Goal: Task Accomplishment & Management: Manage account settings

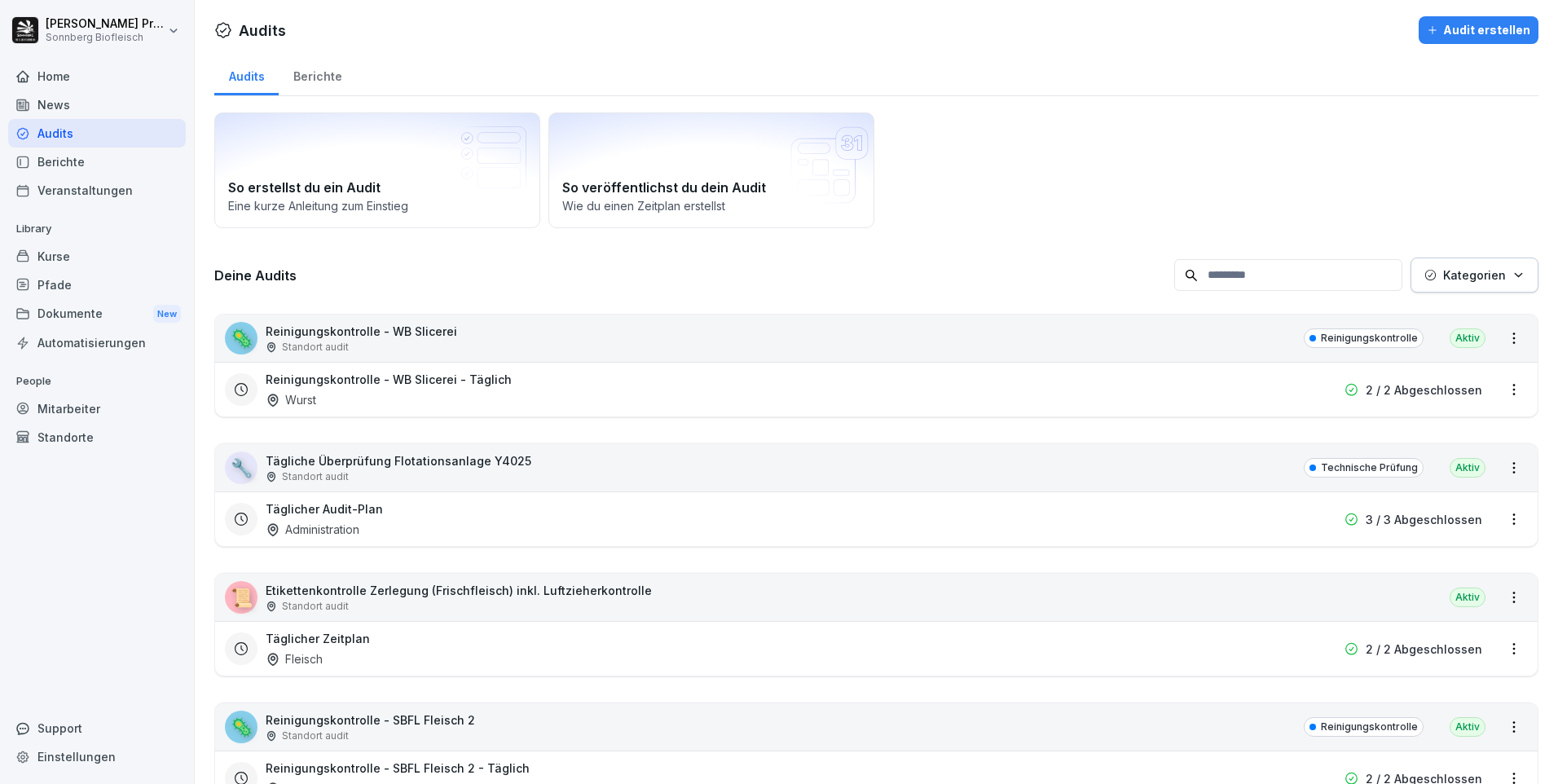
click at [1334, 280] on input at bounding box center [1289, 275] width 229 height 32
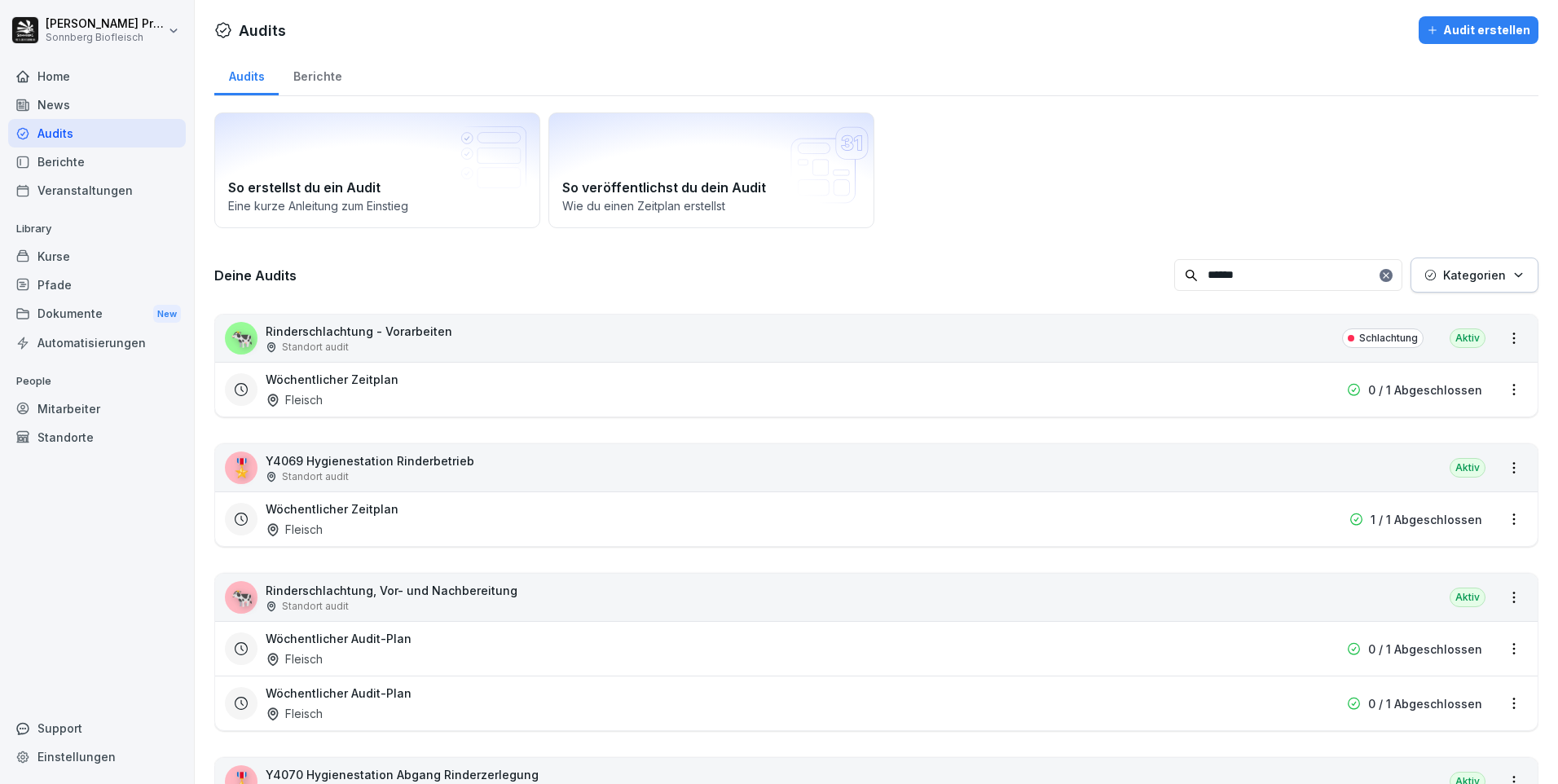
type input "******"
click at [1086, 337] on div "🐄 Rinderschlachtung - Vorarbeiten Standort audit Schlachtung [GEOGRAPHIC_DATA]" at bounding box center [876, 338] width 1322 height 47
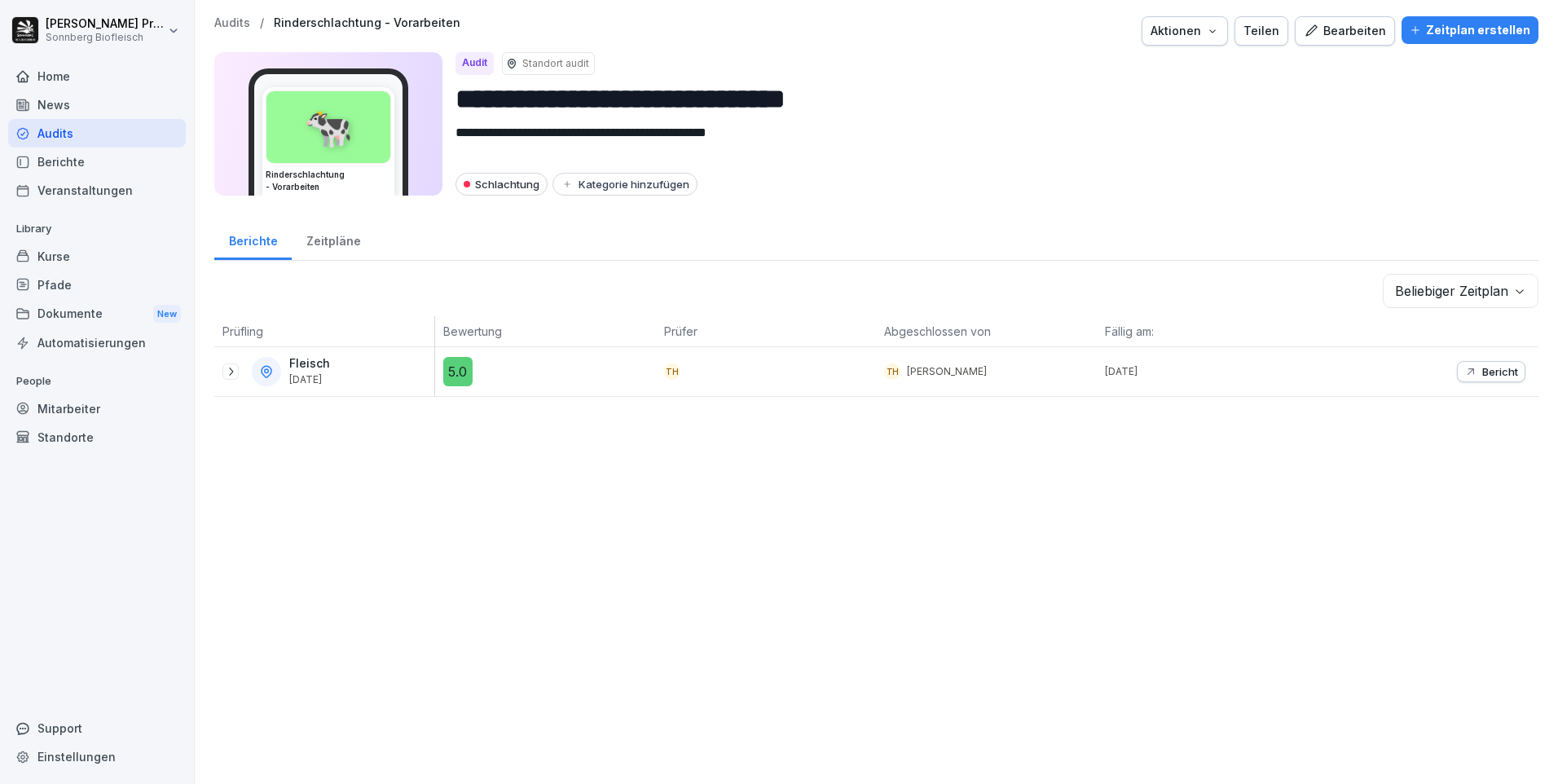
click at [1338, 28] on div "Bearbeiten" at bounding box center [1345, 31] width 83 height 18
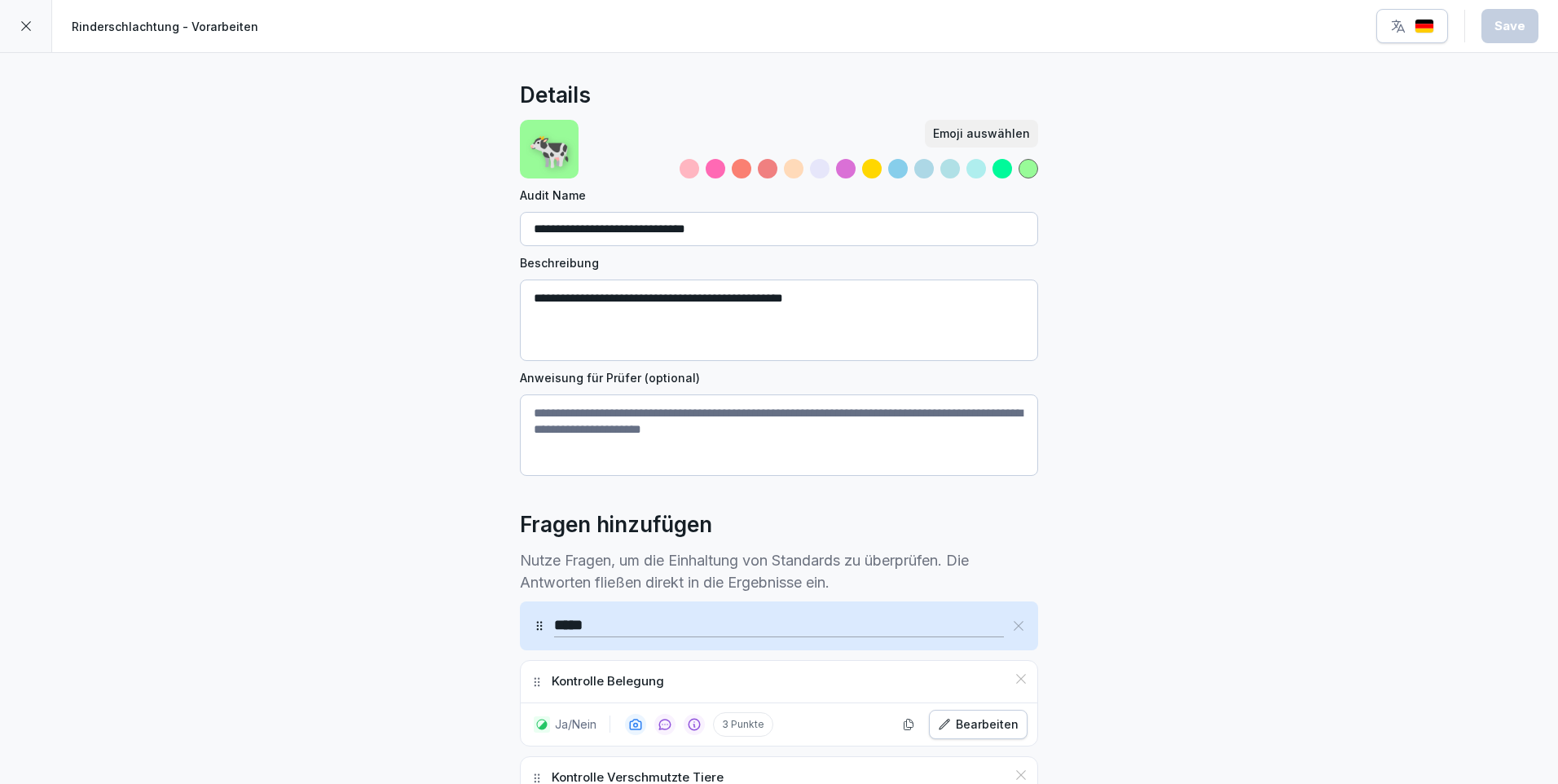
click at [24, 19] on div at bounding box center [26, 26] width 52 height 52
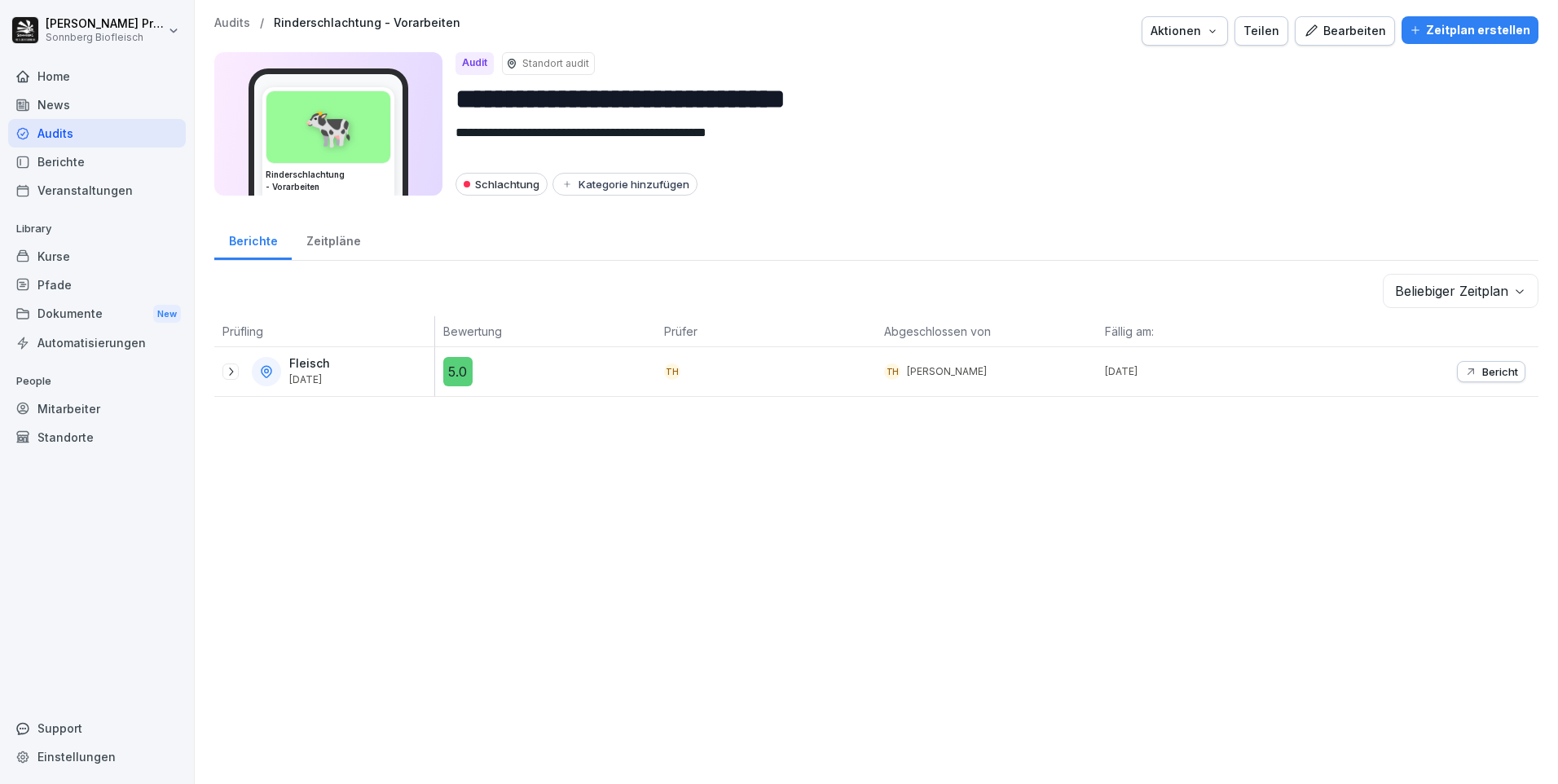
click at [1215, 31] on icon "button" at bounding box center [1212, 30] width 13 height 13
click at [1120, 97] on p "Audit löschen" at bounding box center [1117, 97] width 73 height 14
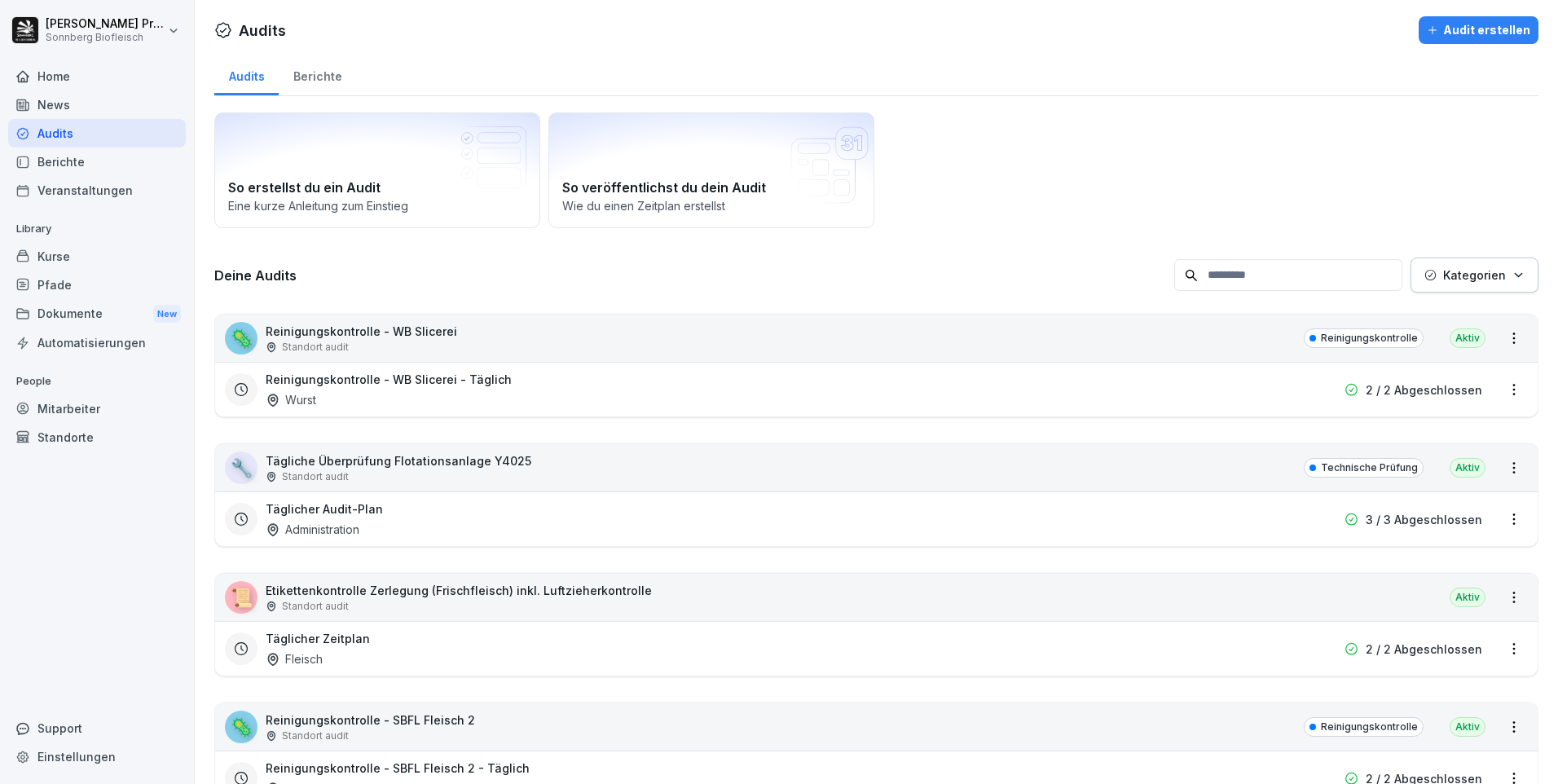
drag, startPoint x: 1268, startPoint y: 277, endPoint x: 1259, endPoint y: 270, distance: 11.4
click at [1265, 277] on input at bounding box center [1289, 275] width 229 height 32
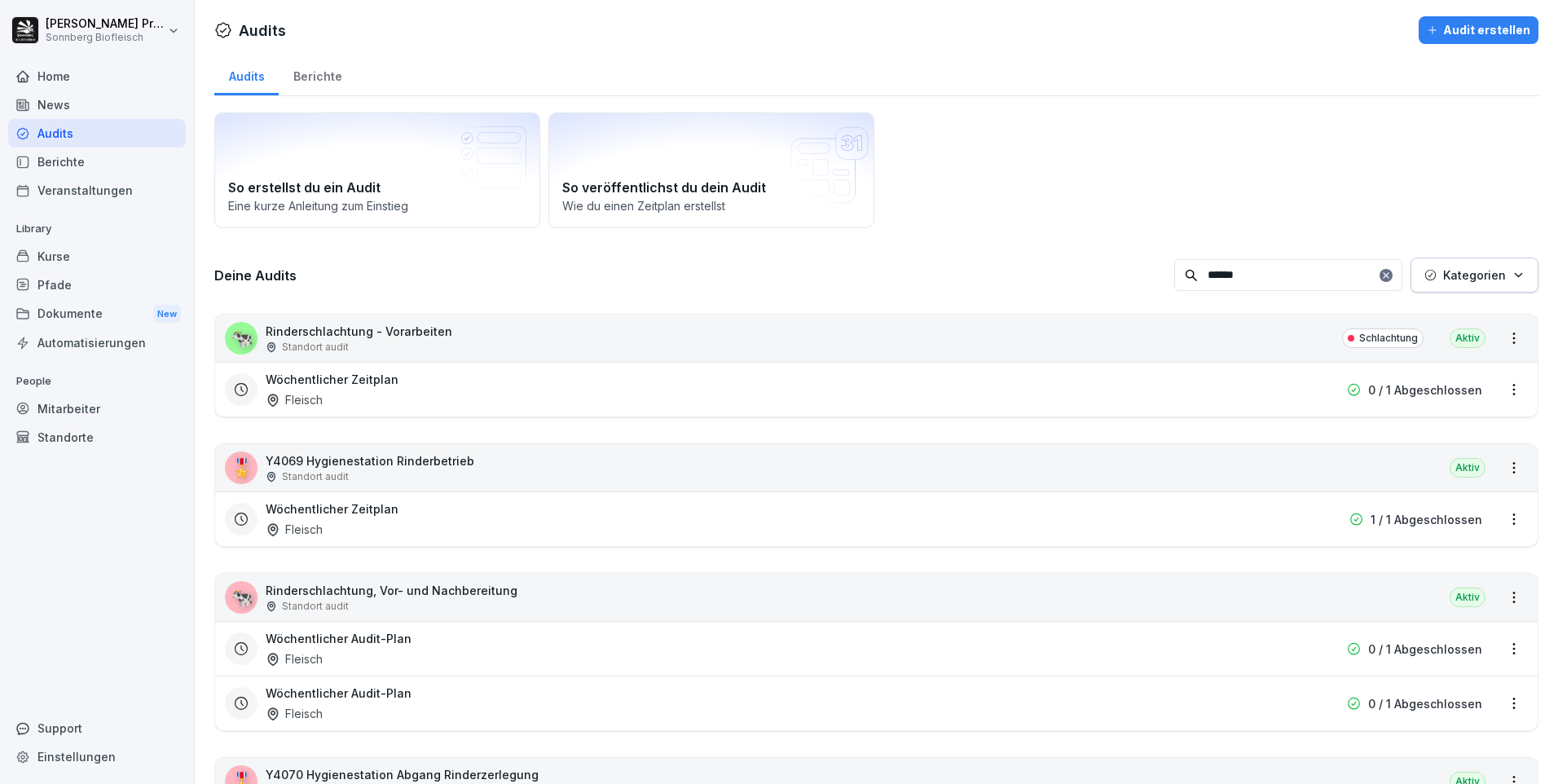
type input "******"
click at [550, 356] on div "🐄 Rinderschlachtung - Vorarbeiten Standort audit Schlachtung [GEOGRAPHIC_DATA]" at bounding box center [876, 338] width 1322 height 47
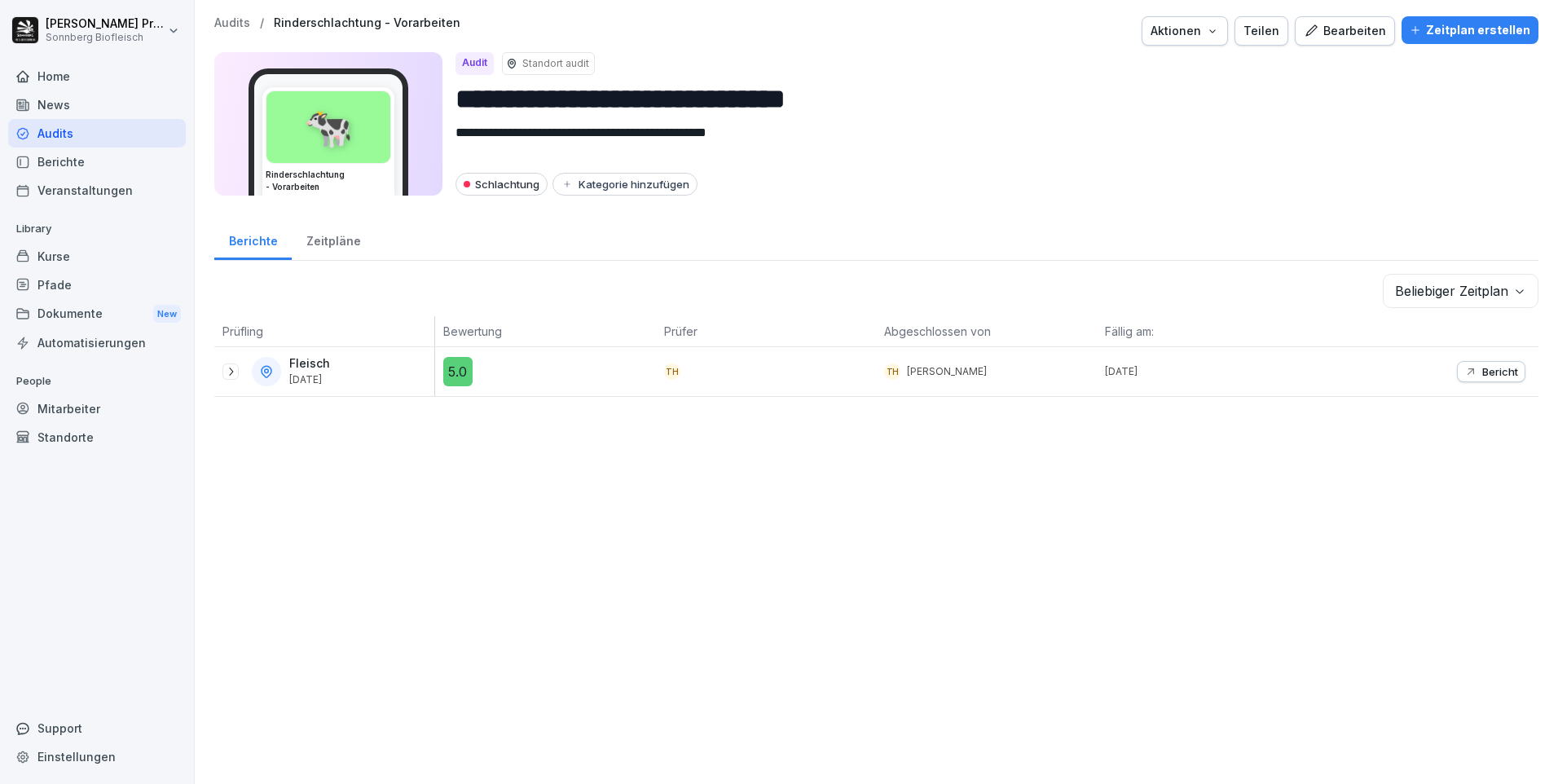
click at [1213, 30] on icon "button" at bounding box center [1212, 30] width 13 height 13
click at [1121, 99] on p "Audit löschen" at bounding box center [1117, 97] width 73 height 14
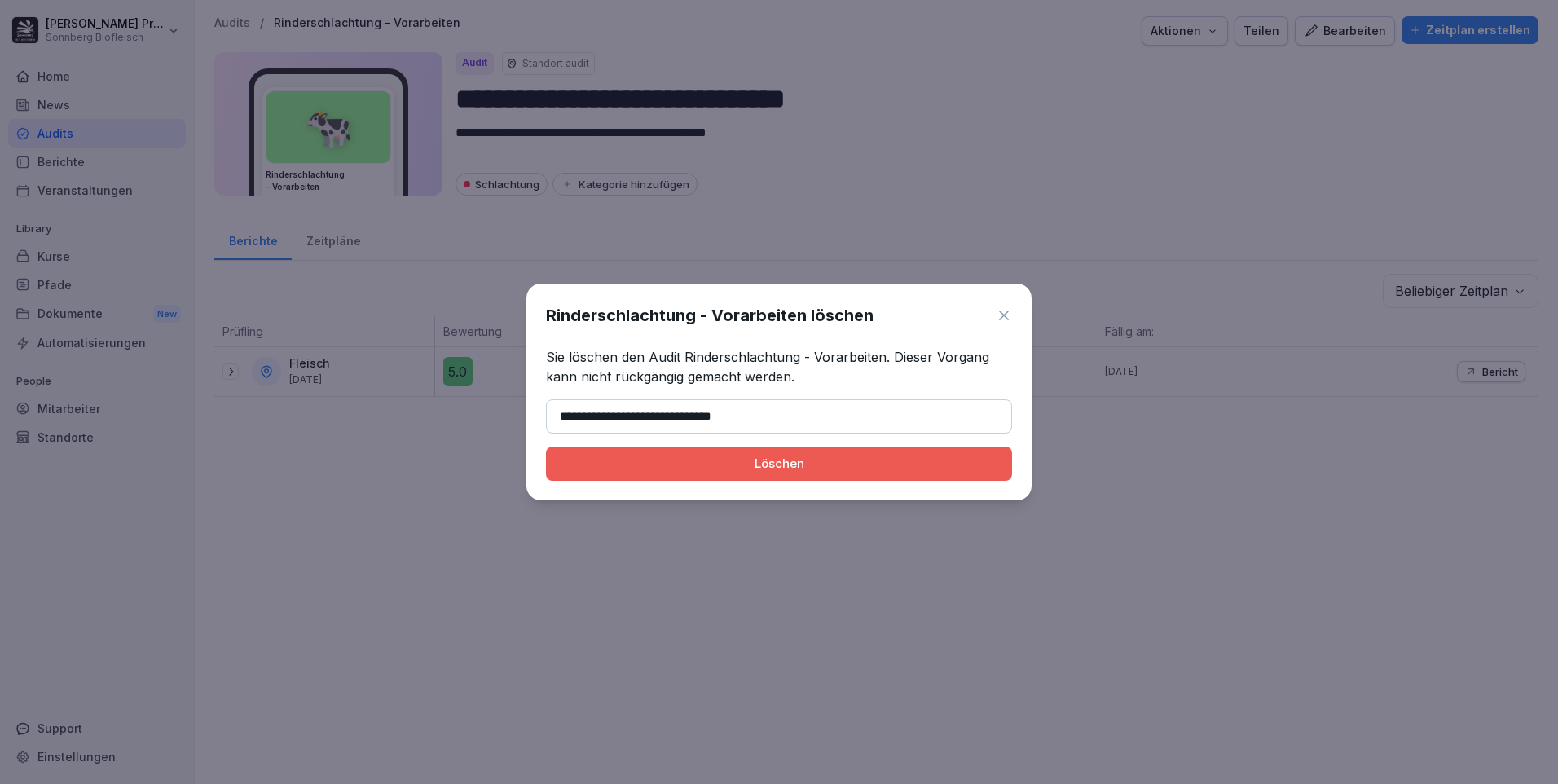
click at [671, 415] on input "**********" at bounding box center [779, 416] width 466 height 34
click at [685, 419] on input "**********" at bounding box center [779, 416] width 466 height 34
click at [839, 425] on input "**********" at bounding box center [779, 416] width 466 height 34
click at [784, 465] on div "Löschen" at bounding box center [779, 463] width 440 height 18
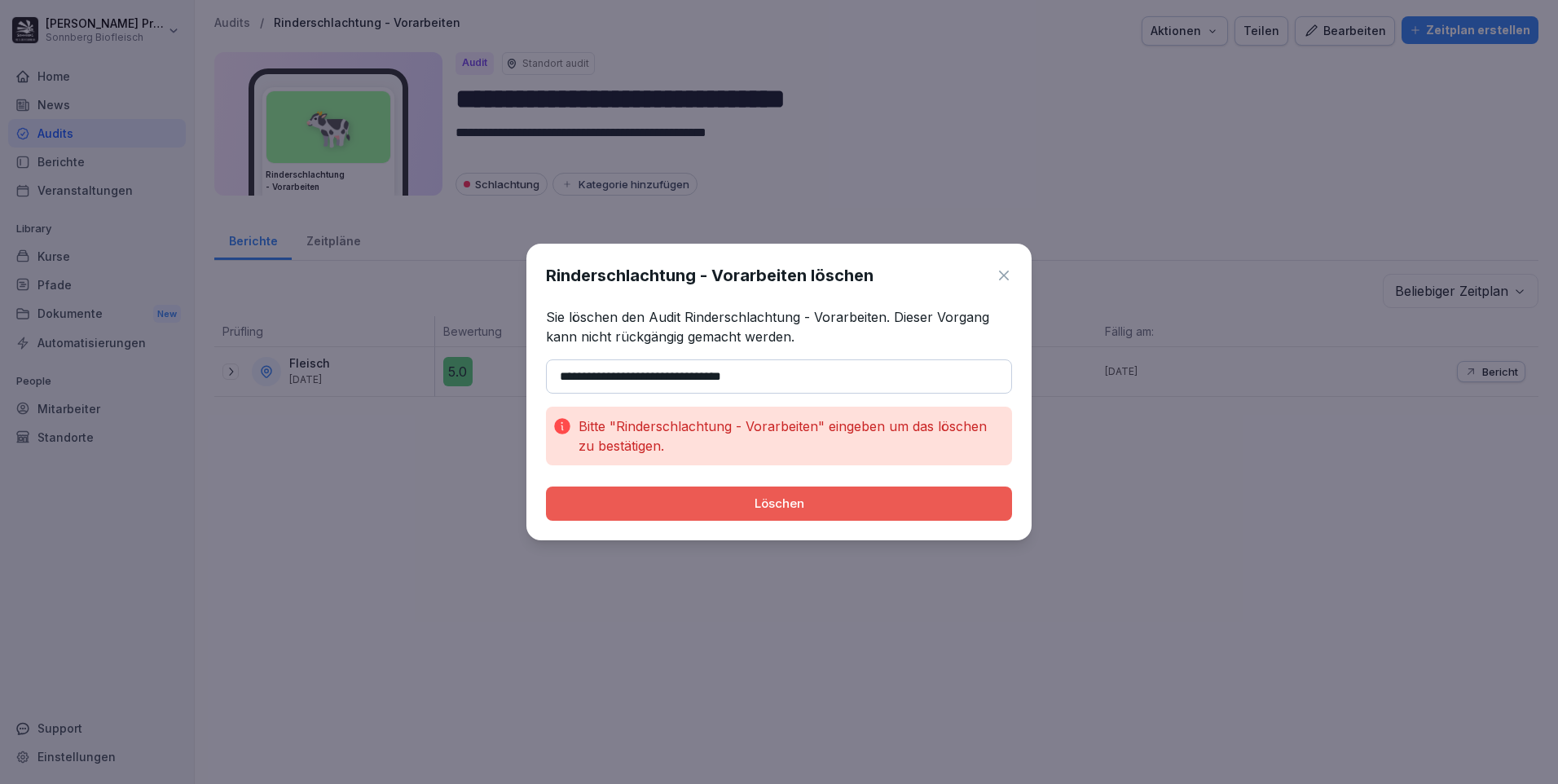
click at [760, 375] on input "**********" at bounding box center [779, 376] width 466 height 34
click at [566, 372] on input "**********" at bounding box center [779, 376] width 466 height 34
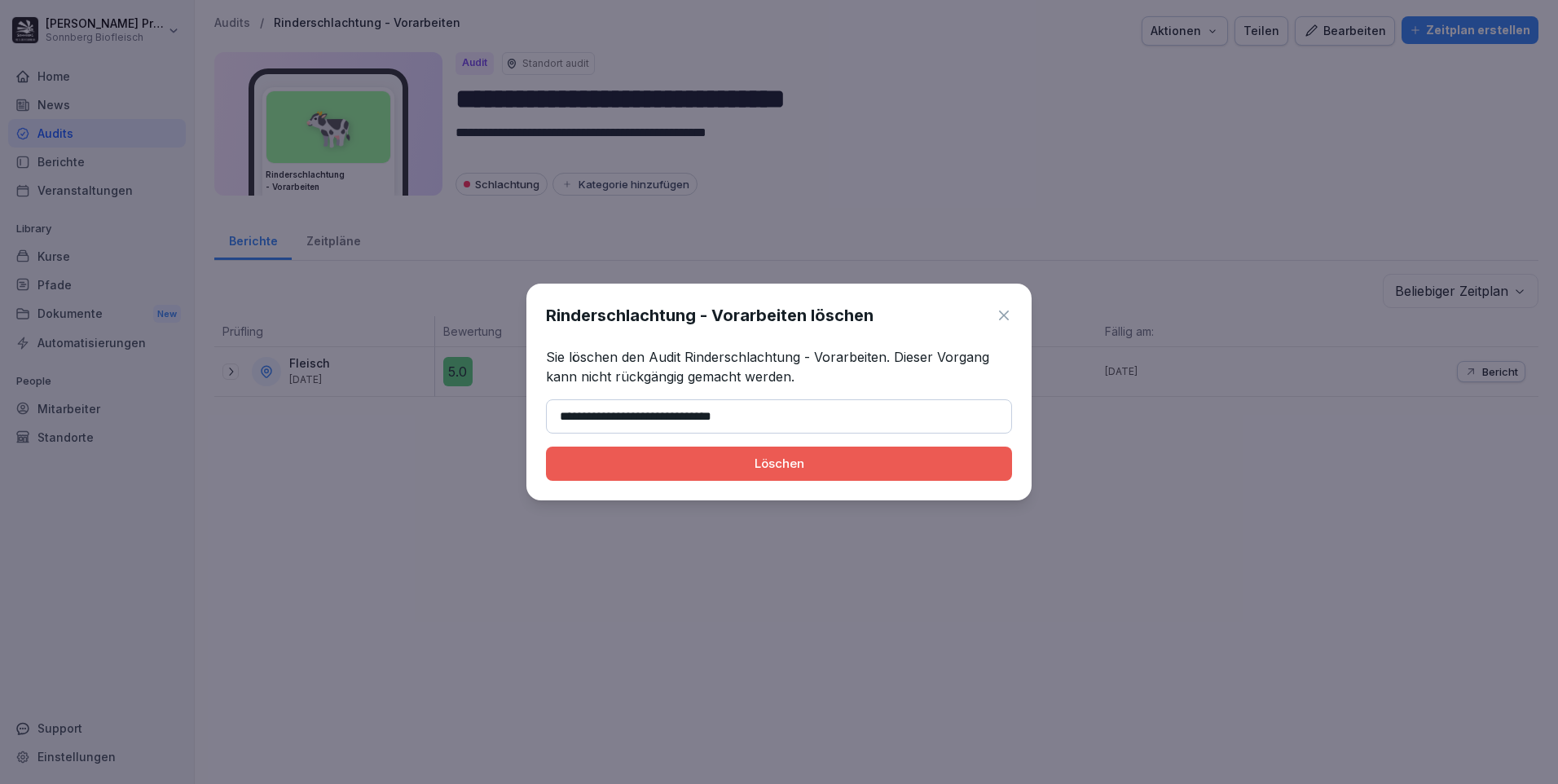
type input "**********"
click at [771, 468] on div "Löschen" at bounding box center [779, 463] width 440 height 18
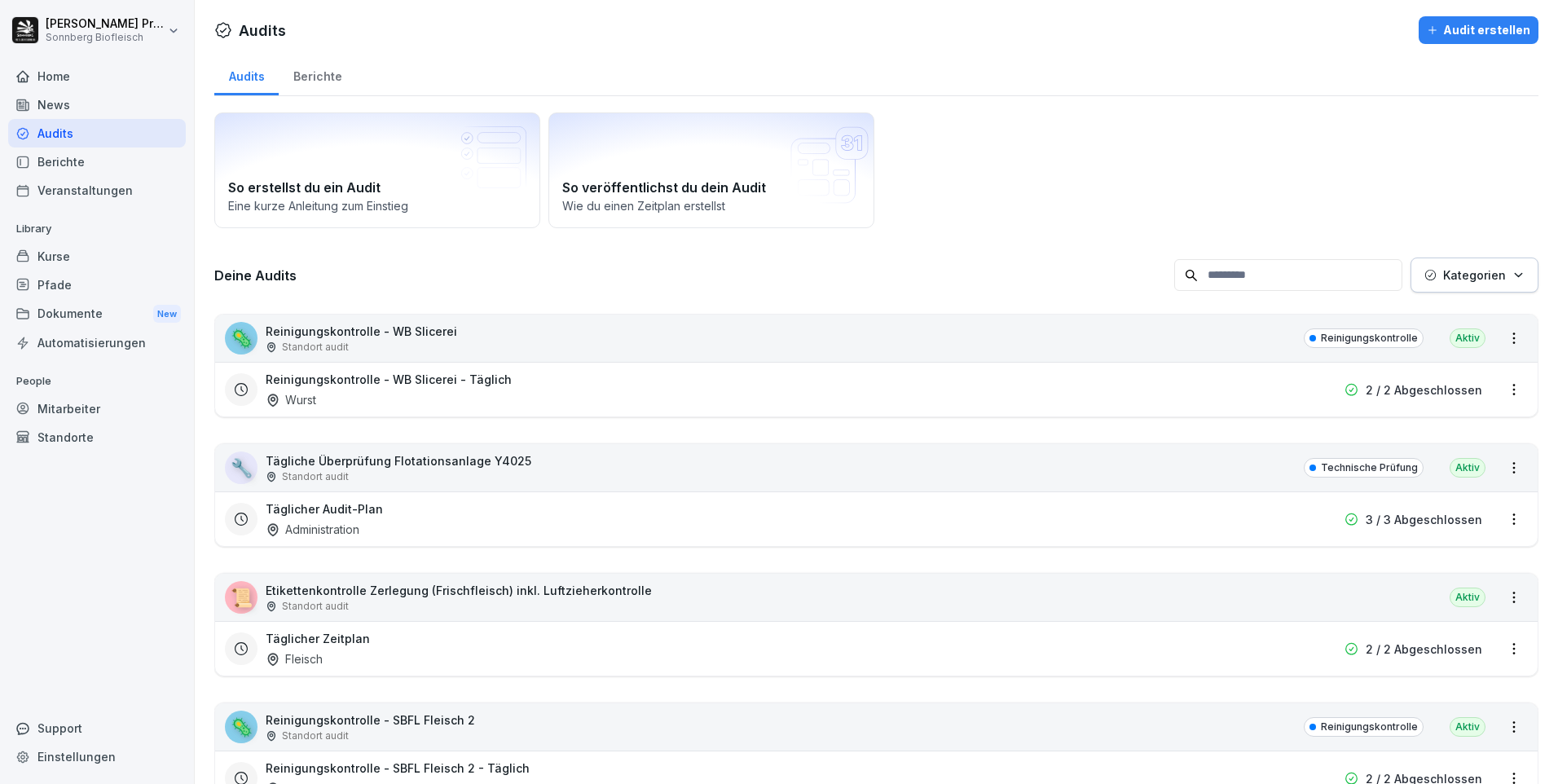
click at [1237, 277] on input at bounding box center [1289, 275] width 229 height 32
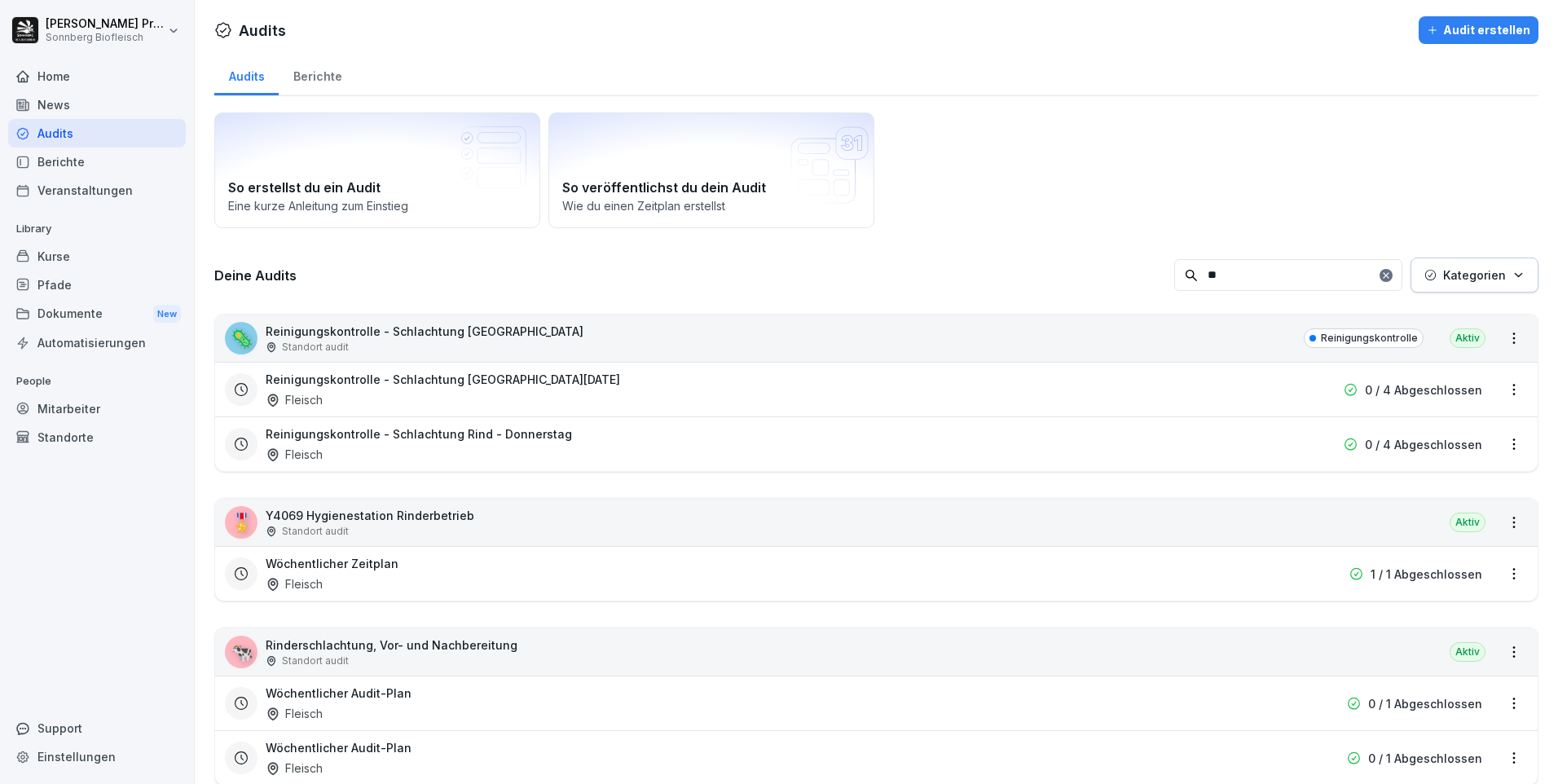
type input "*"
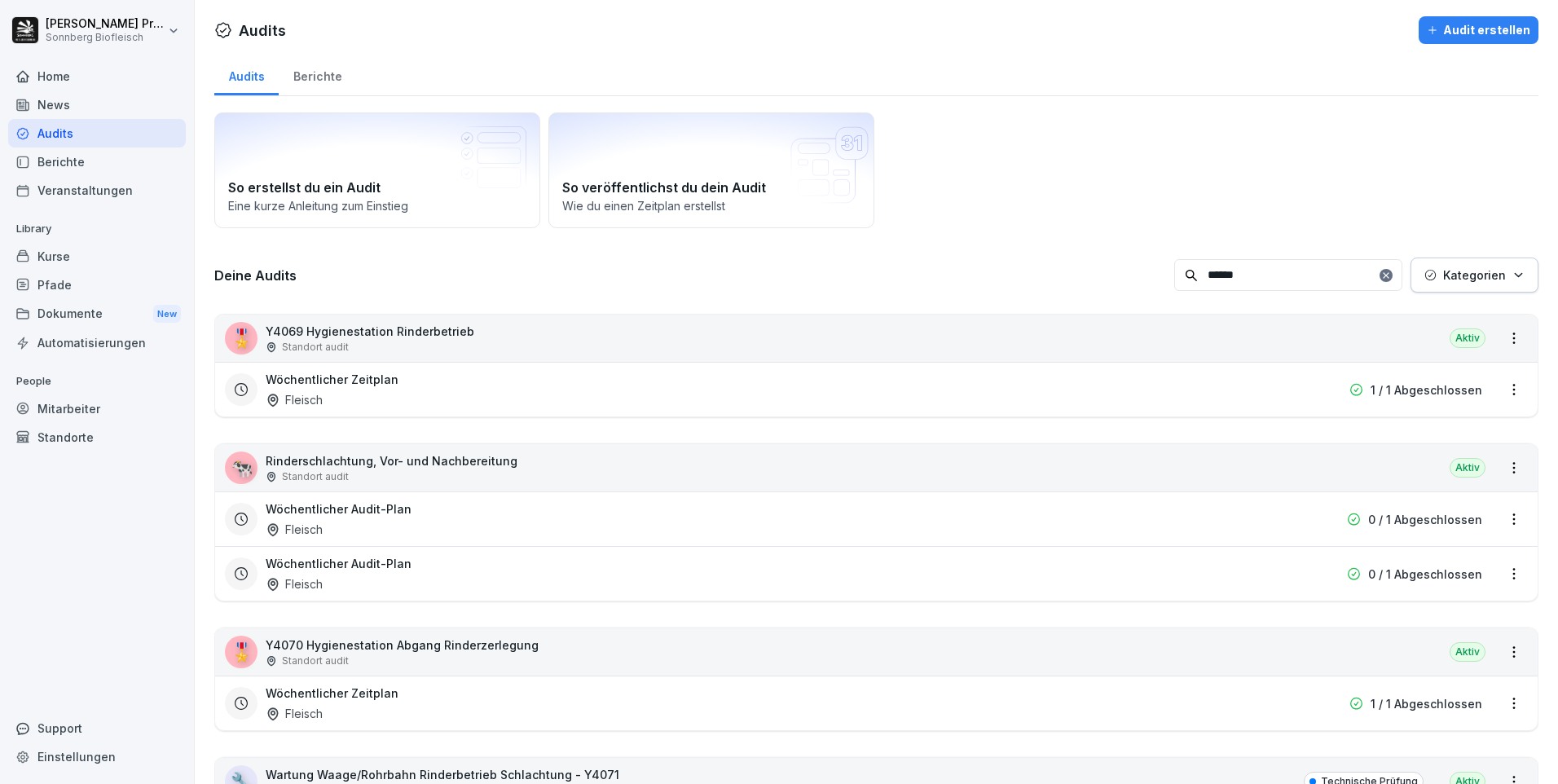
type input "******"
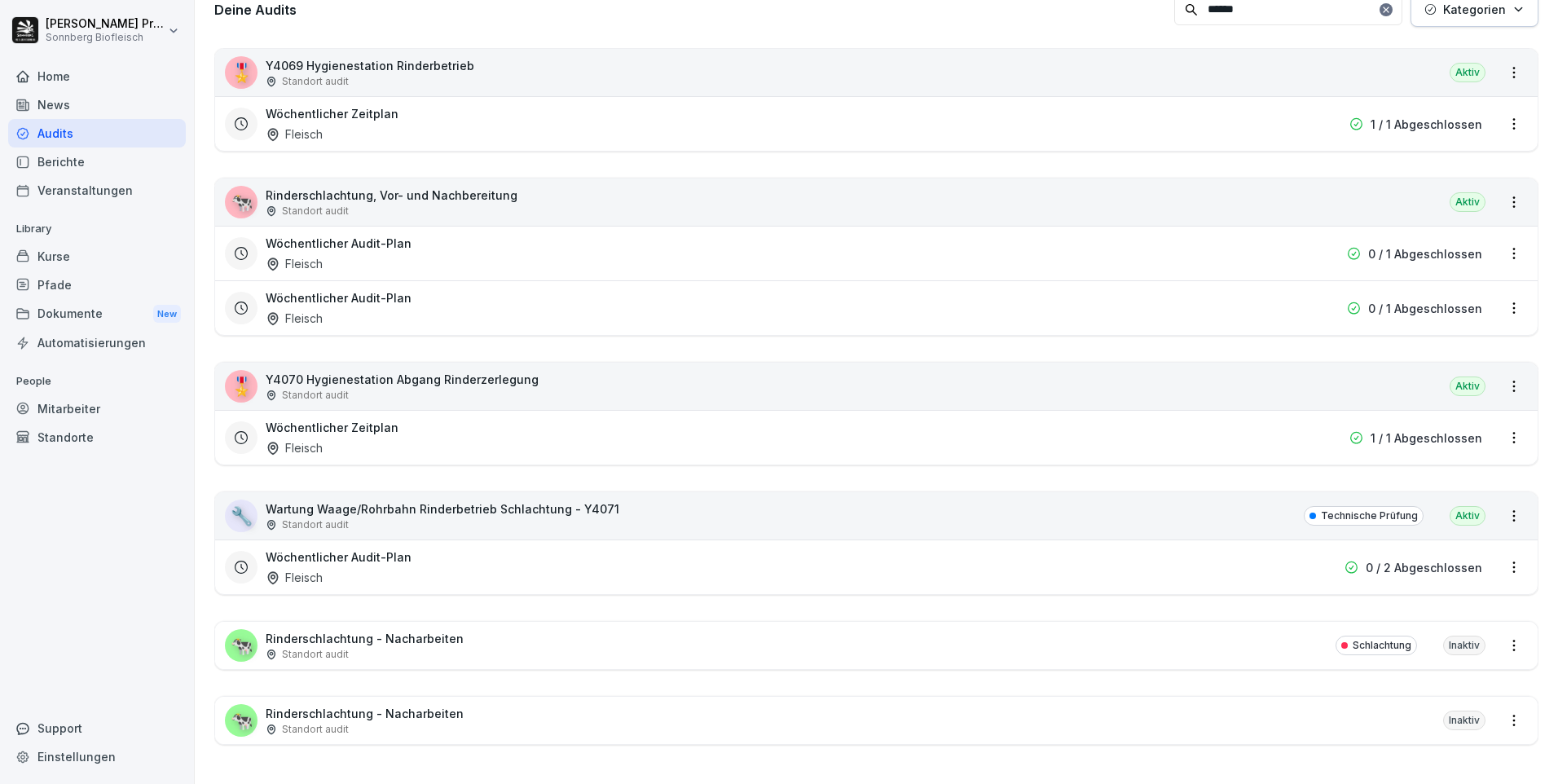
click at [630, 192] on div "🐄 Rinderschlachtung, Vor- und Nachbereitung Standort audit Aktiv" at bounding box center [876, 202] width 1322 height 47
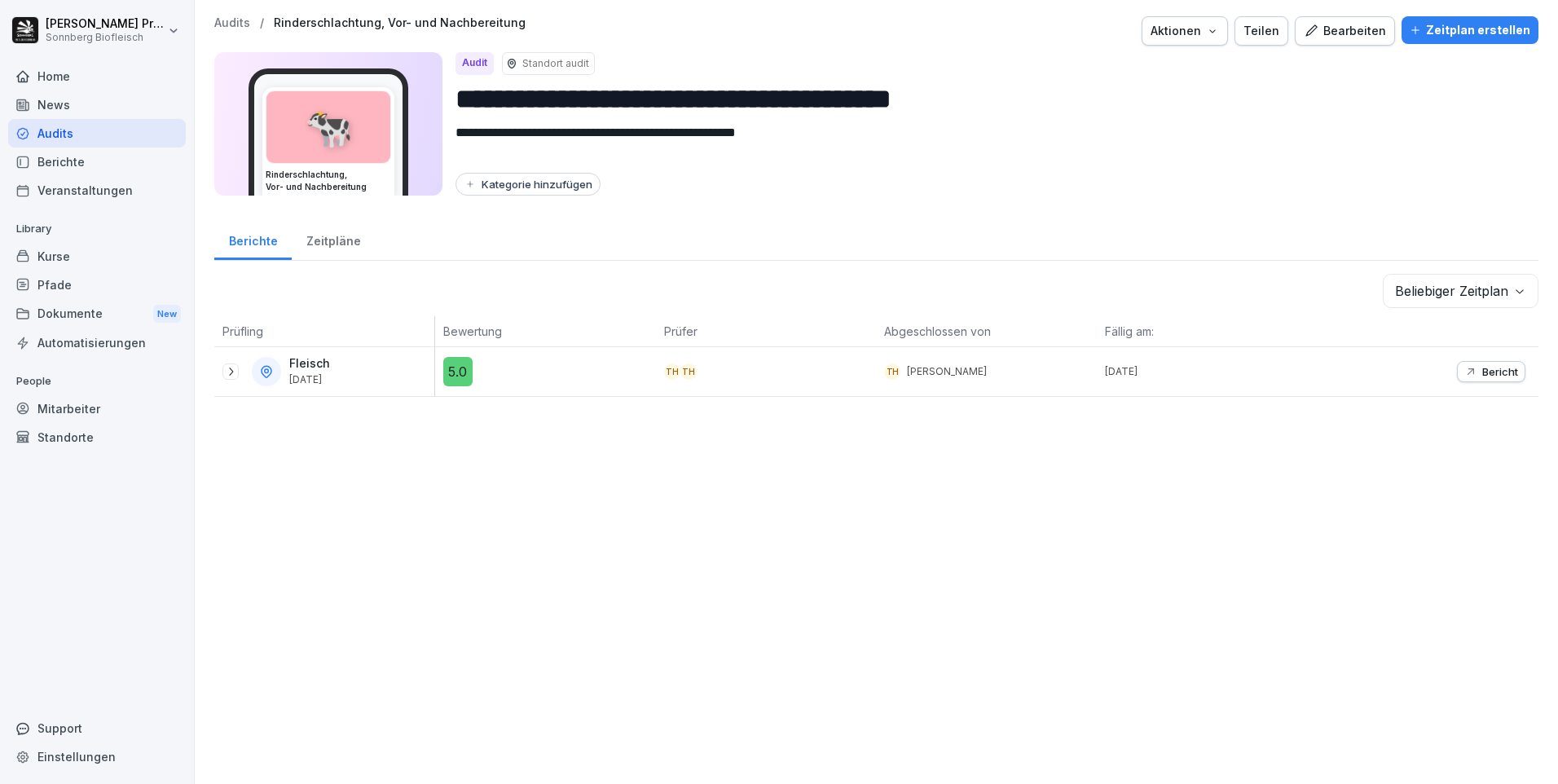
click at [234, 368] on icon at bounding box center [230, 372] width 13 height 13
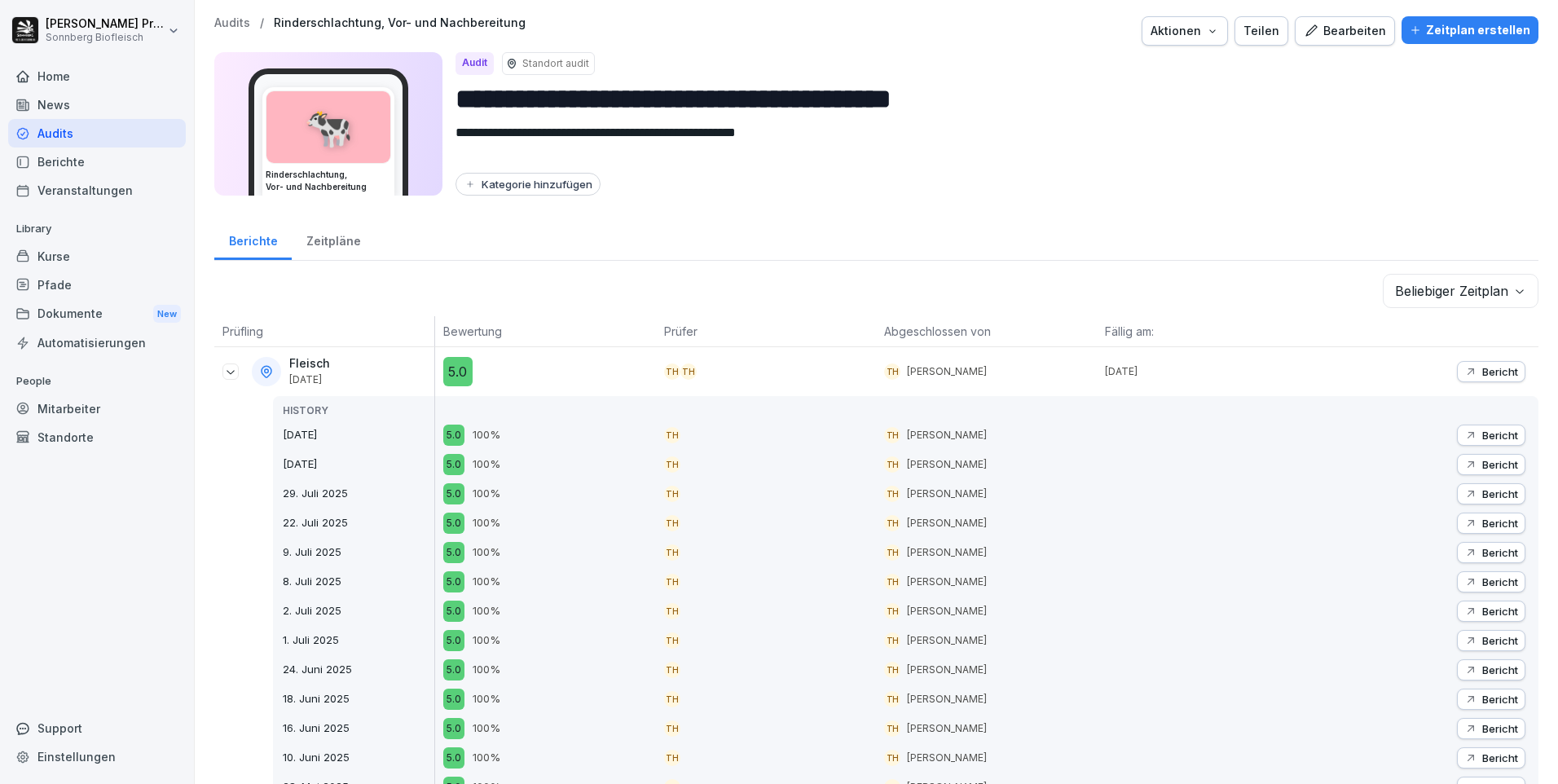
click at [1507, 283] on body "**********" at bounding box center [779, 392] width 1558 height 784
click at [891, 220] on html "**********" at bounding box center [779, 392] width 1558 height 784
click at [324, 241] on div "Zeitpläne" at bounding box center [333, 239] width 83 height 42
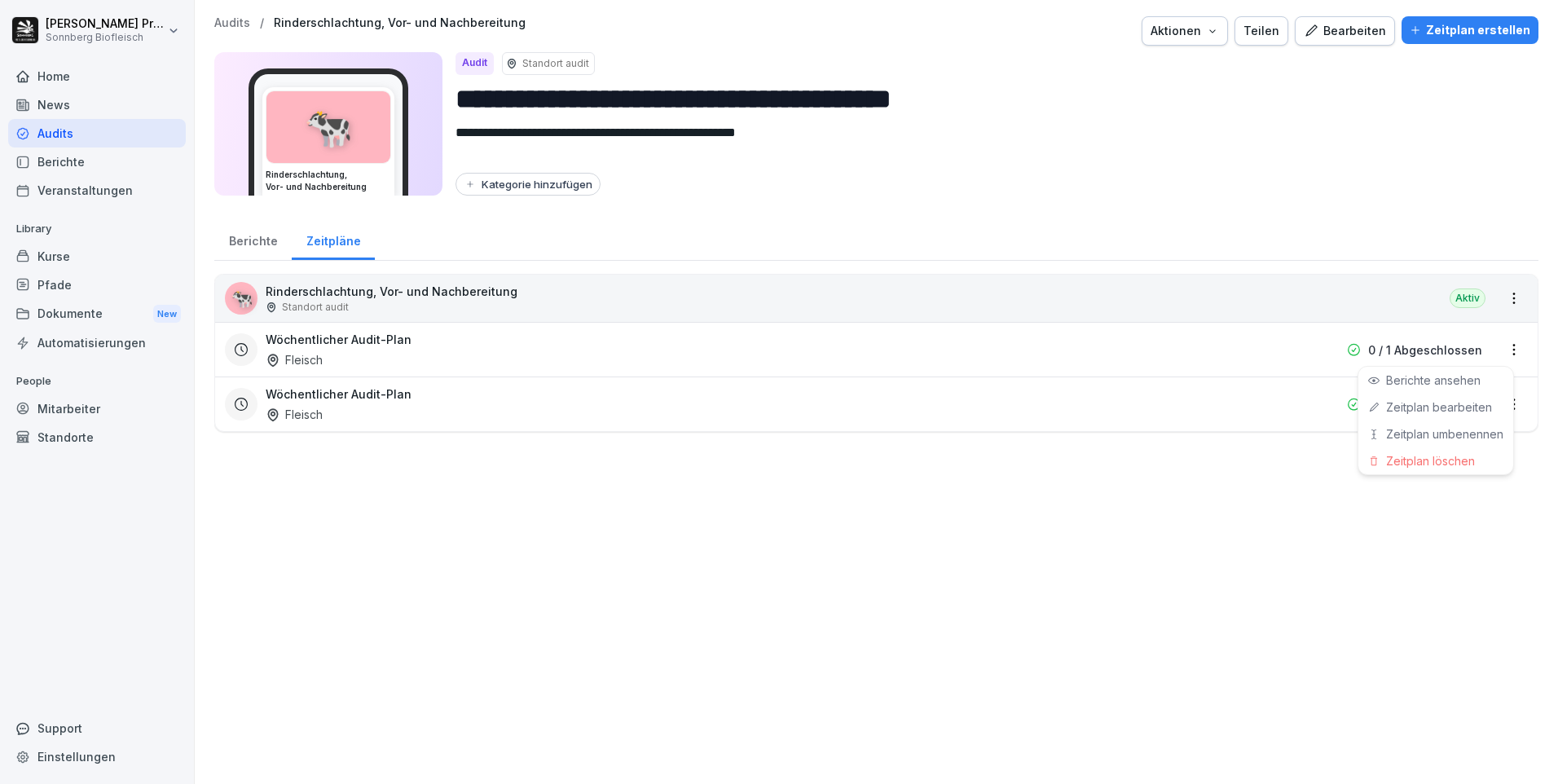
click at [1499, 346] on html "**********" at bounding box center [779, 392] width 1558 height 784
click at [0, 0] on link "Zeitplan bearbeiten" at bounding box center [0, 0] width 0 height 0
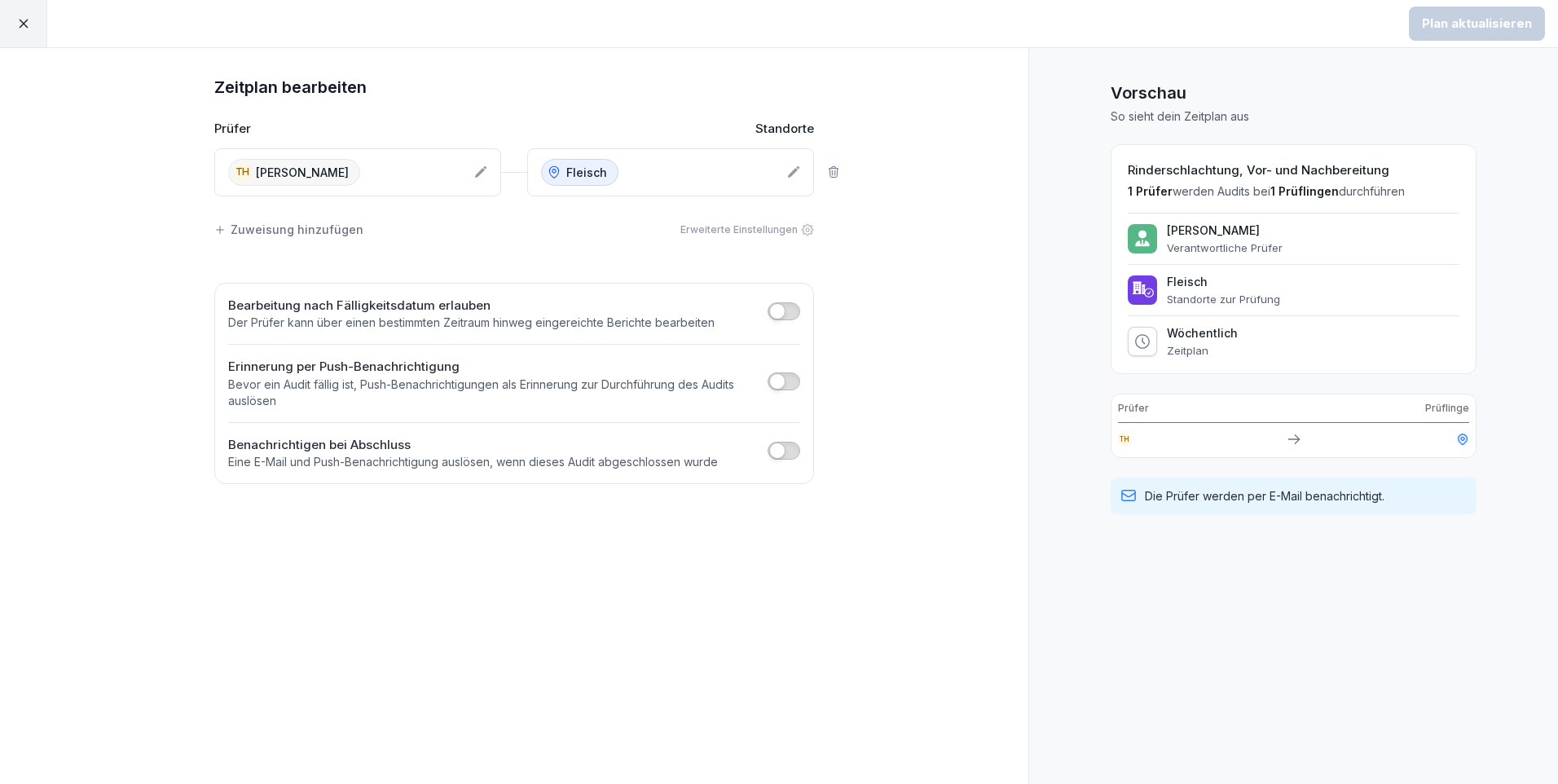
click at [1156, 340] on div at bounding box center [1142, 340] width 29 height 29
click at [786, 230] on div "Erweiterte Einstellungen" at bounding box center [747, 229] width 133 height 14
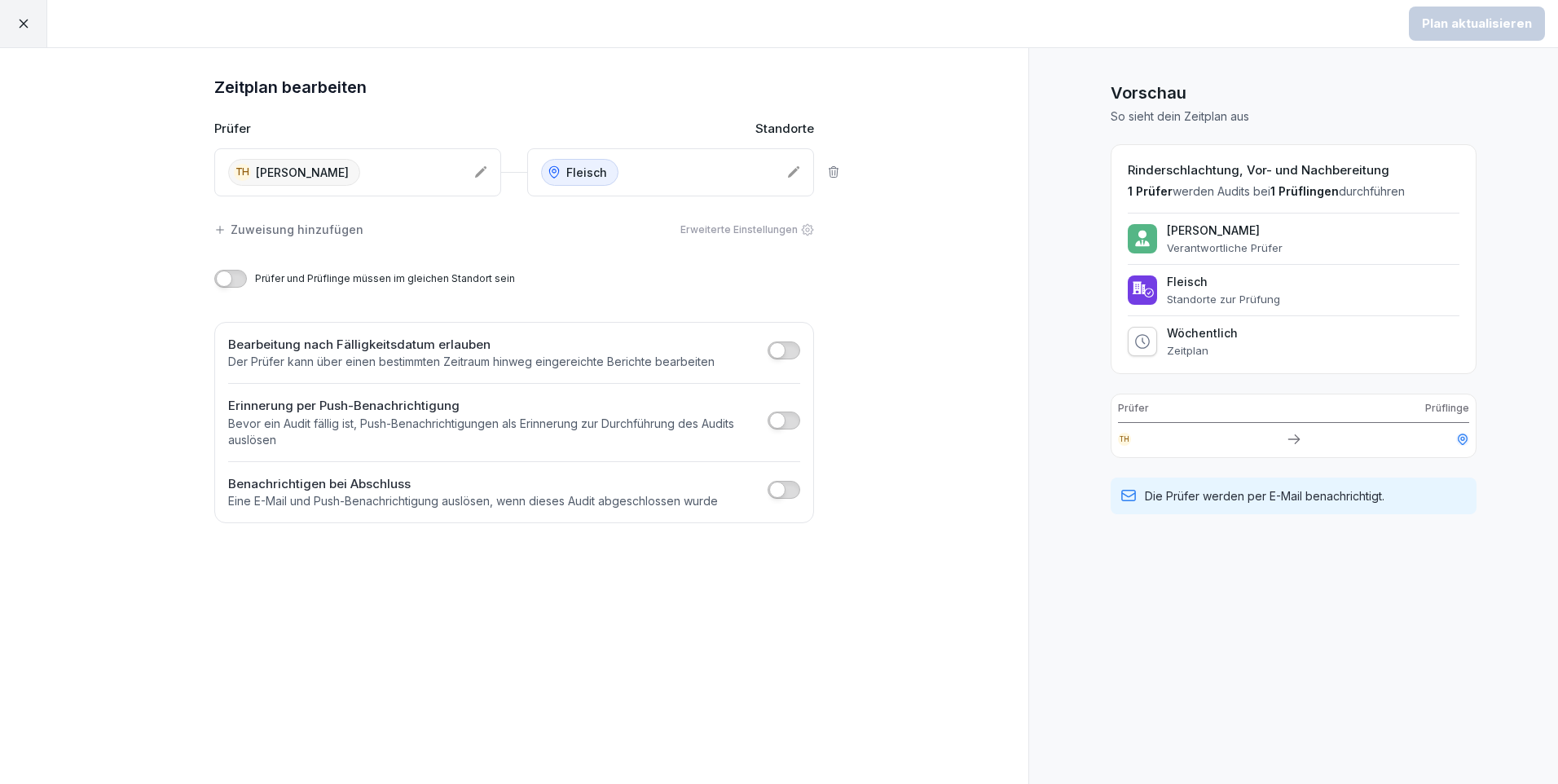
click at [454, 226] on div "Zuweisung hinzufügen Erweiterte Einstellungen" at bounding box center [514, 229] width 599 height 34
click at [19, 24] on icon at bounding box center [23, 23] width 14 height 14
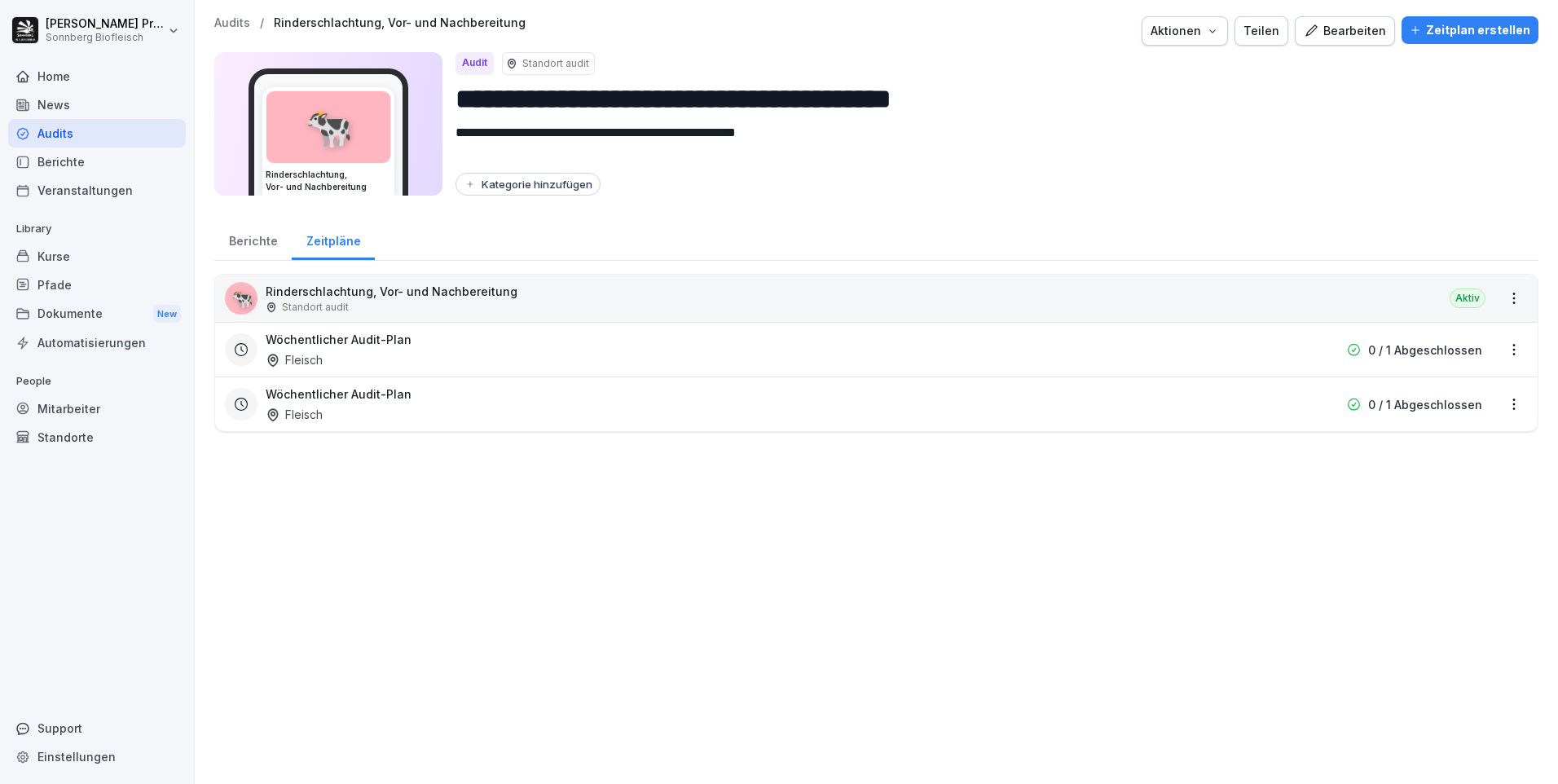
click at [1516, 349] on div "Wöchentlicher Audit-Plan Fleisch 0 / 1 Abgeschlossen" at bounding box center [876, 348] width 1322 height 54
click at [1504, 348] on html "**********" at bounding box center [779, 392] width 1558 height 784
click at [0, 0] on link "Zeitplan bearbeiten" at bounding box center [0, 0] width 0 height 0
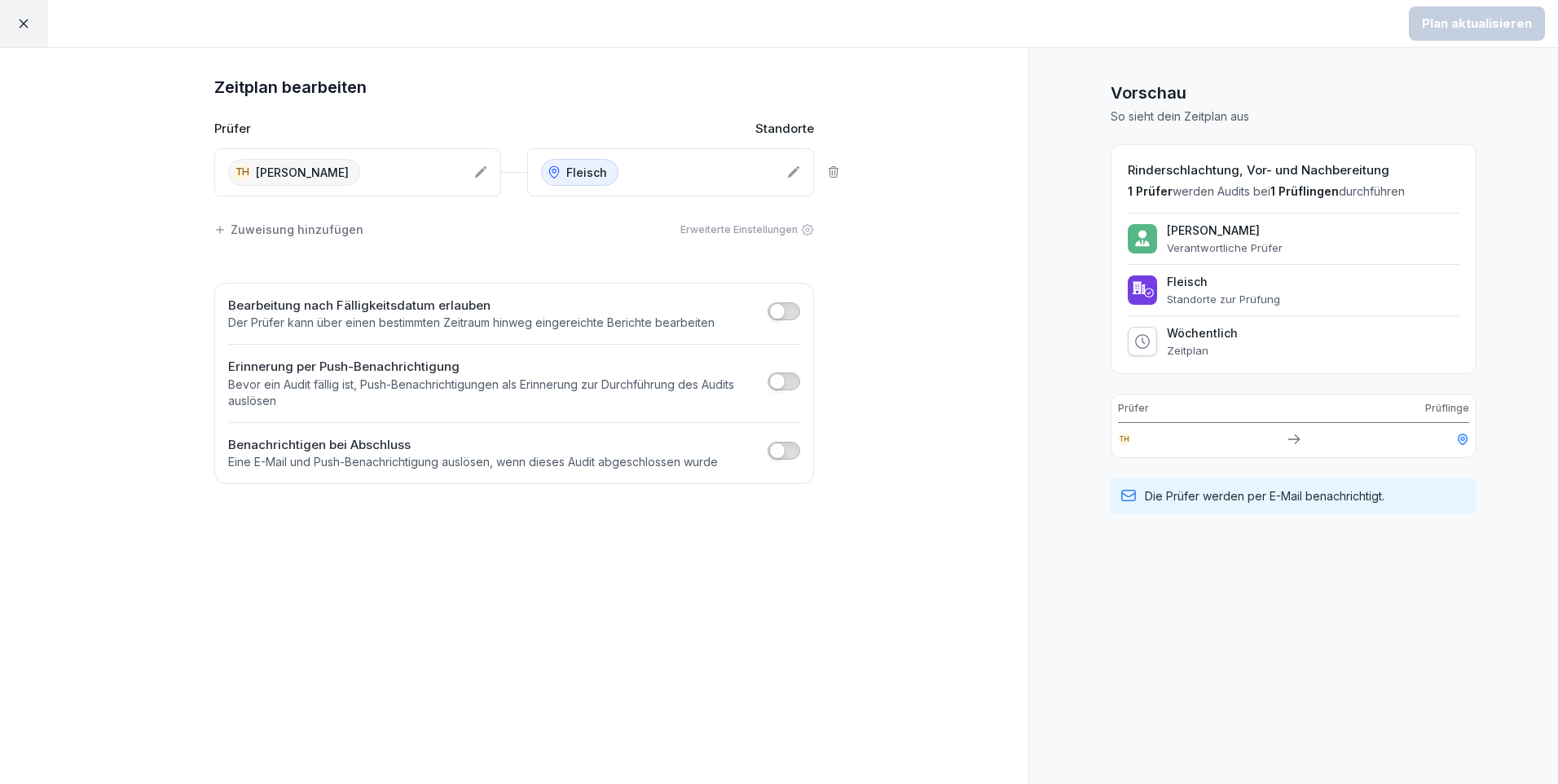
click at [1204, 344] on p "Zeitplan" at bounding box center [1202, 350] width 71 height 13
drag, startPoint x: 1204, startPoint y: 343, endPoint x: 1234, endPoint y: 336, distance: 30.8
click at [1229, 336] on p "Wöchentlich" at bounding box center [1202, 333] width 71 height 14
click at [30, 19] on icon at bounding box center [23, 23] width 14 height 14
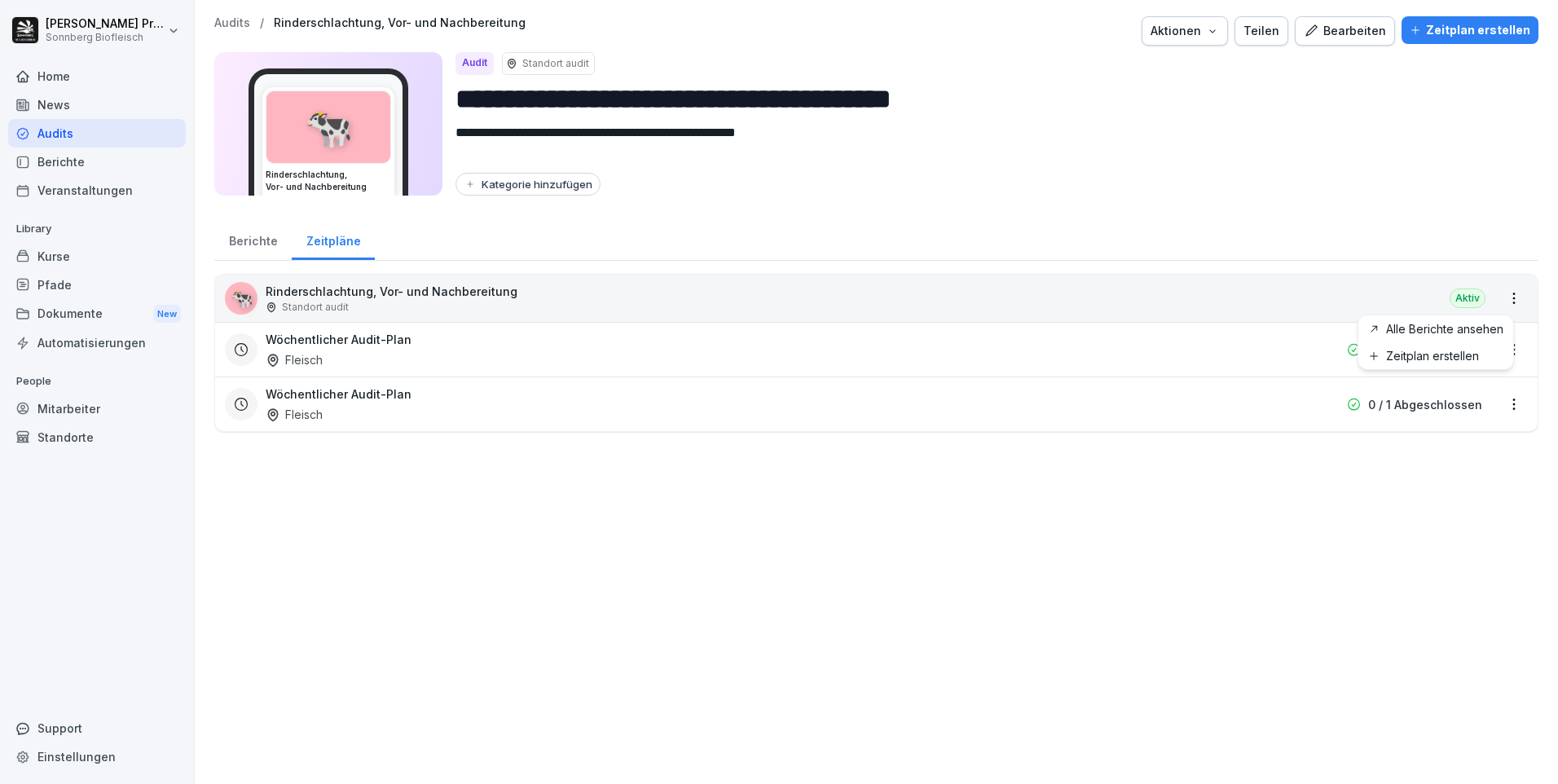
click at [1498, 294] on html "**********" at bounding box center [779, 392] width 1558 height 784
click at [0, 0] on link "Zeitplan erstellen" at bounding box center [0, 0] width 0 height 0
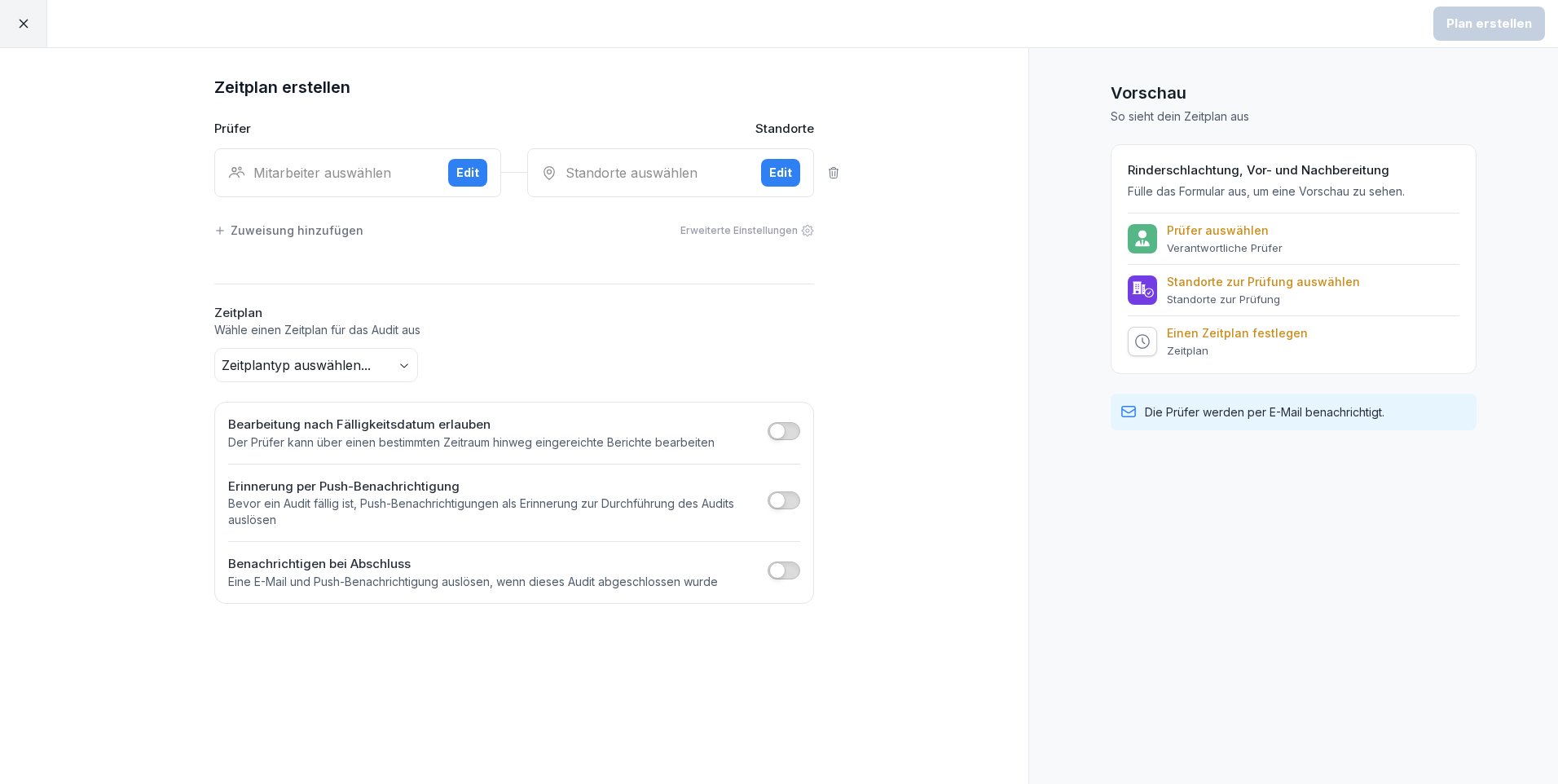
click at [1204, 330] on p "Einen Zeitplan festlegen" at bounding box center [1237, 333] width 141 height 14
click at [1134, 336] on div at bounding box center [1142, 340] width 29 height 29
click at [1153, 346] on div at bounding box center [1142, 340] width 29 height 29
click at [24, 17] on icon at bounding box center [23, 23] width 14 height 14
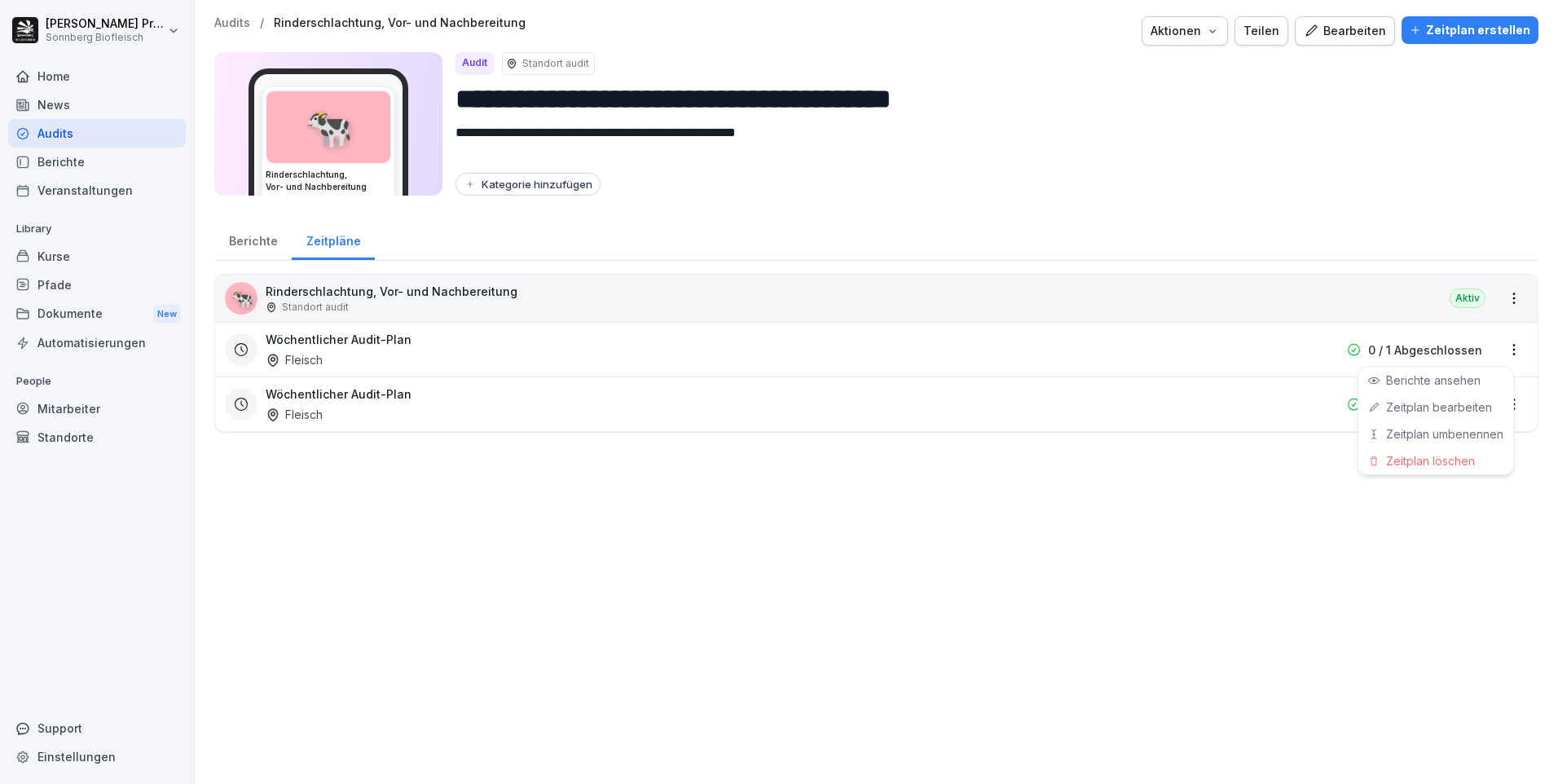
click at [1498, 349] on html "**********" at bounding box center [779, 392] width 1558 height 784
click at [0, 0] on link "Zeitplan bearbeiten" at bounding box center [0, 0] width 0 height 0
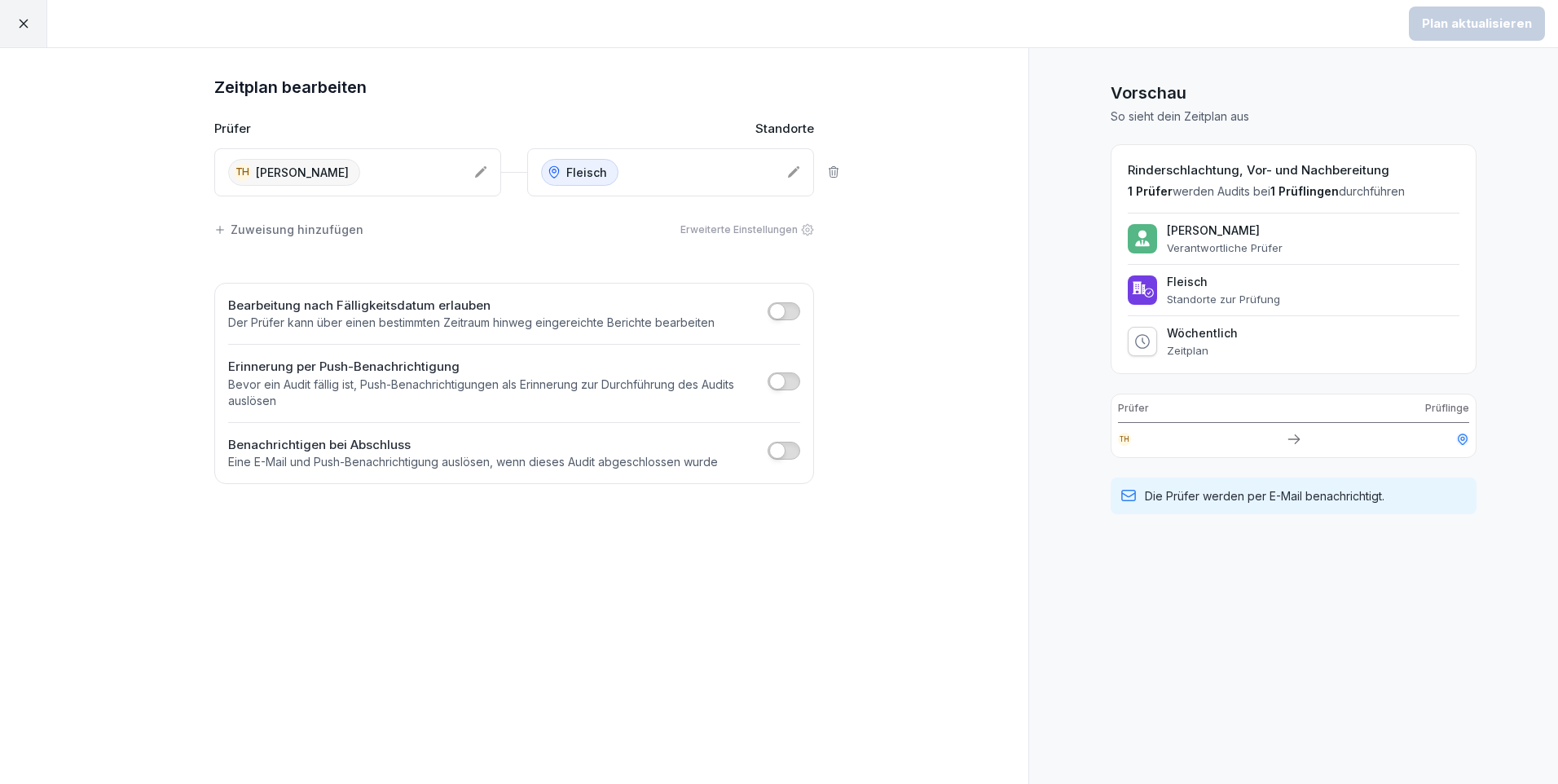
click at [1249, 294] on p "Standorte zur Prüfung" at bounding box center [1223, 299] width 113 height 13
click at [1201, 361] on div "Rinderschlachtung, Vor- und Nachbereitung 1 Prüfer werden Audits bei 1 Prüfling…" at bounding box center [1293, 259] width 365 height 229
click at [1138, 341] on icon at bounding box center [1143, 341] width 16 height 16
click at [479, 164] on div "TH [PERSON_NAME]" at bounding box center [357, 172] width 287 height 48
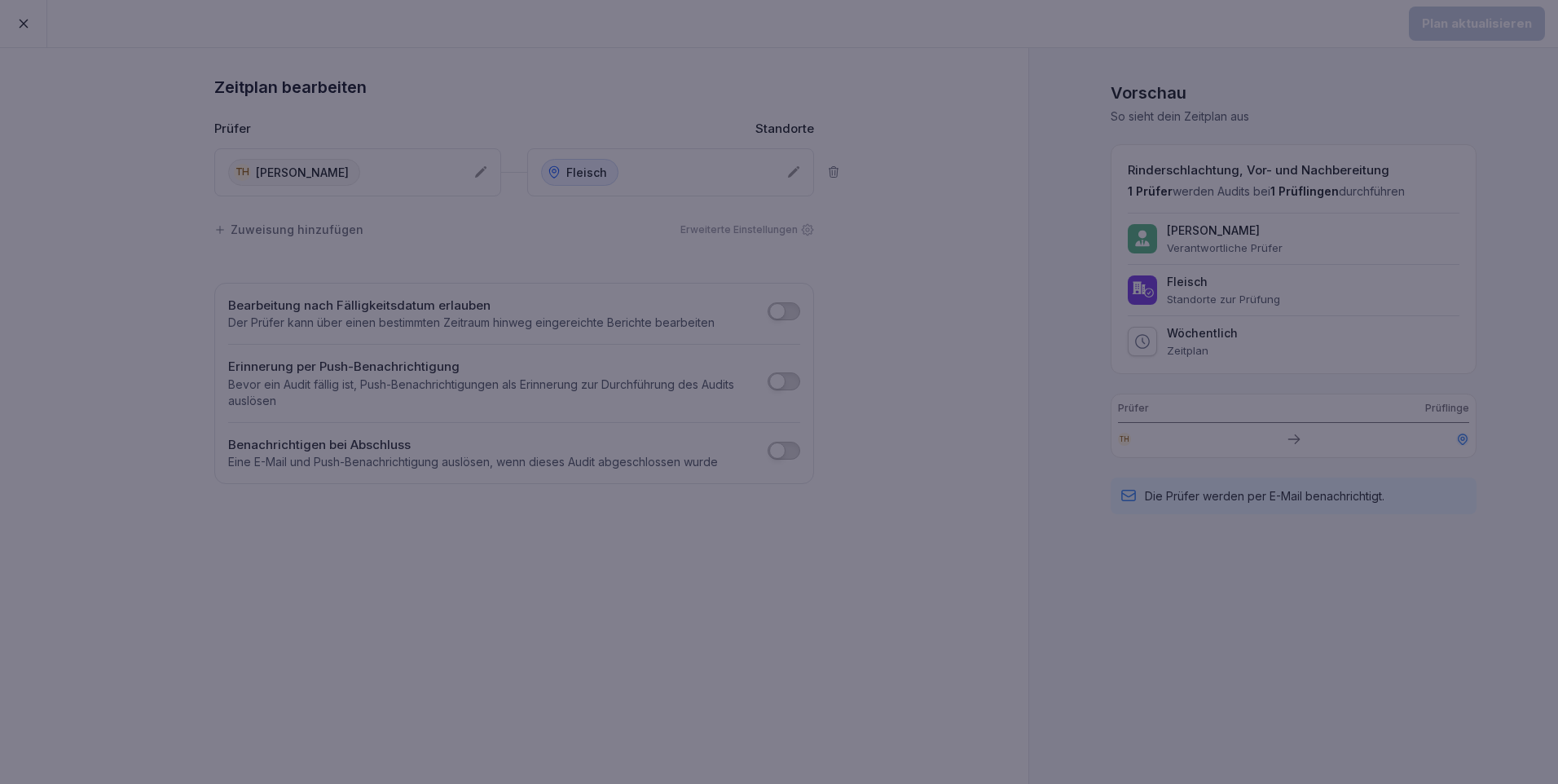
click at [700, 84] on div at bounding box center [779, 392] width 1558 height 784
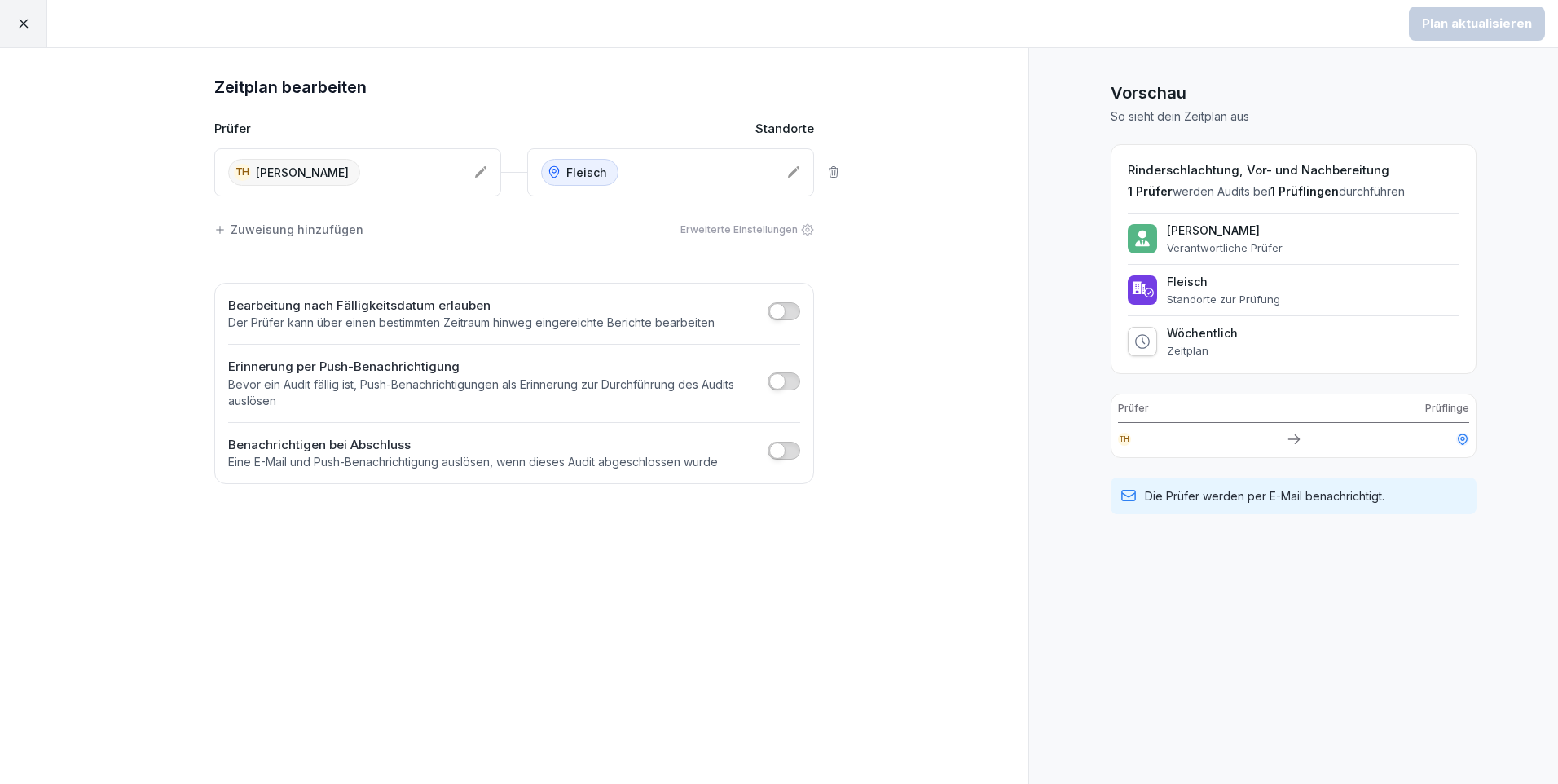
click at [830, 172] on icon at bounding box center [834, 172] width 9 height 11
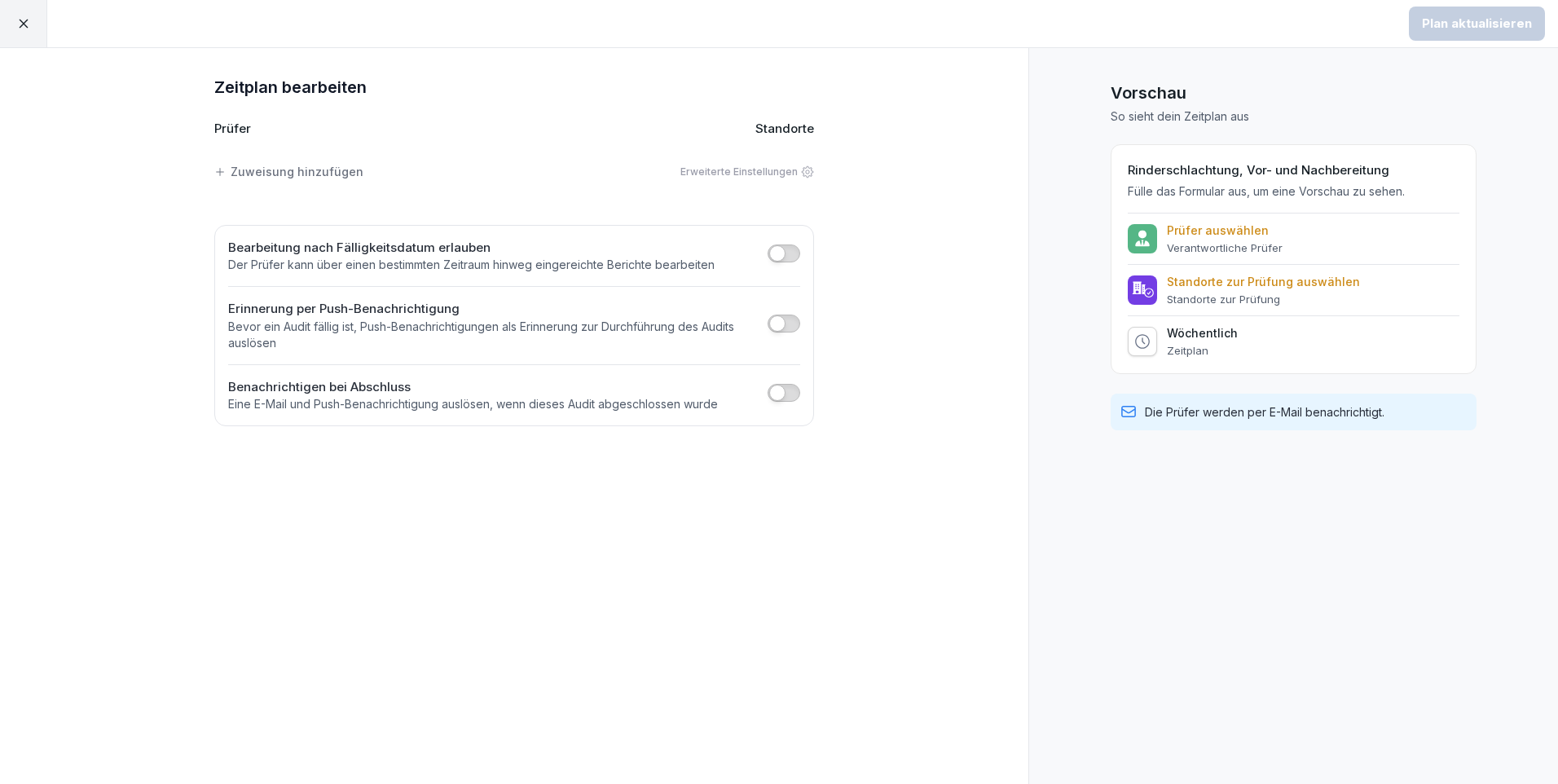
click at [332, 172] on div "Zuweisung hinzufügen" at bounding box center [289, 171] width 149 height 17
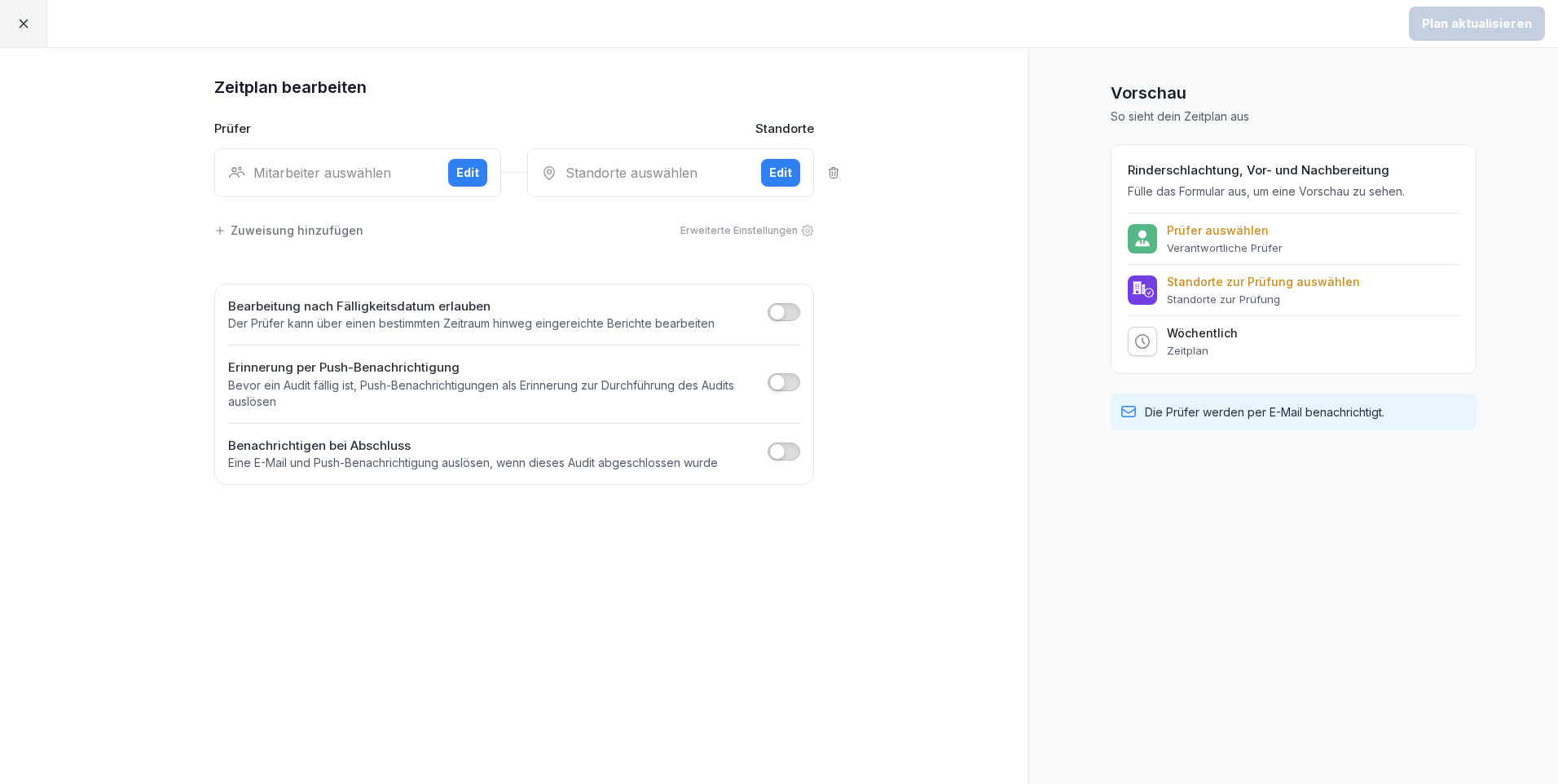
click at [332, 172] on div "Mitarbeiter auswählen" at bounding box center [332, 172] width 207 height 20
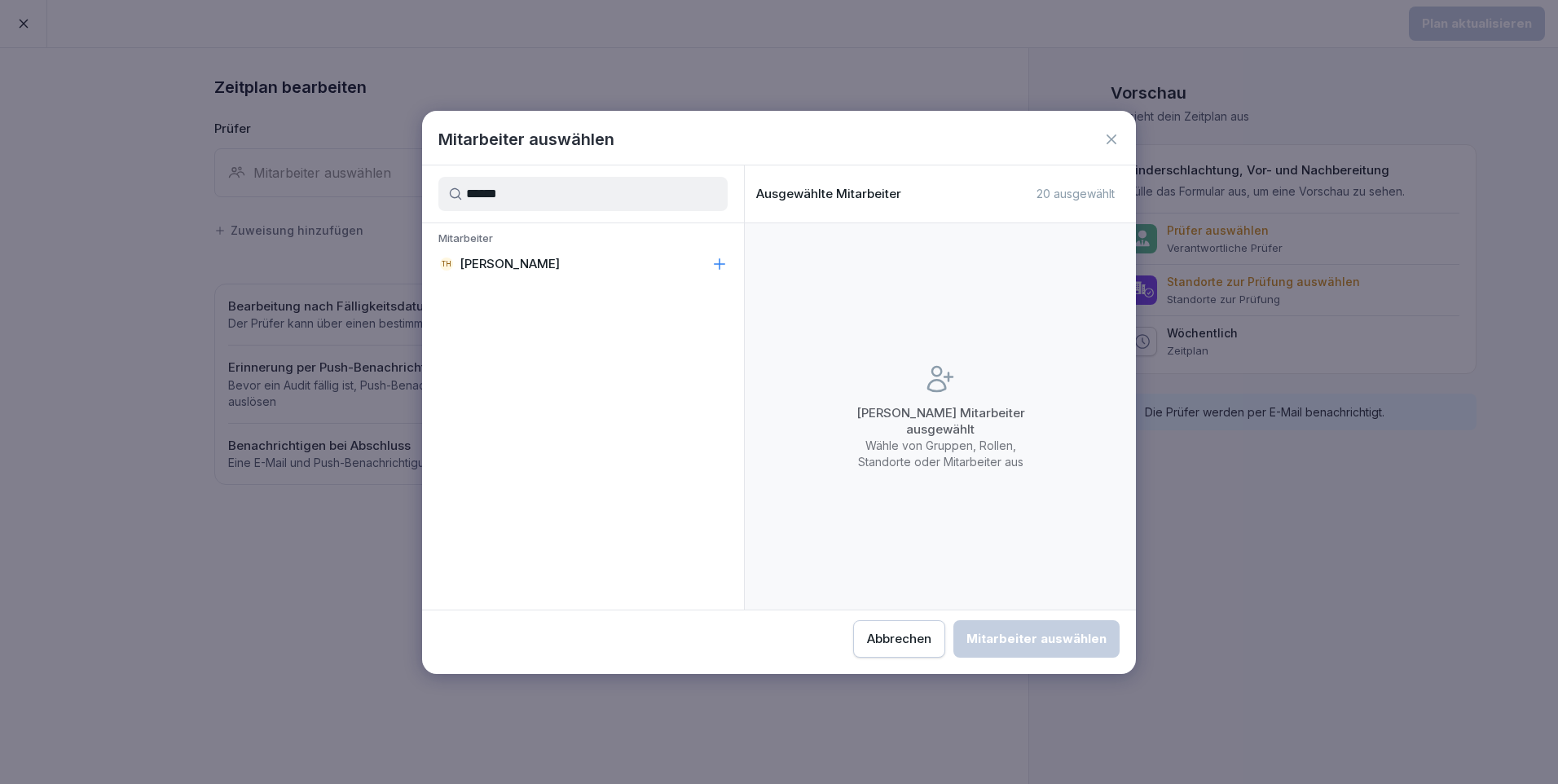
type input "******"
click at [545, 273] on div "TH [PERSON_NAME]" at bounding box center [583, 263] width 322 height 29
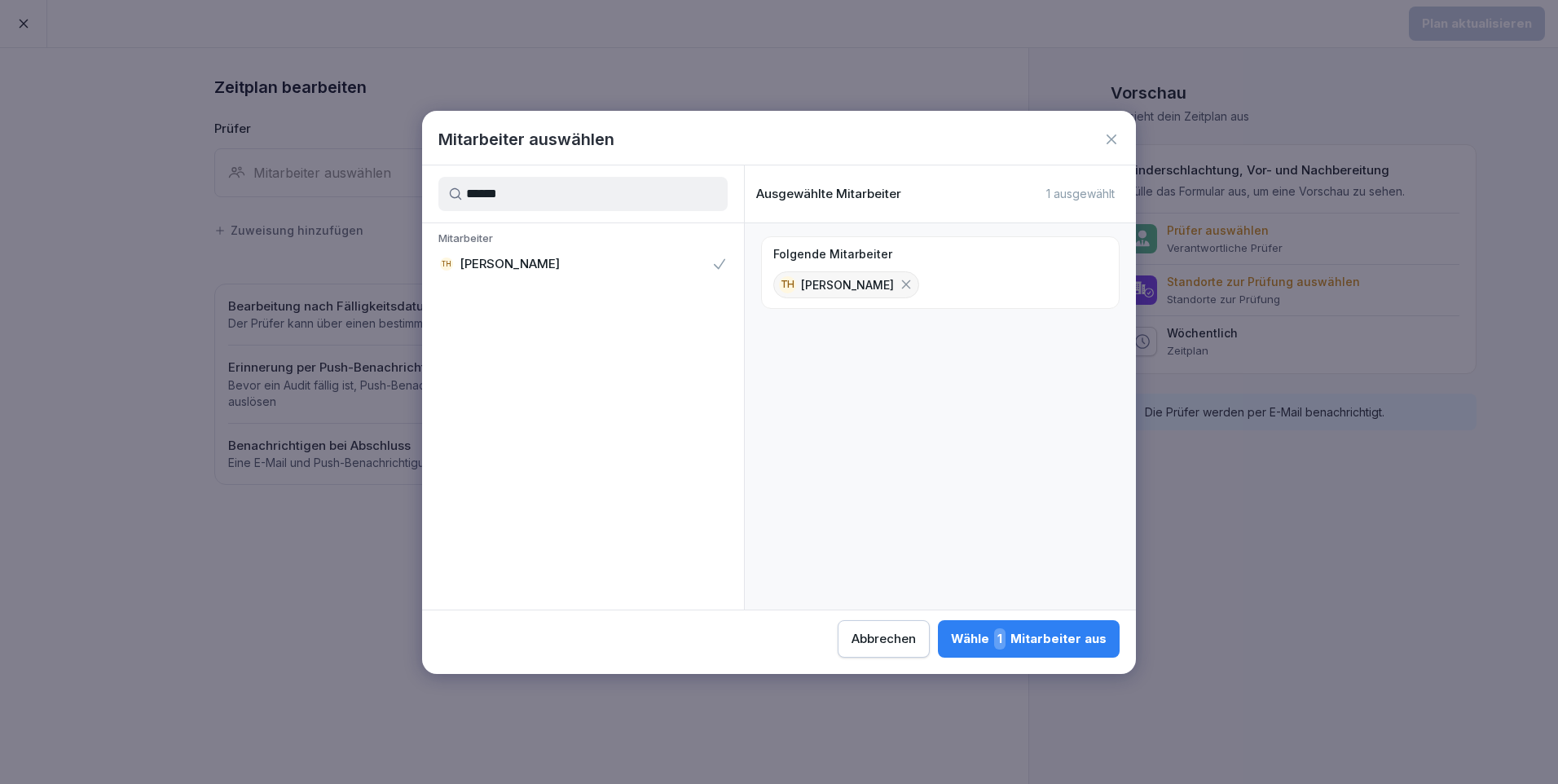
drag, startPoint x: 1036, startPoint y: 629, endPoint x: 1012, endPoint y: 562, distance: 71.2
click at [1036, 628] on div "Wähle 1 Mitarbeiter aus" at bounding box center [1028, 639] width 156 height 21
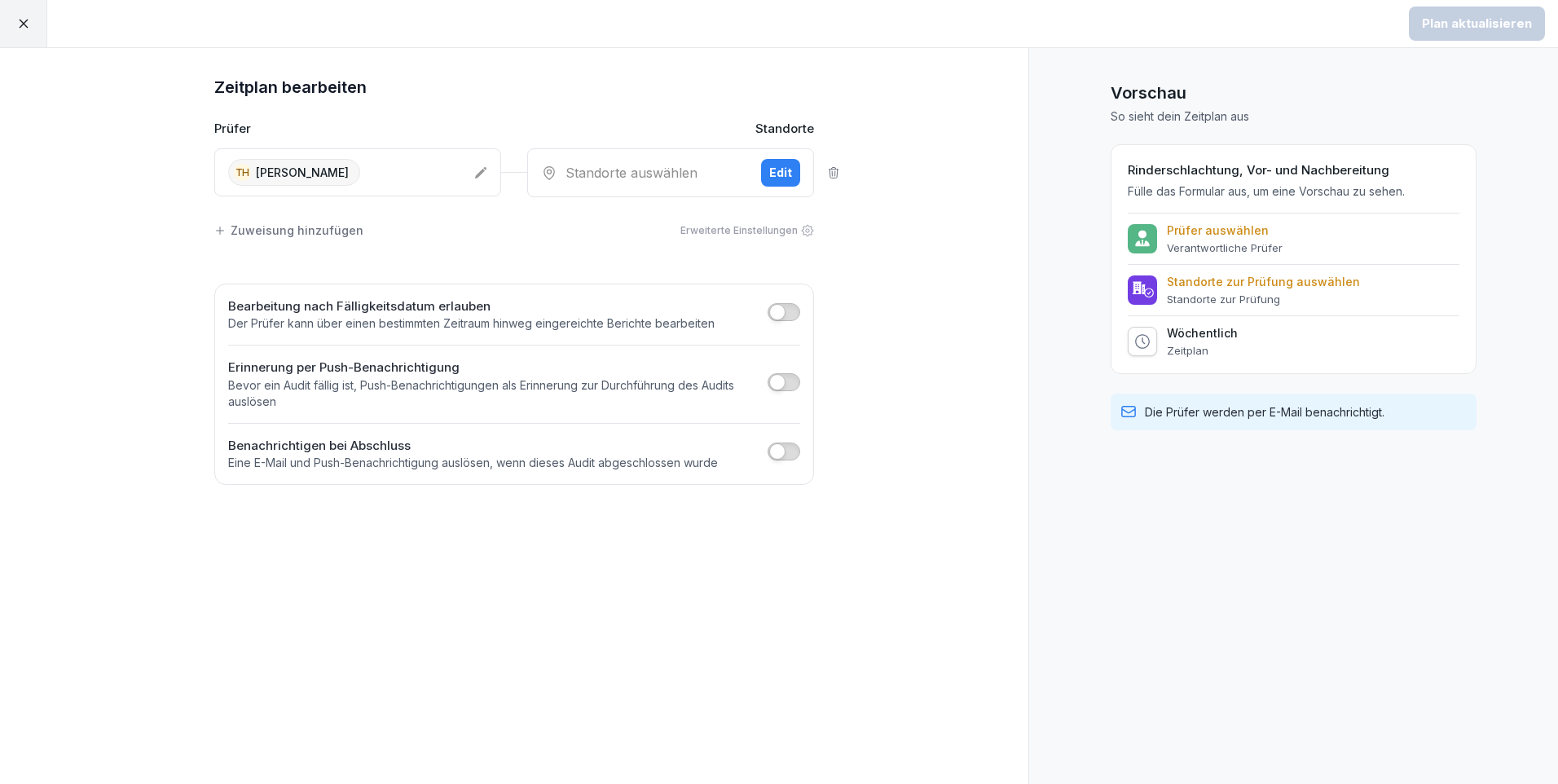
click at [685, 171] on div "Standorte auswählen" at bounding box center [645, 172] width 207 height 20
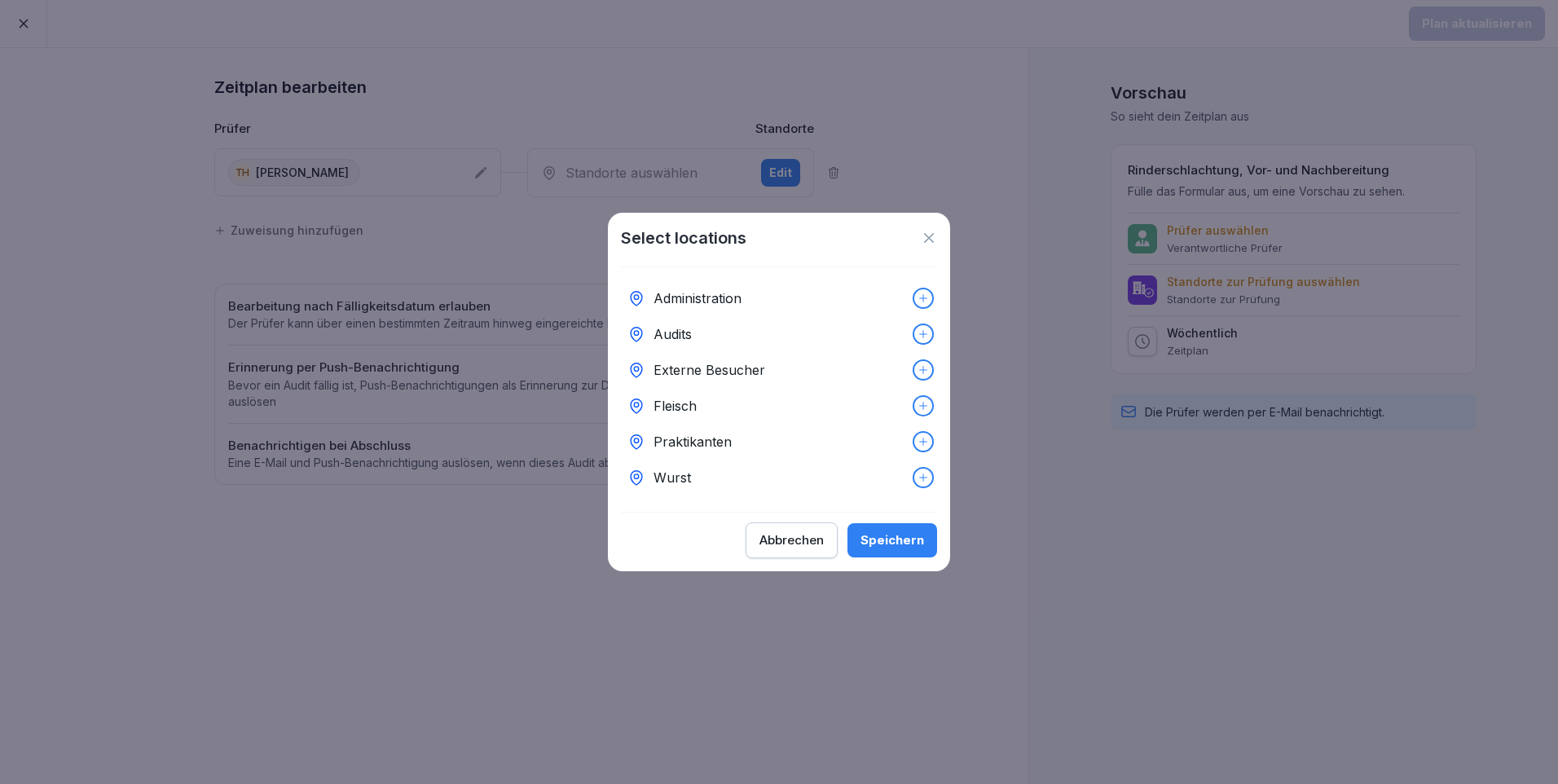
click at [646, 398] on div "Fleisch" at bounding box center [779, 405] width 317 height 36
click at [894, 544] on div "Speichern" at bounding box center [892, 540] width 63 height 18
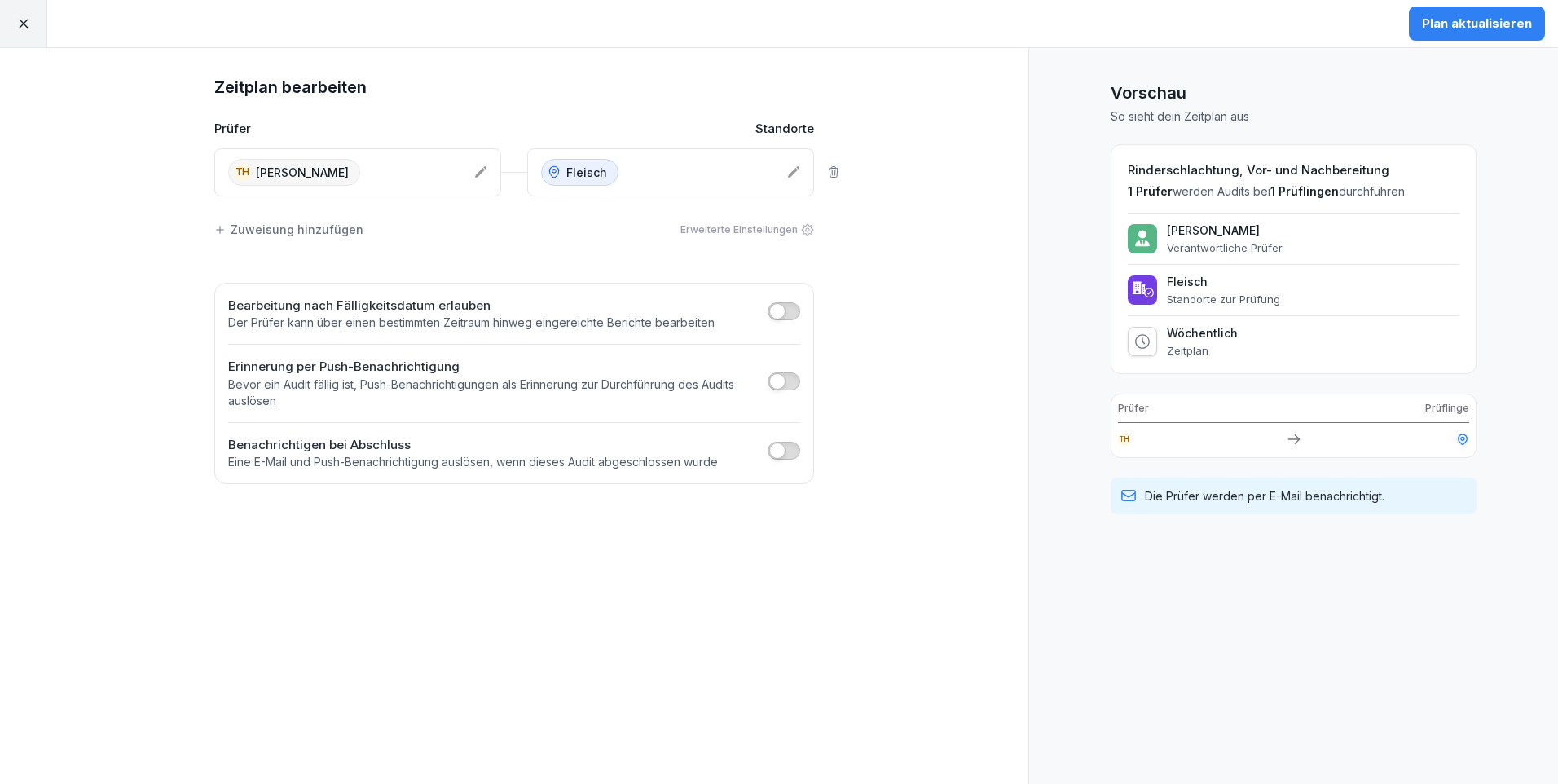
click at [1217, 332] on p "Wöchentlich" at bounding box center [1202, 333] width 71 height 14
click at [894, 189] on div "Zeitplan bearbeiten Prüfer Standorte TH [PERSON_NAME] Fleisch Zuweisung hinzufü…" at bounding box center [514, 416] width 1029 height 736
click at [1185, 272] on div "[PERSON_NAME] Verantwortliche Prüfer Fleisch Standorte zur Prüfung Wöchentlich …" at bounding box center [1293, 284] width 332 height 144
drag, startPoint x: 1185, startPoint y: 272, endPoint x: 1420, endPoint y: 265, distance: 235.1
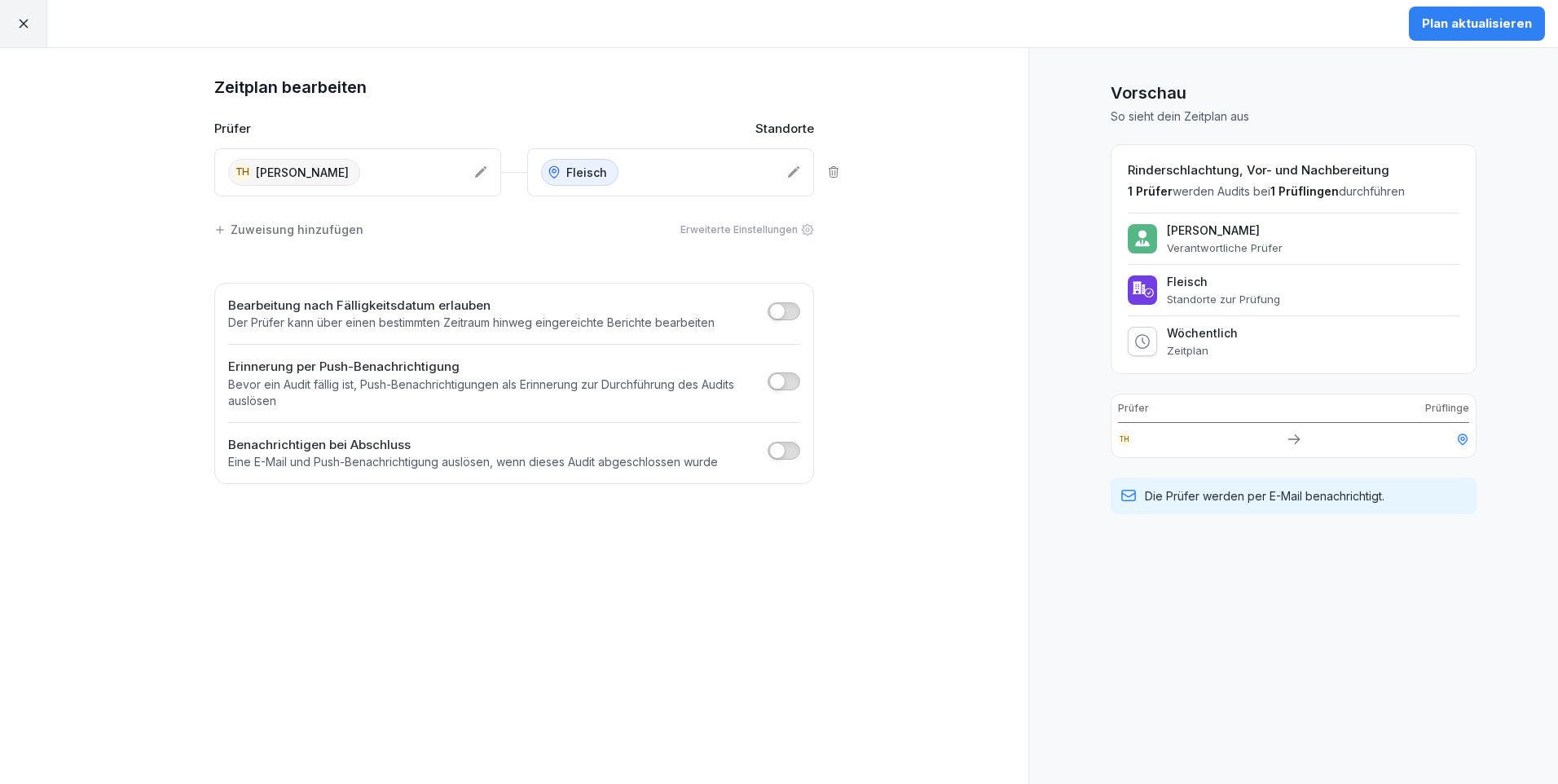
click at [1420, 265] on div "[PERSON_NAME] Verantwortliche Prüfer Fleisch Standorte zur Prüfung Wöchentlich …" at bounding box center [1293, 284] width 332 height 144
click at [1194, 332] on p "Wöchentlich" at bounding box center [1202, 333] width 71 height 14
drag, startPoint x: 1194, startPoint y: 332, endPoint x: 1359, endPoint y: 307, distance: 166.9
click at [1359, 307] on div "[PERSON_NAME] Verantwortliche Prüfer Fleisch Standorte zur Prüfung Wöchentlich …" at bounding box center [1293, 284] width 332 height 144
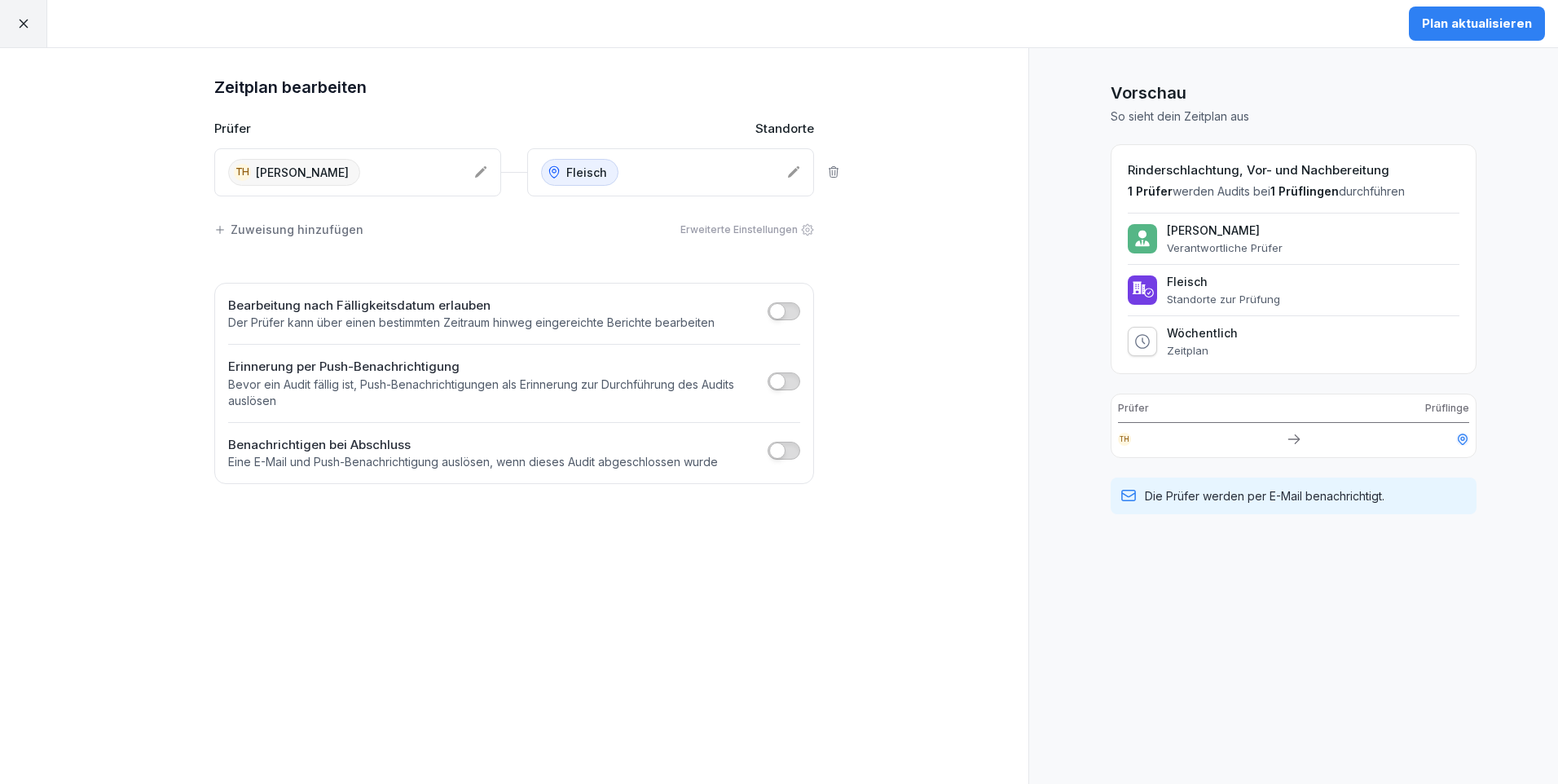
click at [1185, 349] on p "Zeitplan" at bounding box center [1202, 350] width 71 height 13
click at [1185, 349] on p "Zeitplan" at bounding box center [1202, 350] width 71 height 13
drag, startPoint x: 1185, startPoint y: 349, endPoint x: 1148, endPoint y: 342, distance: 37.7
click at [1144, 340] on icon at bounding box center [1143, 341] width 16 height 16
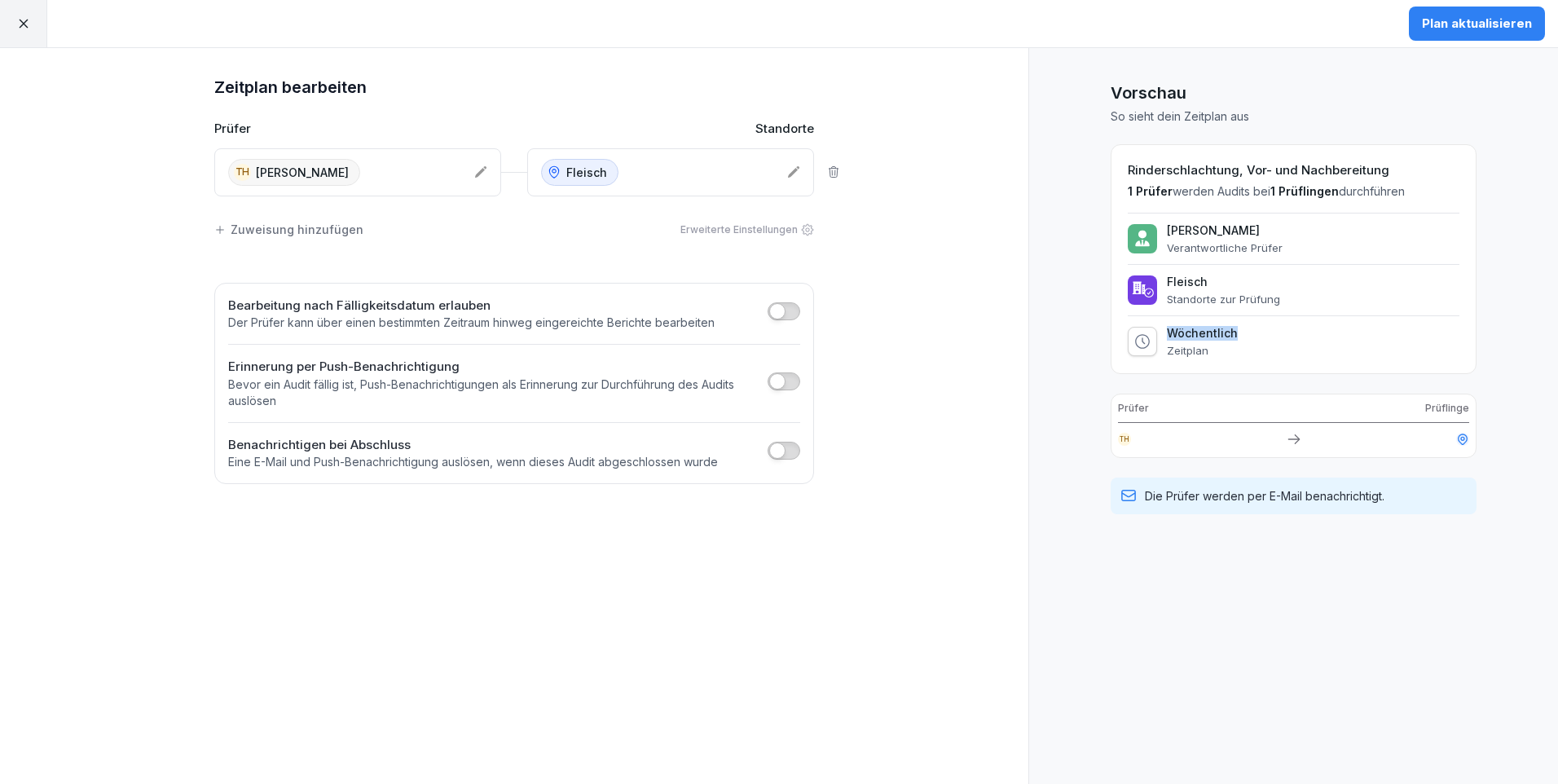
click at [1144, 340] on icon at bounding box center [1143, 341] width 16 height 16
drag, startPoint x: 1144, startPoint y: 340, endPoint x: 982, endPoint y: 293, distance: 168.7
click at [983, 293] on div "Zeitplan bearbeiten Prüfer Standorte TH [PERSON_NAME] Fleisch Zuweisung hinzufü…" at bounding box center [514, 416] width 1029 height 736
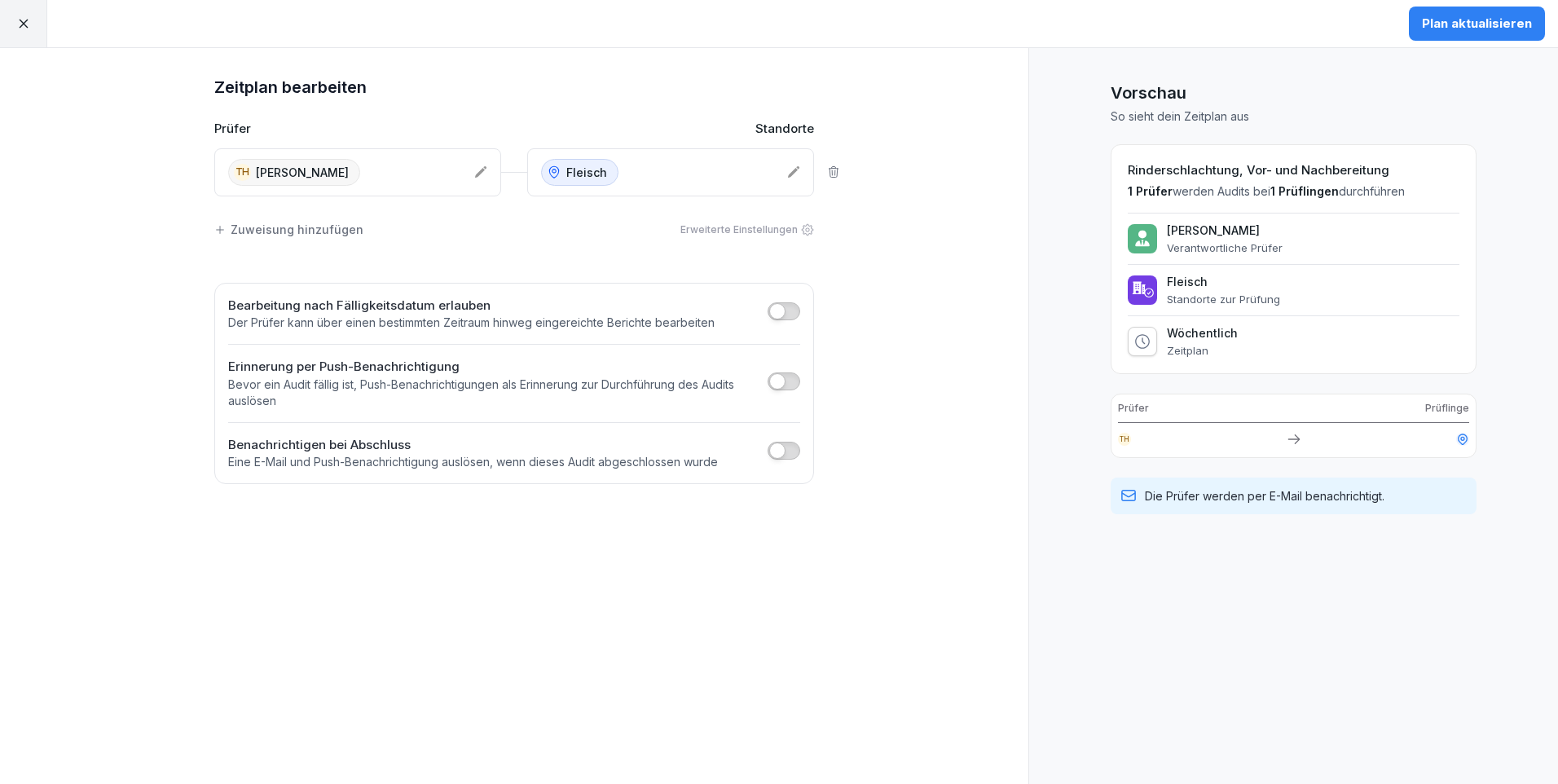
click at [312, 232] on div "Zuweisung hinzufügen" at bounding box center [289, 228] width 149 height 17
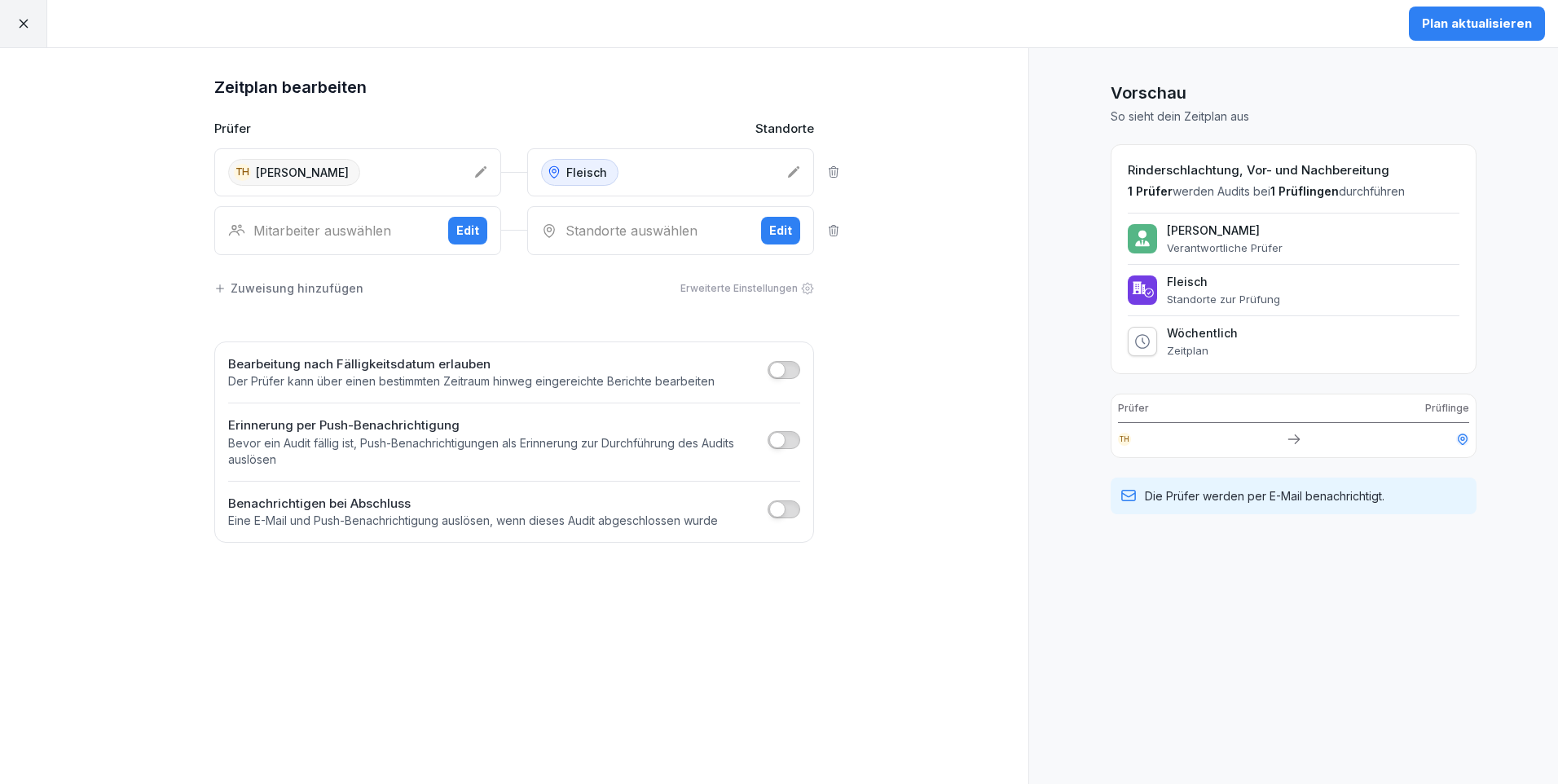
click at [836, 232] on icon at bounding box center [833, 230] width 13 height 13
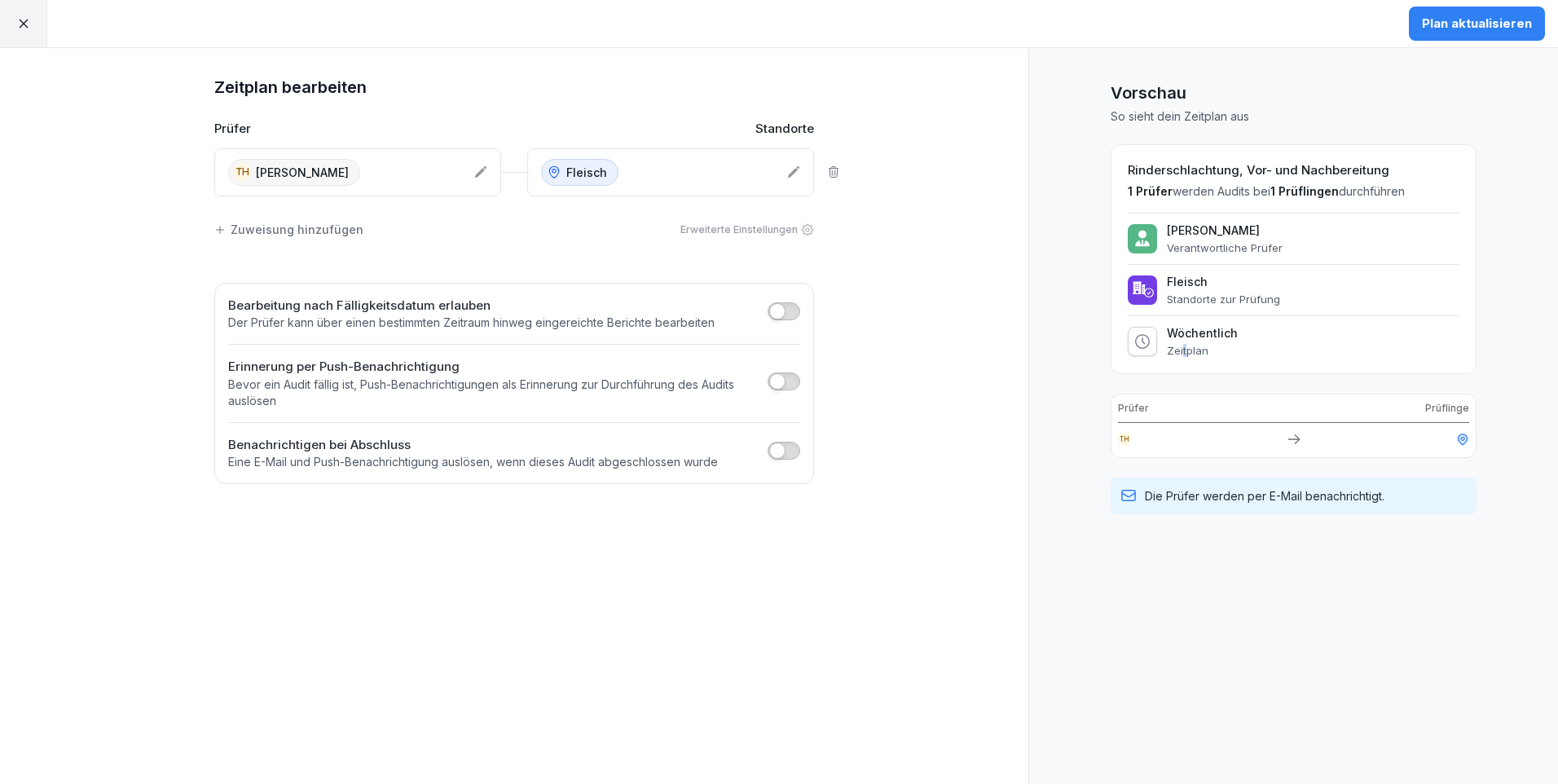
click at [1183, 340] on div "Wöchentlich Zeitplan" at bounding box center [1202, 341] width 71 height 31
click at [980, 359] on div "Zeitplan bearbeiten Prüfer Standorte TH [PERSON_NAME] Fleisch Zuweisung hinzufü…" at bounding box center [514, 416] width 1029 height 736
click at [1209, 341] on div "Wöchentlich Zeitplan" at bounding box center [1202, 341] width 71 height 31
click at [1209, 340] on div "Wöchentlich Zeitplan" at bounding box center [1202, 341] width 71 height 31
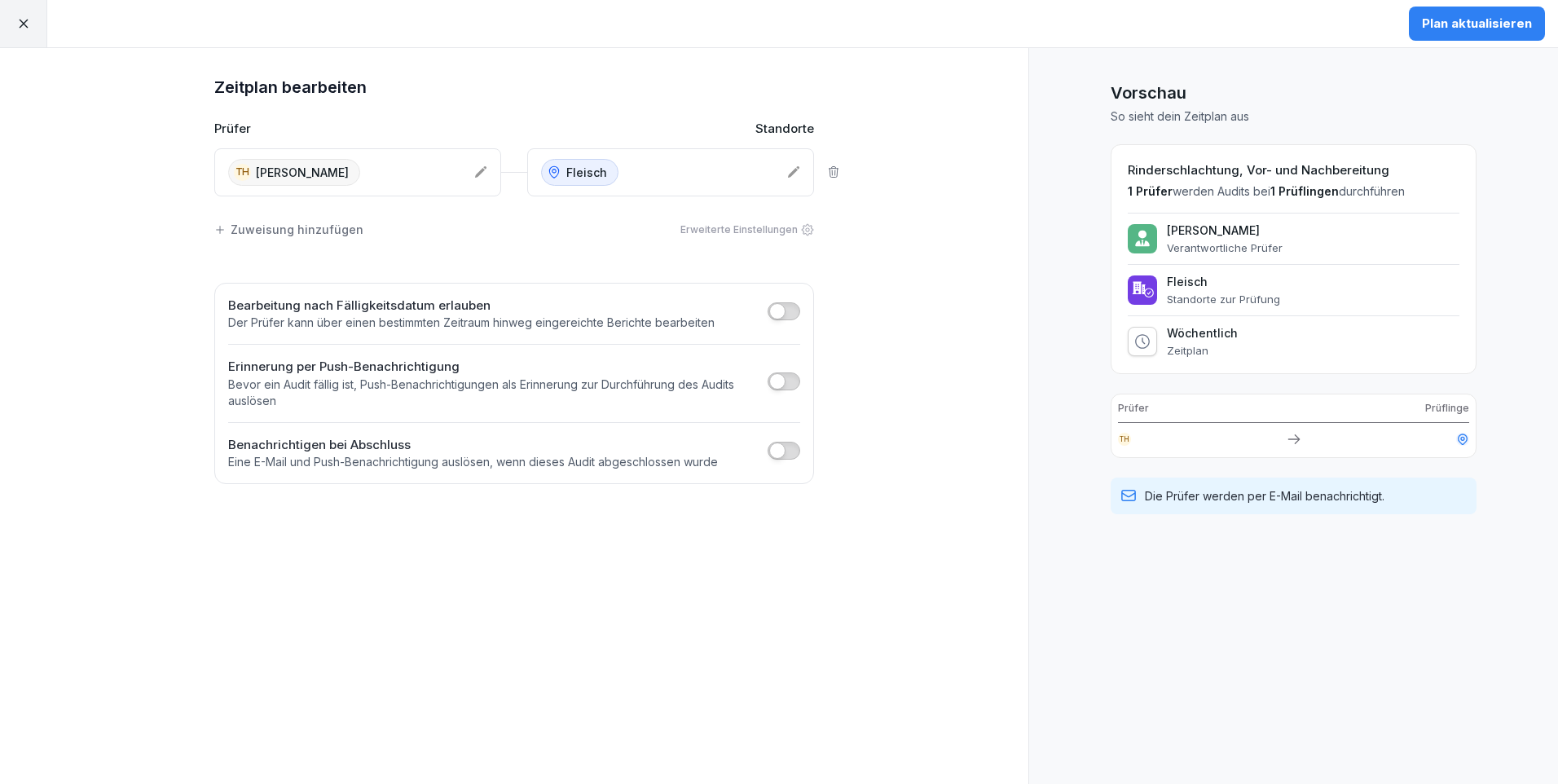
drag, startPoint x: 1209, startPoint y: 340, endPoint x: 1056, endPoint y: 327, distance: 153.6
click at [1056, 327] on div "Vorschau So sieht dein Zeitplan aus Rinderschlachtung, Vor- und Nachbereitung 1…" at bounding box center [1294, 416] width 530 height 736
click at [805, 232] on icon at bounding box center [807, 229] width 13 height 13
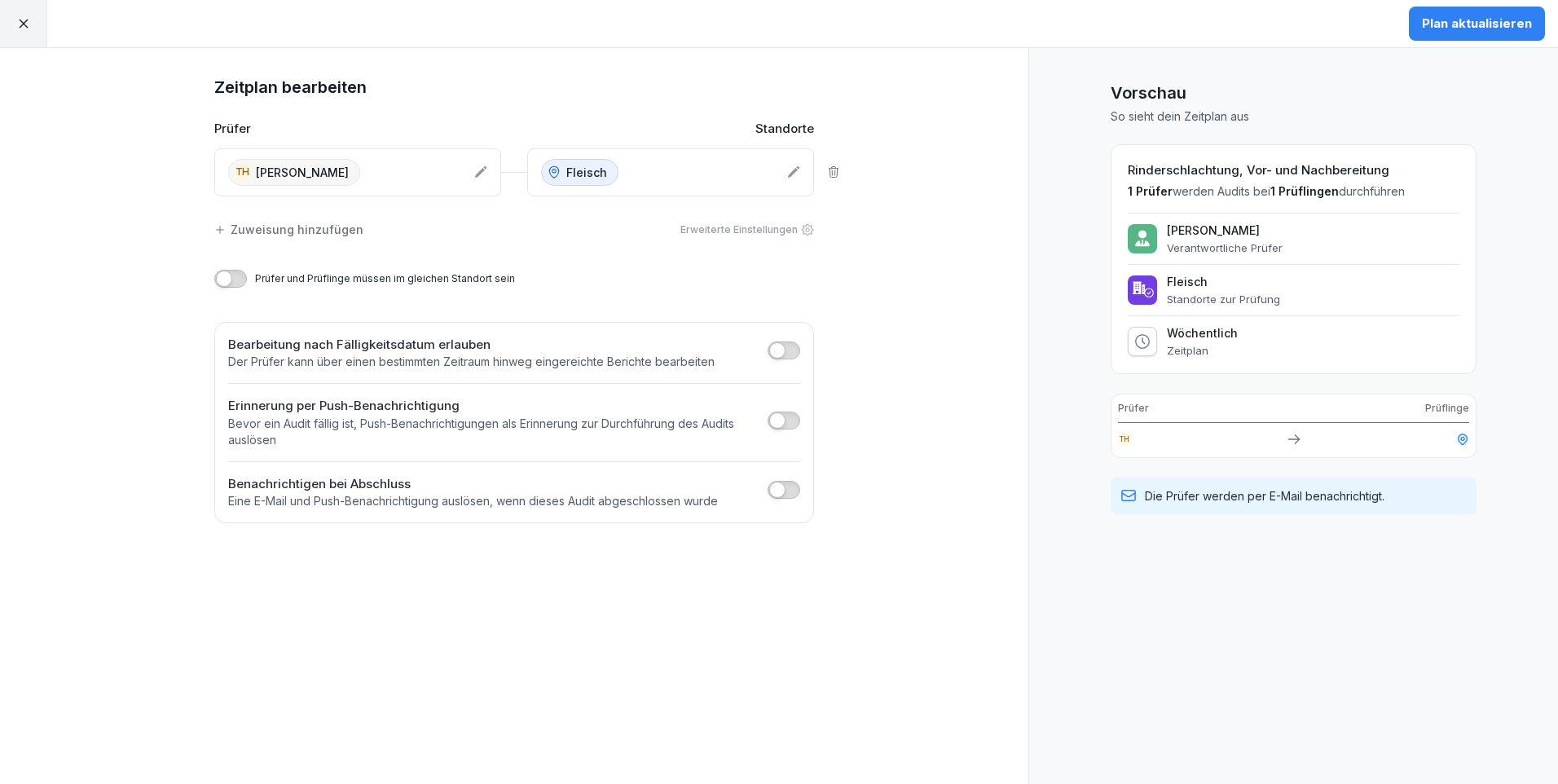
click at [897, 266] on div "Zeitplan bearbeiten Prüfer Standorte TH [PERSON_NAME] Fleisch Zuweisung hinzufü…" at bounding box center [514, 416] width 1029 height 736
click at [1335, 492] on p "Die Prüfer werden per E-Mail benachrichtigt." at bounding box center [1265, 495] width 239 height 17
click at [1467, 433] on div at bounding box center [1463, 439] width 13 height 13
click at [1299, 435] on icon at bounding box center [1294, 439] width 16 height 16
click at [1210, 332] on p "Wöchentlich" at bounding box center [1202, 333] width 71 height 14
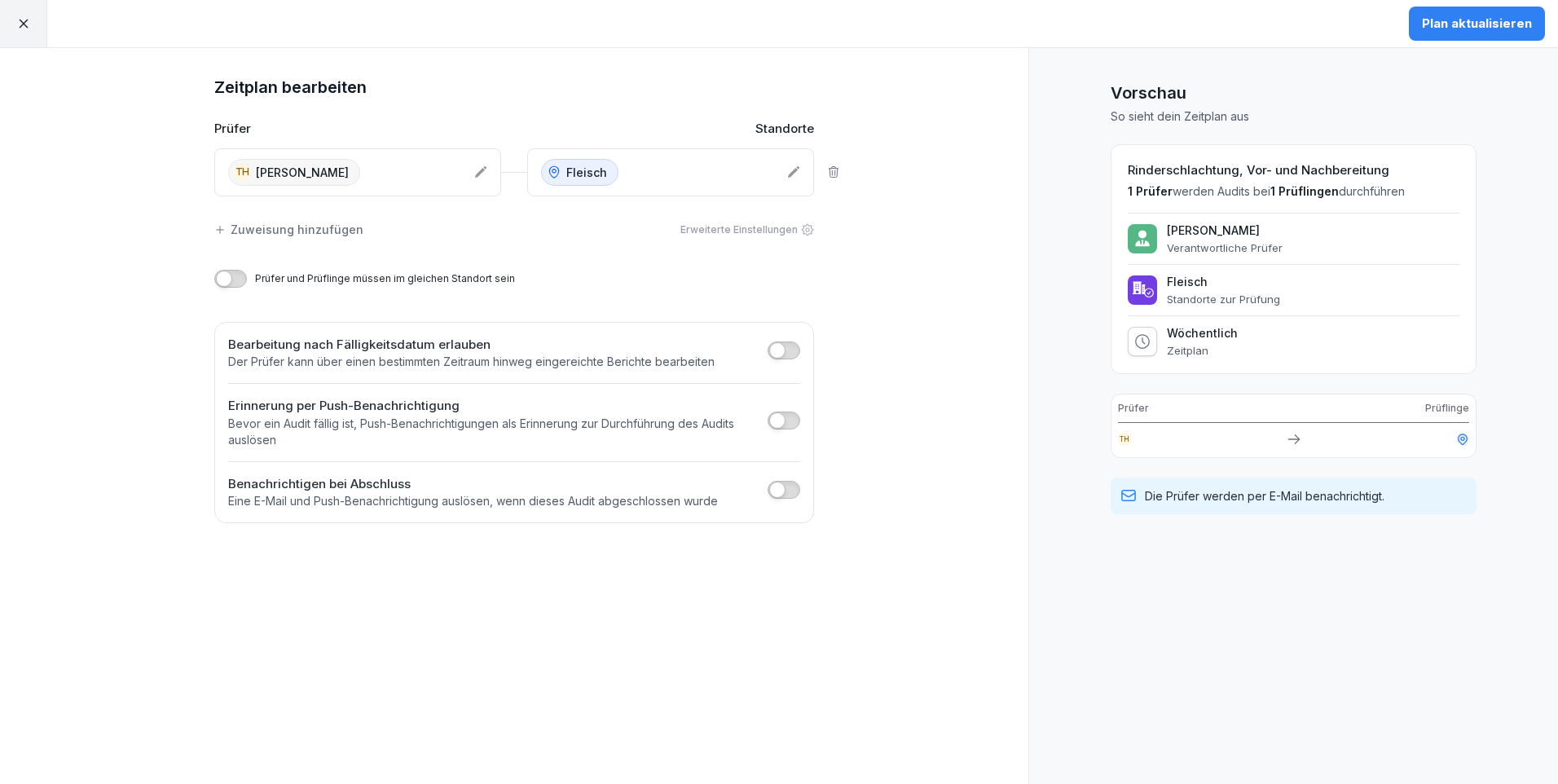
click at [1201, 338] on p "Wöchentlich" at bounding box center [1202, 333] width 71 height 14
click at [1452, 29] on div "Plan aktualisieren" at bounding box center [1477, 23] width 110 height 18
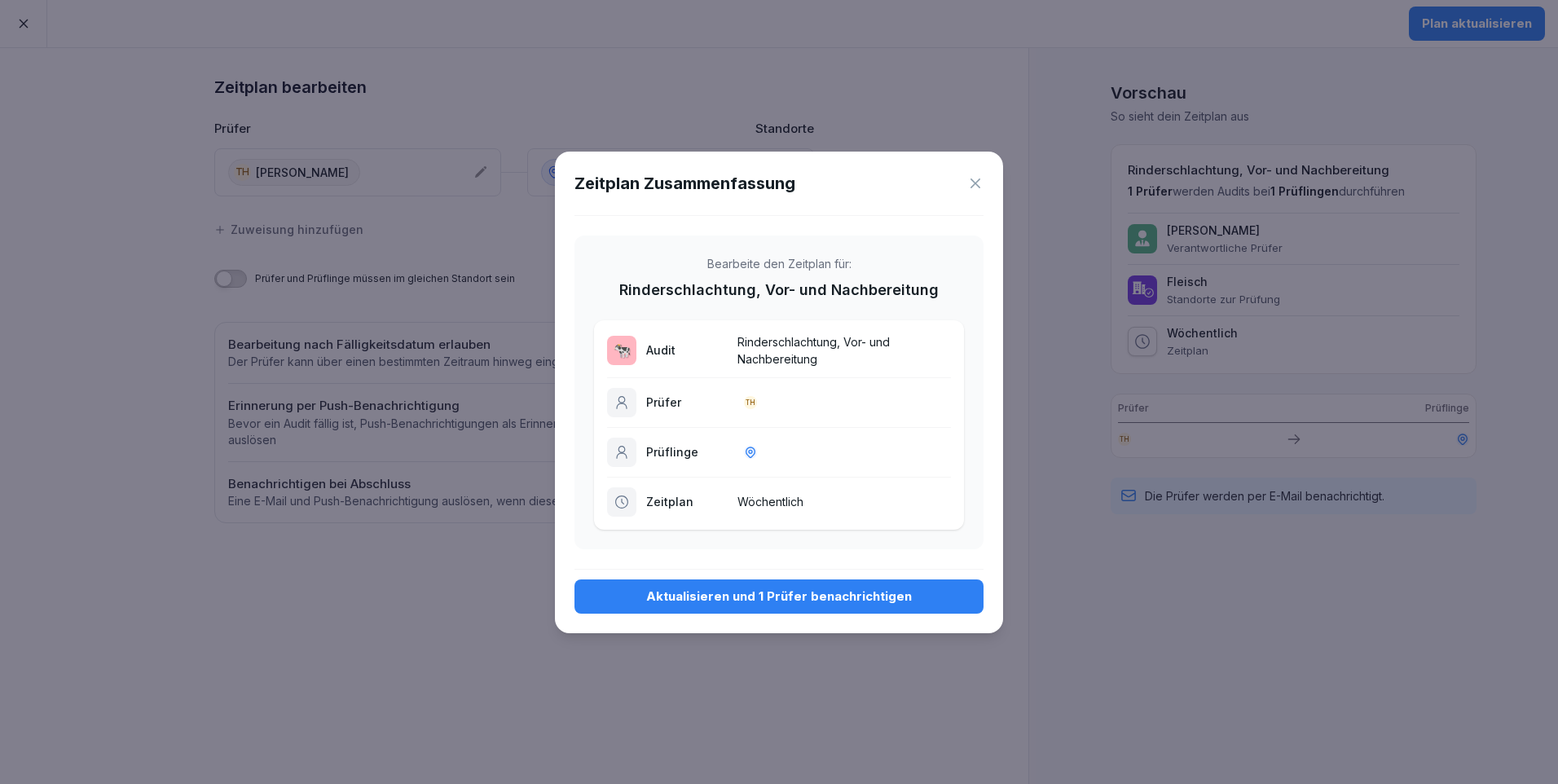
click at [816, 507] on p "Wöchentlich" at bounding box center [844, 500] width 213 height 17
click at [655, 497] on p "Zeitplan" at bounding box center [687, 500] width 82 height 17
click at [981, 185] on icon at bounding box center [976, 183] width 16 height 16
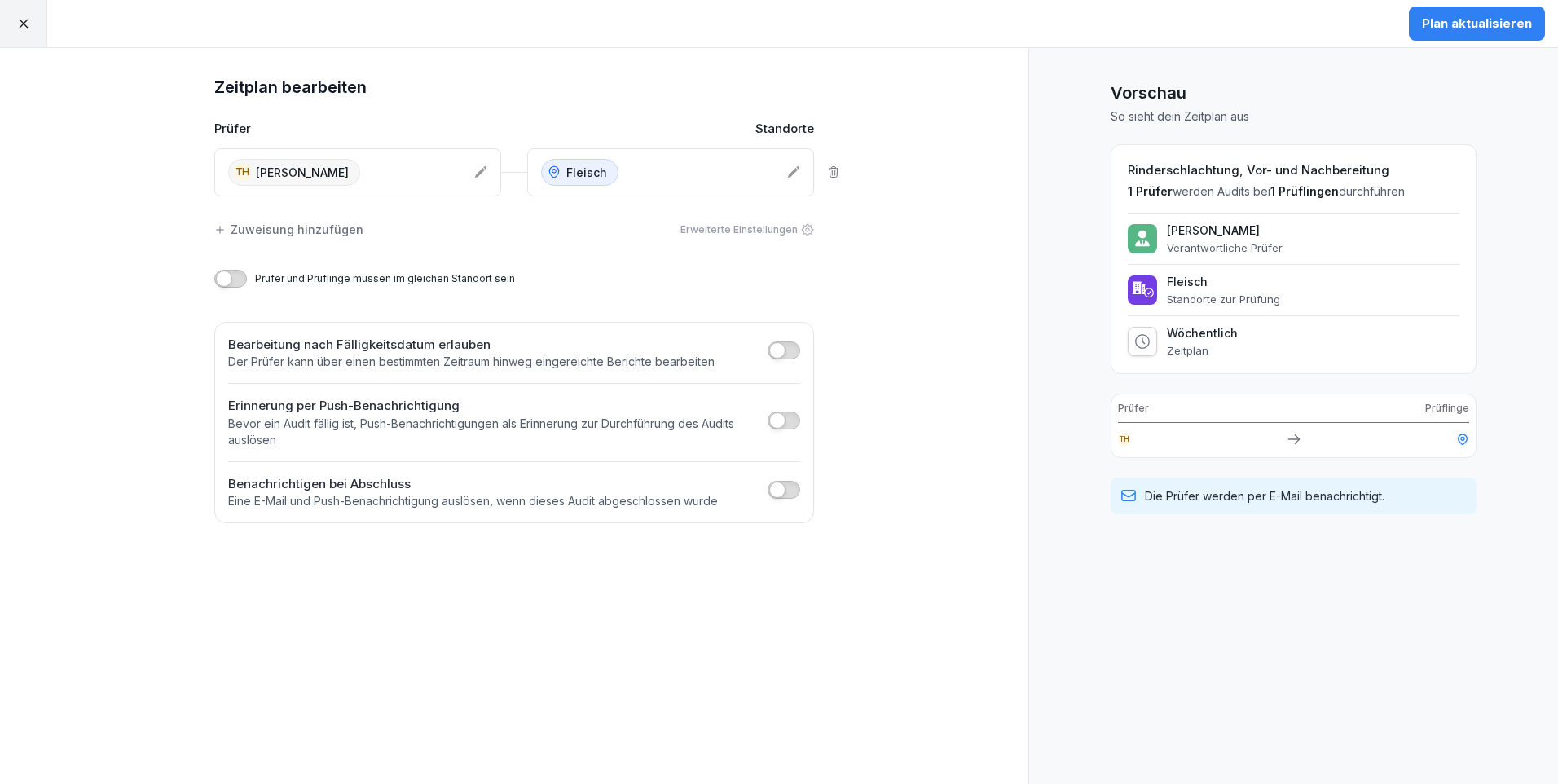
click at [1134, 340] on div at bounding box center [1142, 340] width 29 height 29
click at [1473, 24] on div "Plan aktualisieren" at bounding box center [1477, 23] width 110 height 18
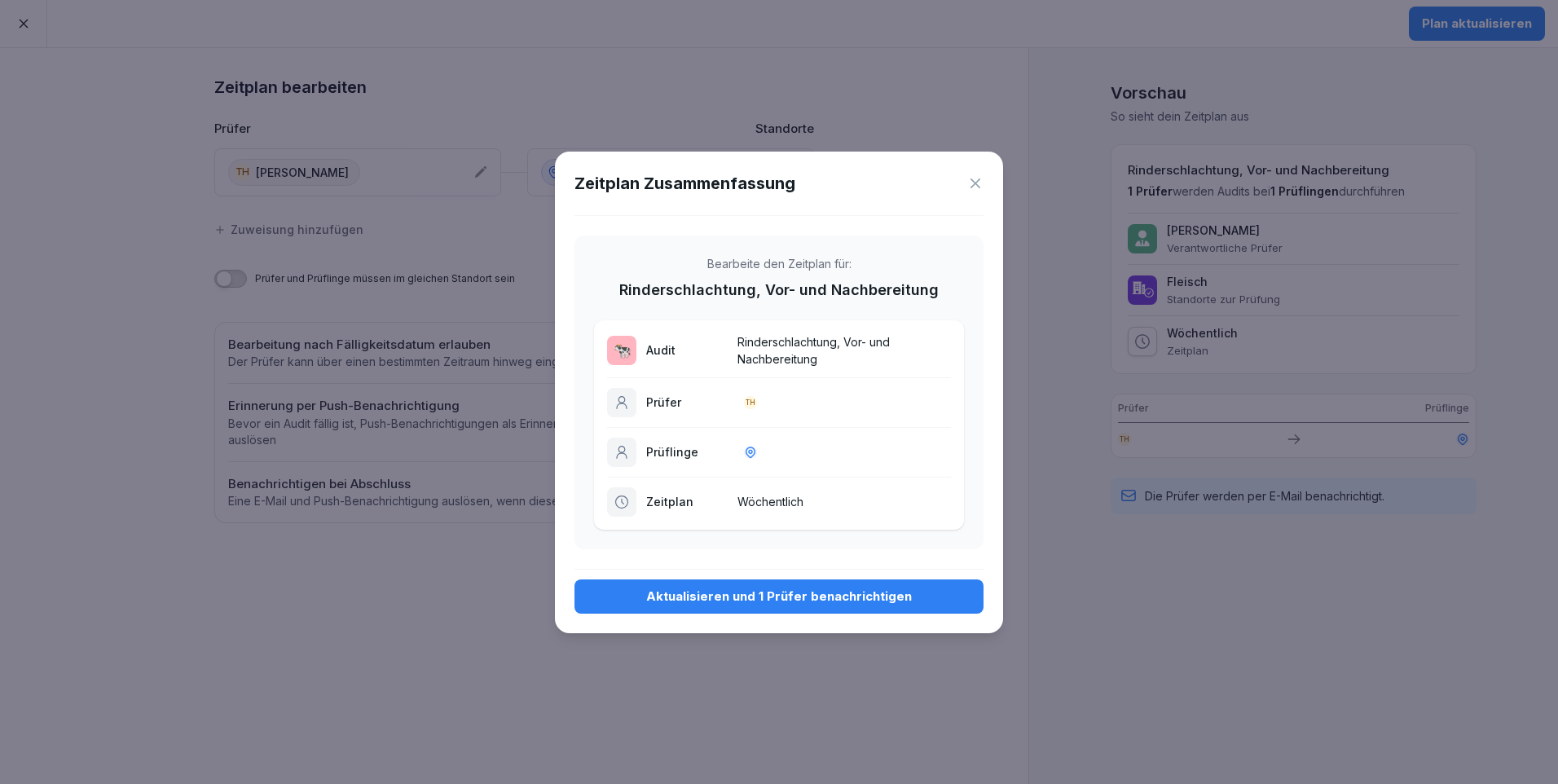
click at [791, 498] on p "Wöchentlich" at bounding box center [844, 500] width 213 height 17
click at [981, 179] on icon at bounding box center [976, 183] width 16 height 16
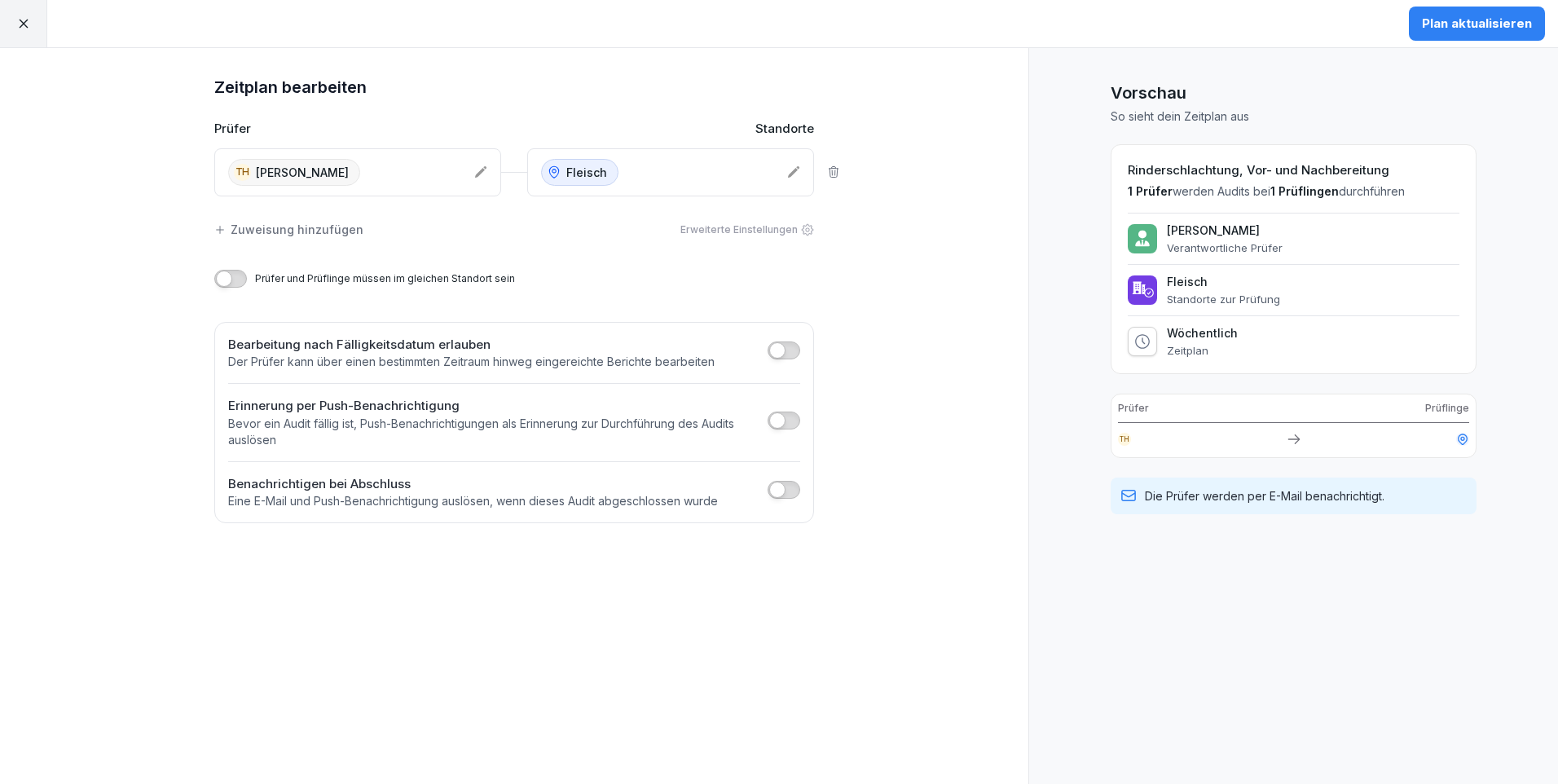
click at [19, 16] on icon at bounding box center [23, 23] width 14 height 14
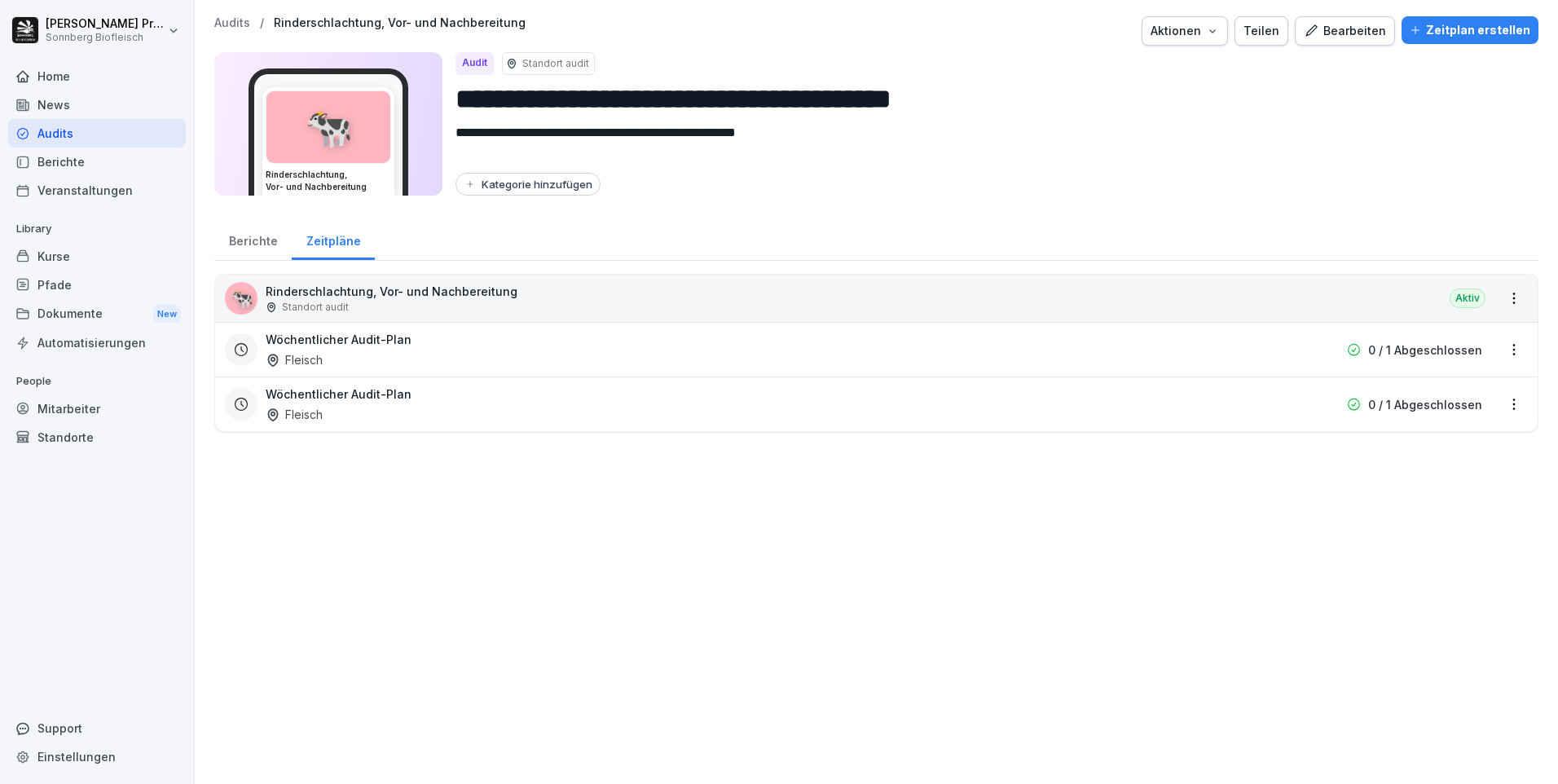
click at [599, 289] on div "🐄 Rinderschlachtung, Vor- und Nachbereitung Standort audit Aktiv" at bounding box center [876, 298] width 1322 height 47
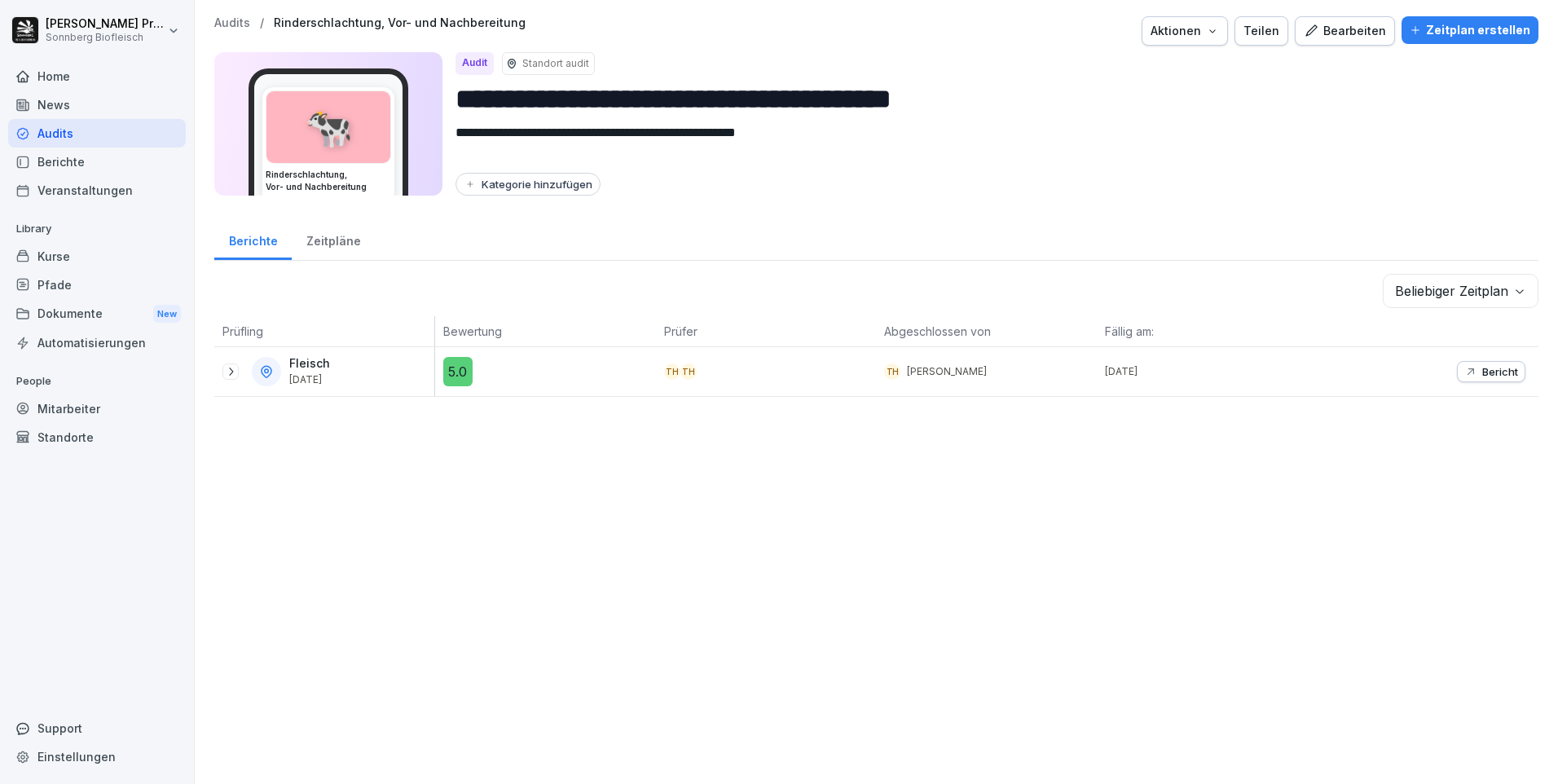
click at [237, 374] on icon at bounding box center [230, 372] width 13 height 13
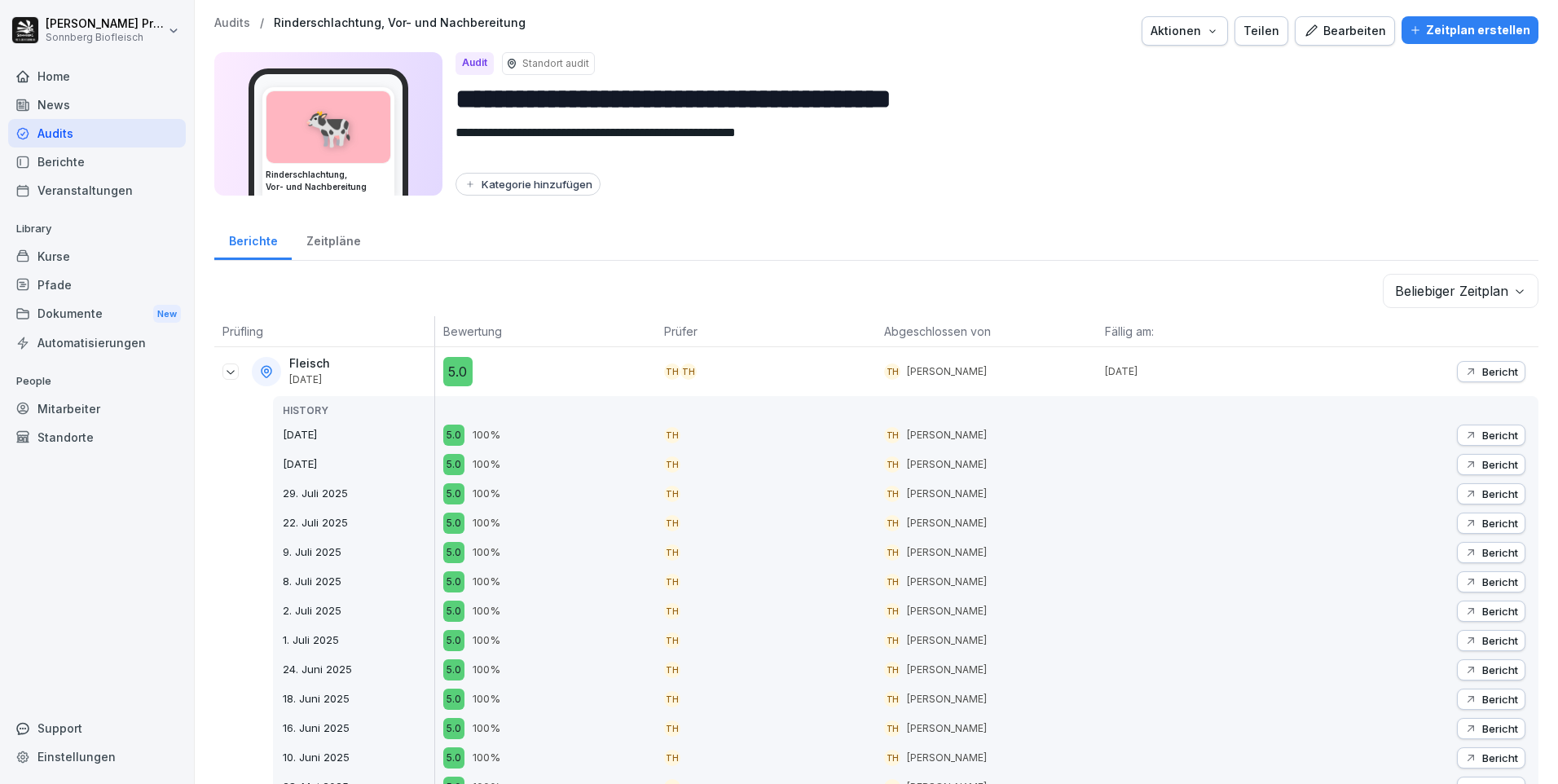
click at [336, 239] on div "Zeitpläne" at bounding box center [333, 239] width 83 height 42
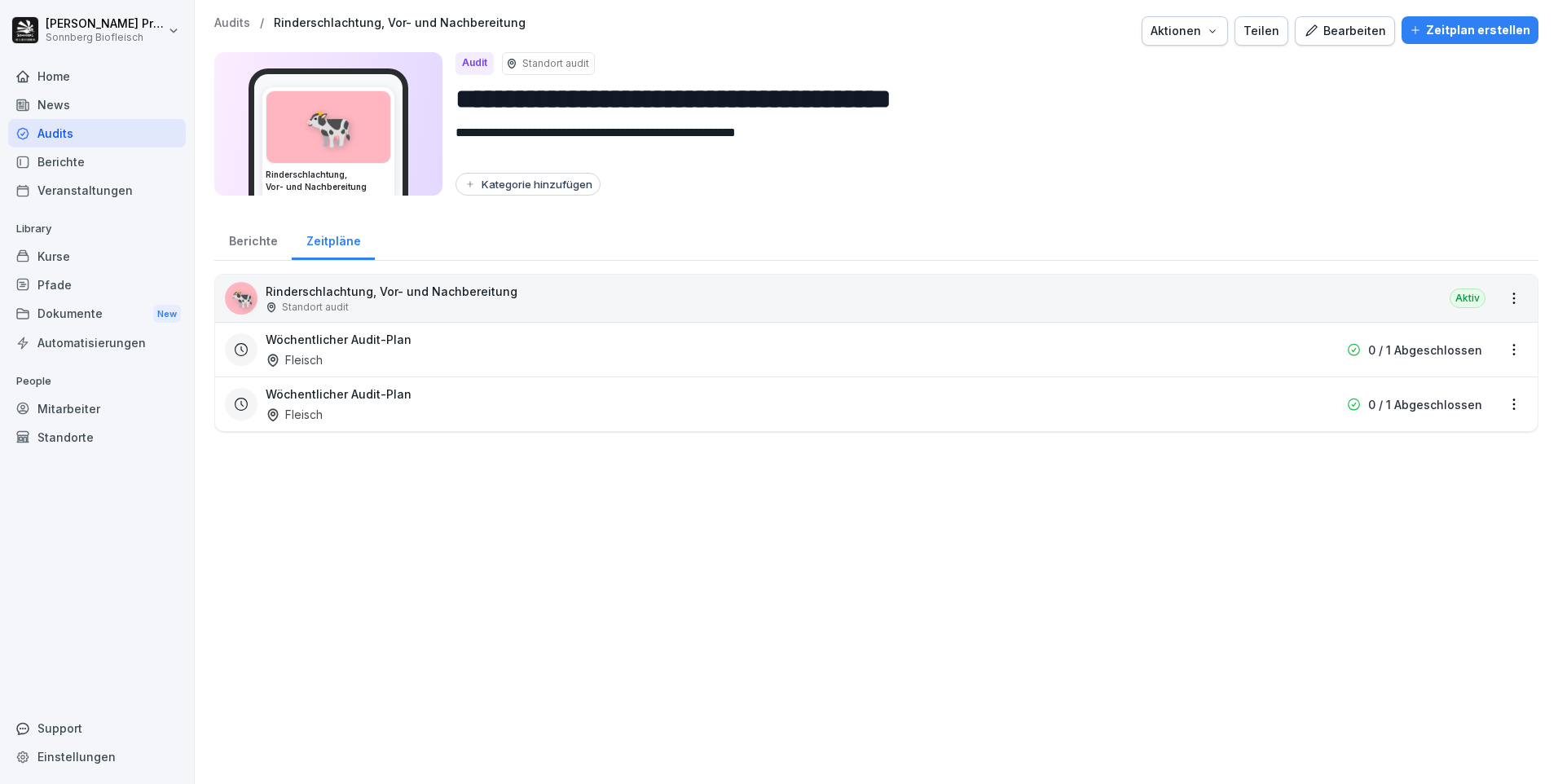
click at [239, 236] on div "Berichte" at bounding box center [253, 239] width 77 height 42
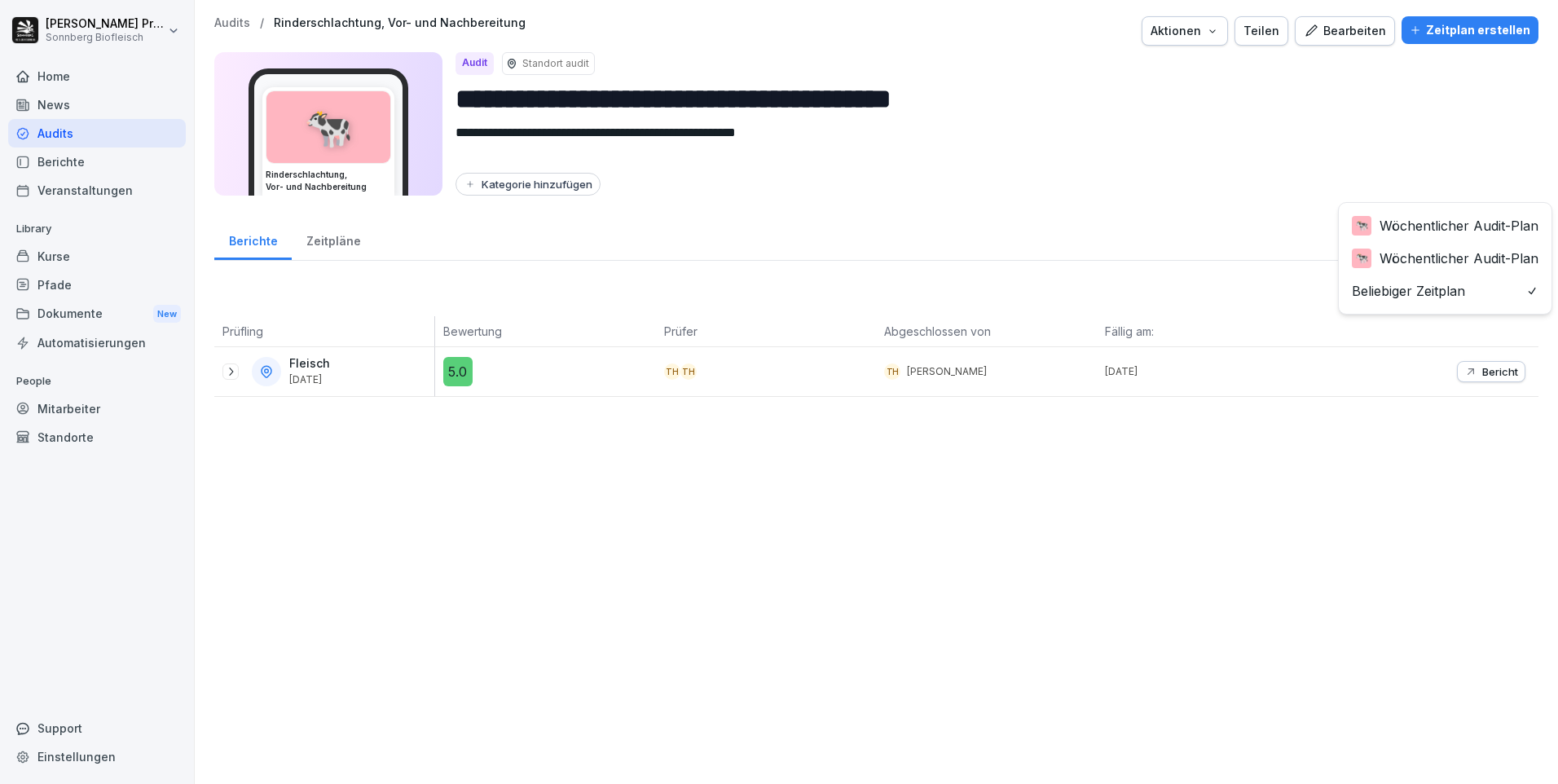
click at [1513, 292] on body "**********" at bounding box center [779, 392] width 1558 height 784
click at [1502, 285] on body "**********" at bounding box center [779, 392] width 1558 height 784
click at [226, 370] on icon at bounding box center [230, 372] width 13 height 13
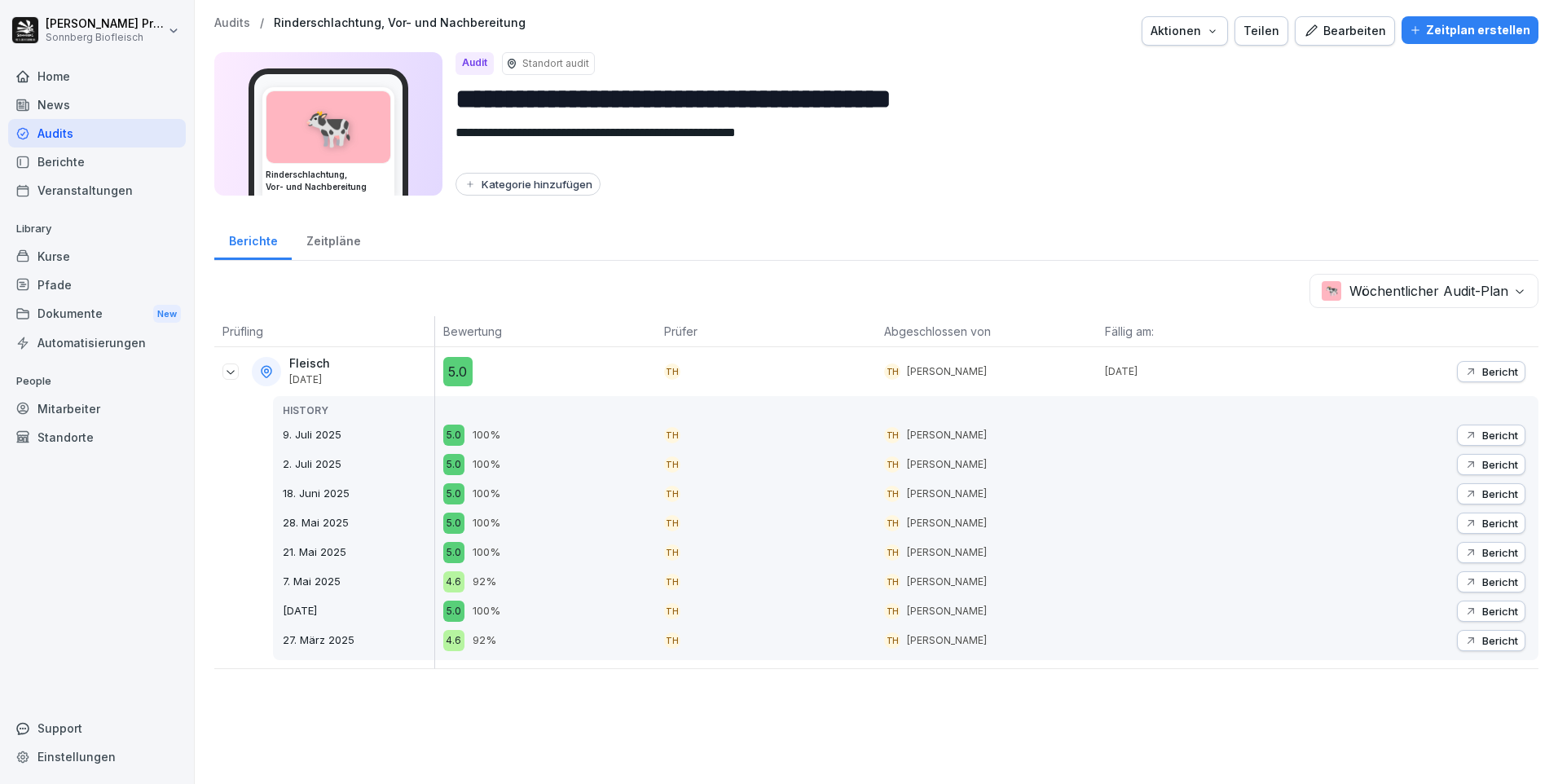
click at [1506, 293] on body "**********" at bounding box center [779, 392] width 1558 height 784
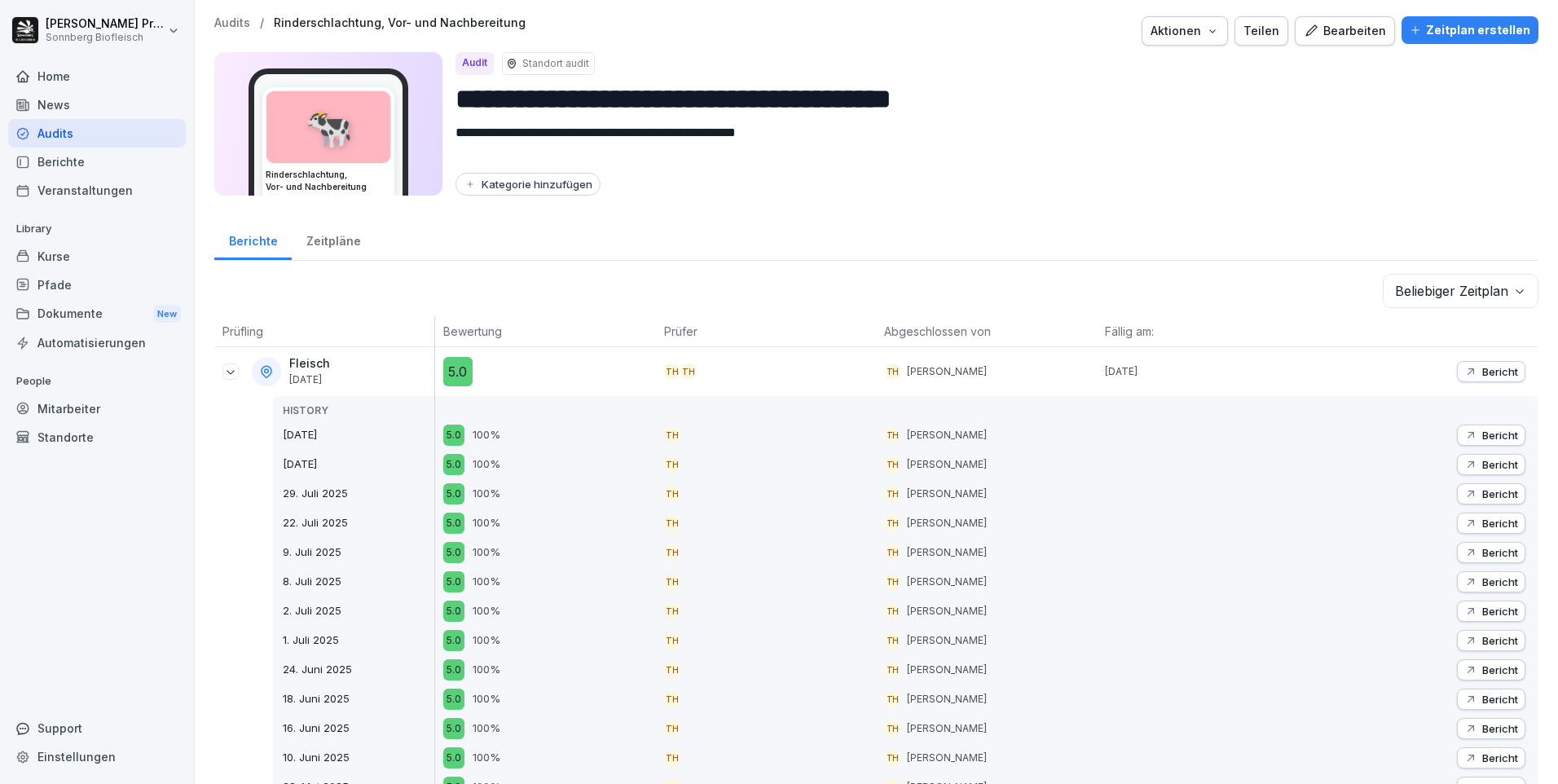
click at [1347, 31] on div "Bearbeiten" at bounding box center [1345, 31] width 83 height 18
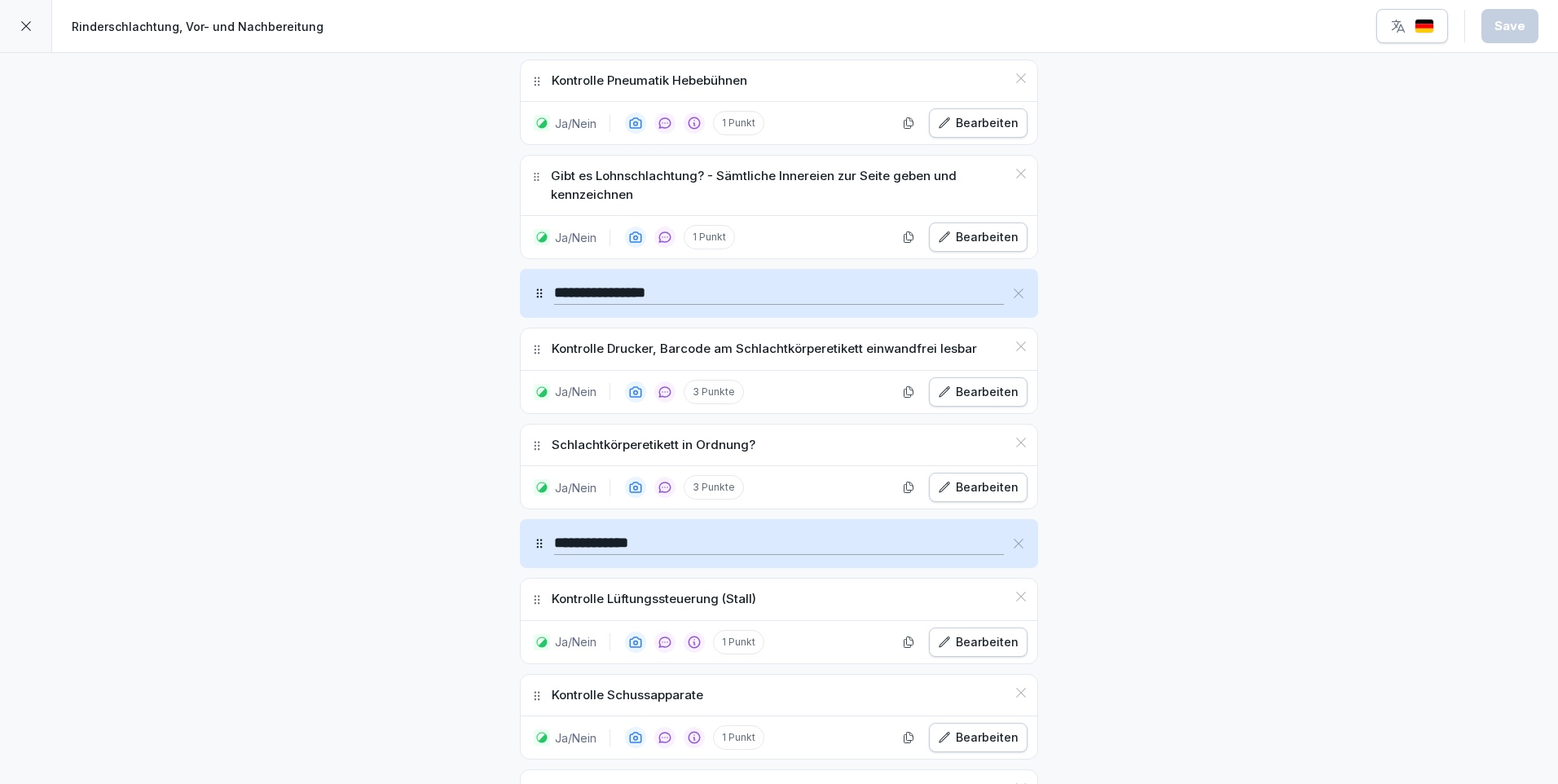
scroll to position [1629, 0]
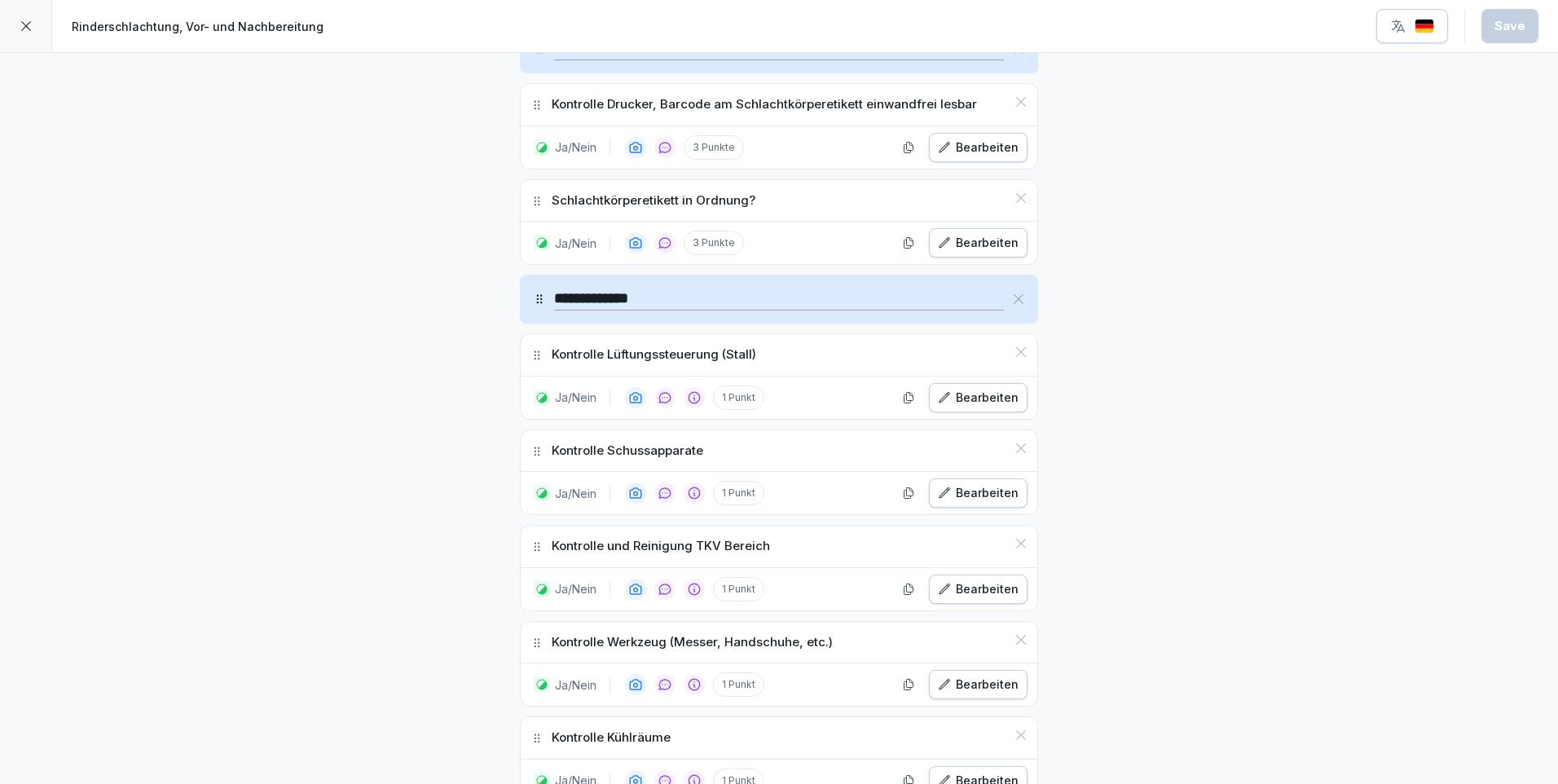
click at [20, 21] on icon at bounding box center [26, 26] width 13 height 13
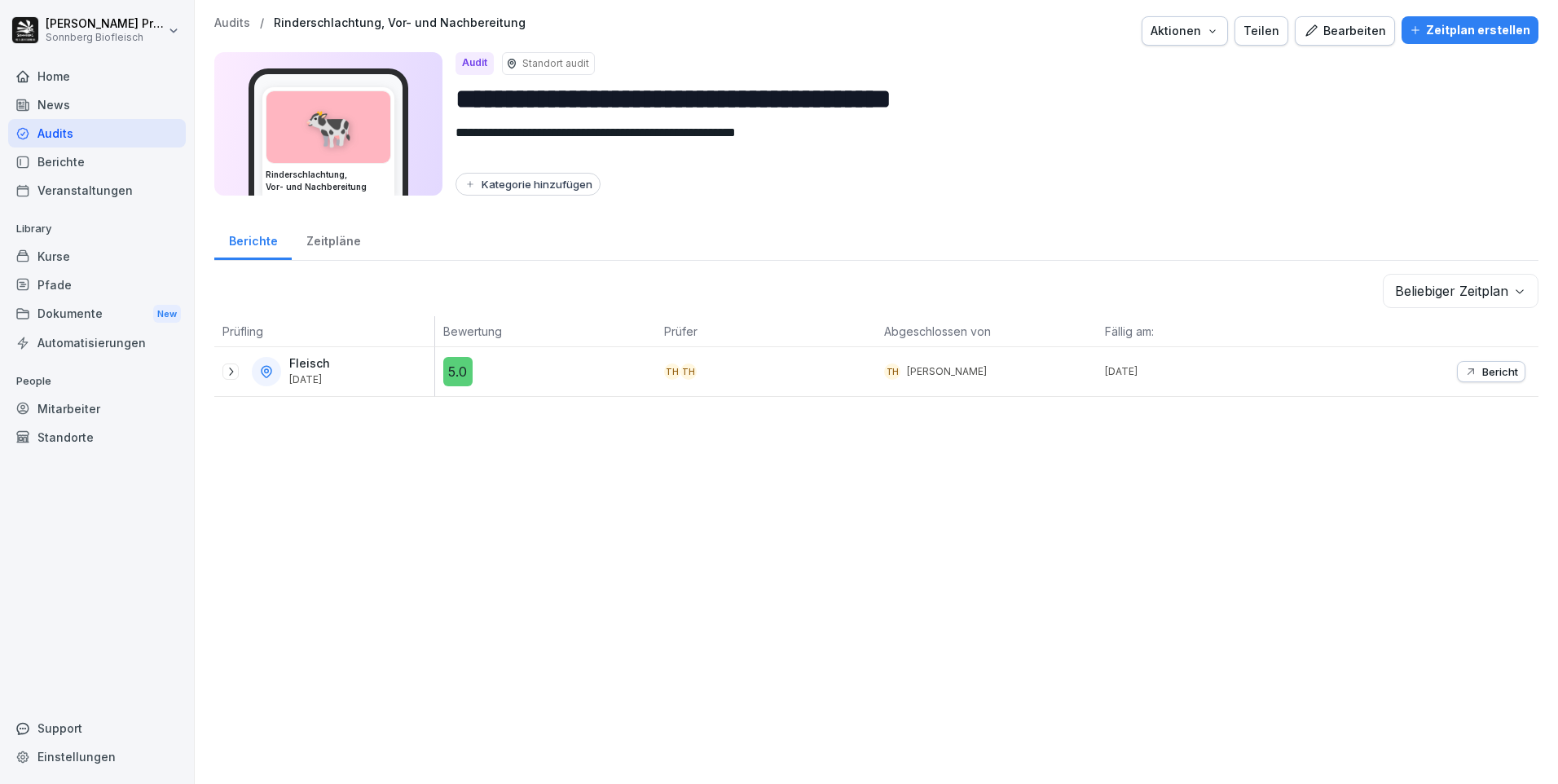
click at [1370, 172] on div "**********" at bounding box center [990, 124] width 1070 height 143
click at [232, 20] on p "Audits" at bounding box center [232, 23] width 36 height 14
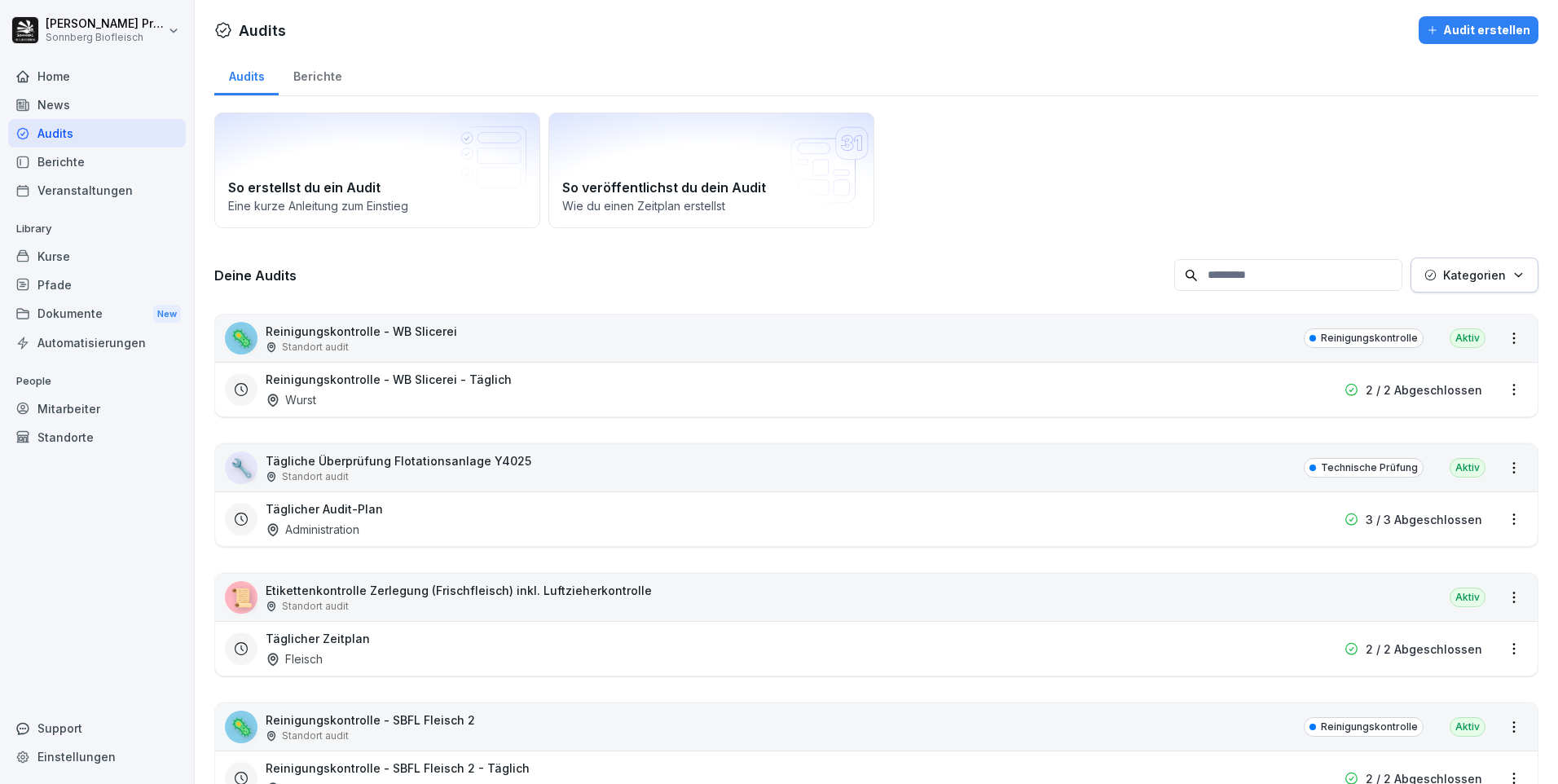
click at [1261, 273] on input at bounding box center [1289, 275] width 229 height 32
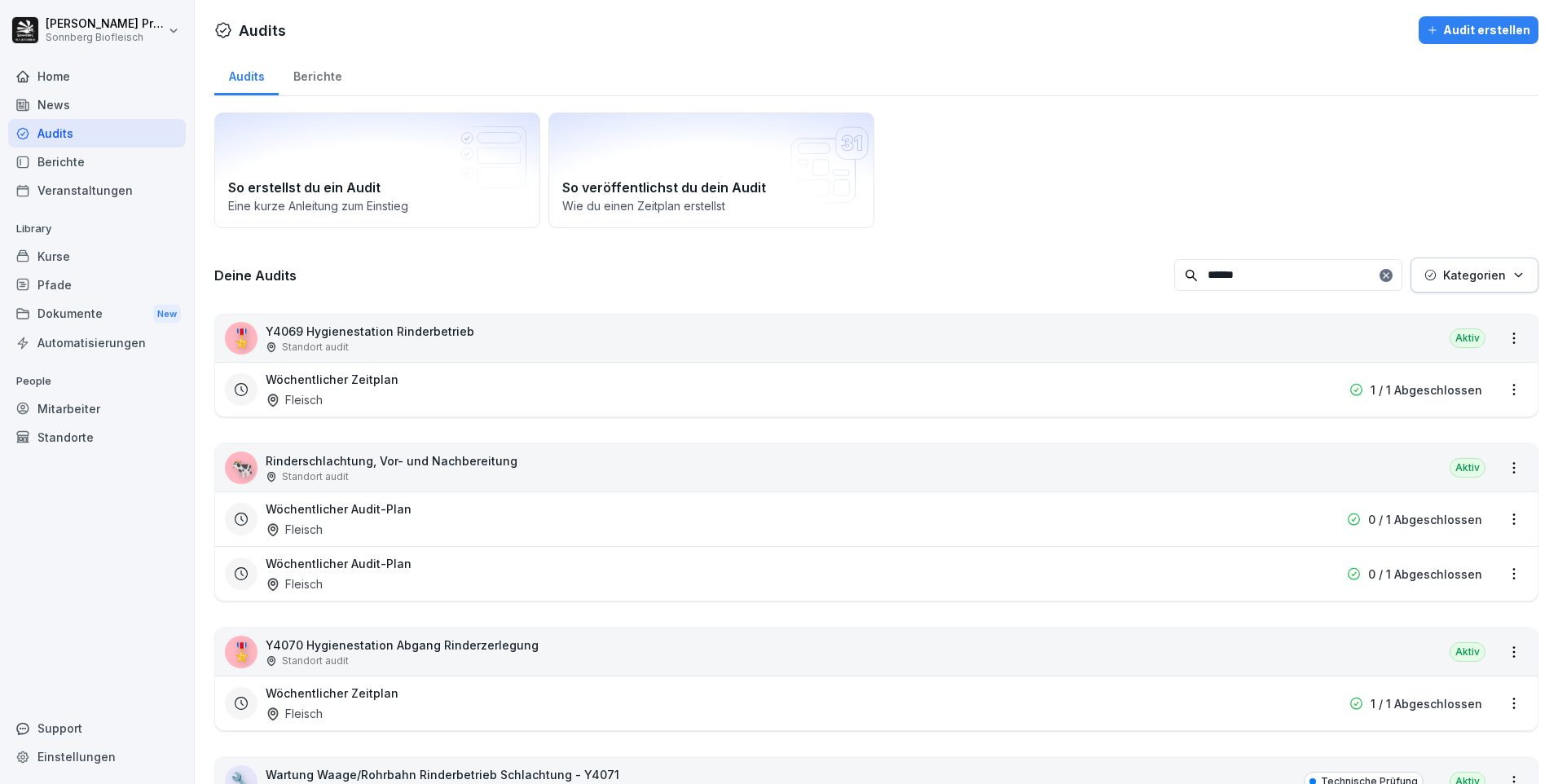
click at [1247, 277] on input "******" at bounding box center [1289, 275] width 229 height 32
type input "*"
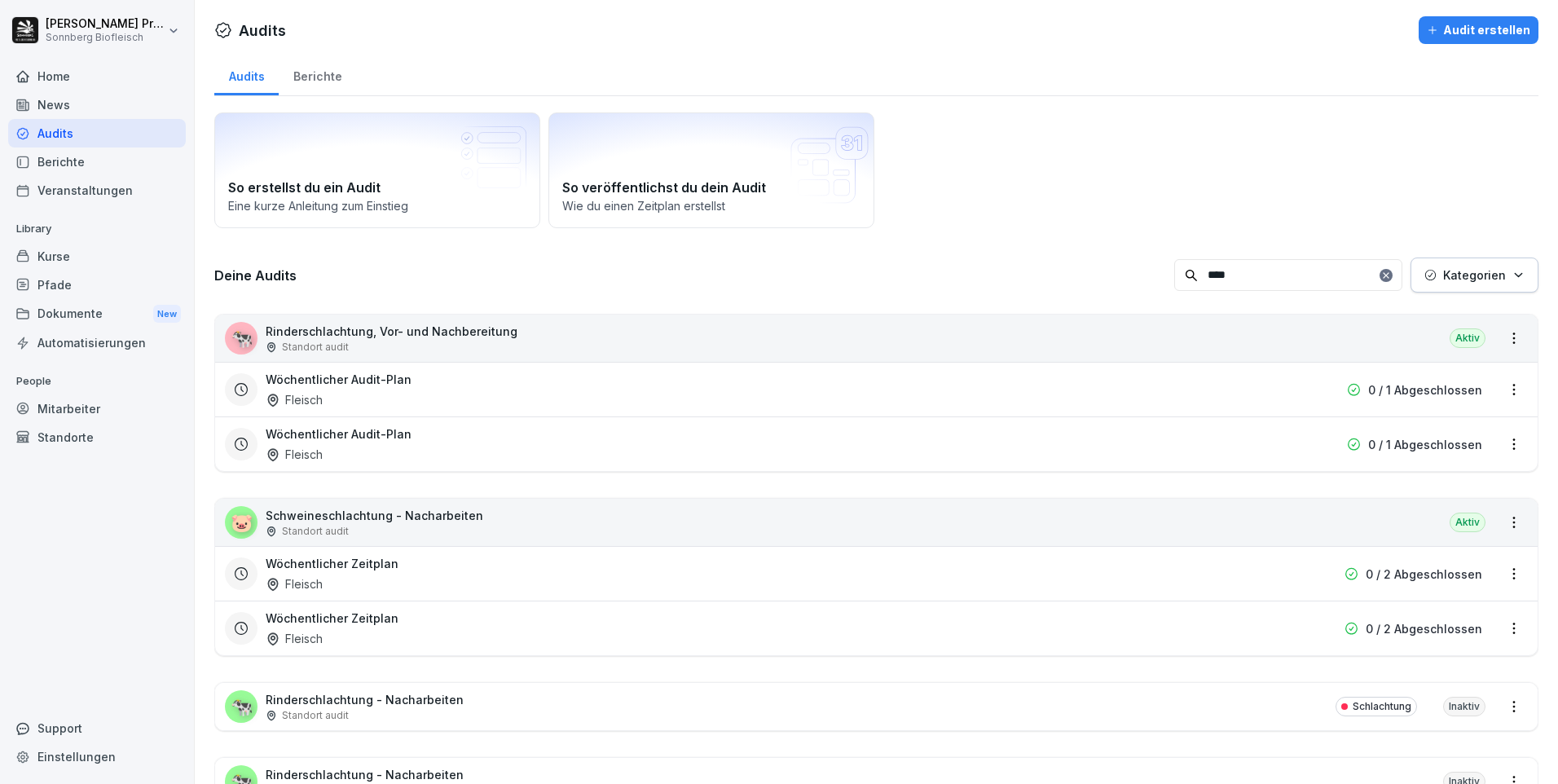
scroll to position [73, 0]
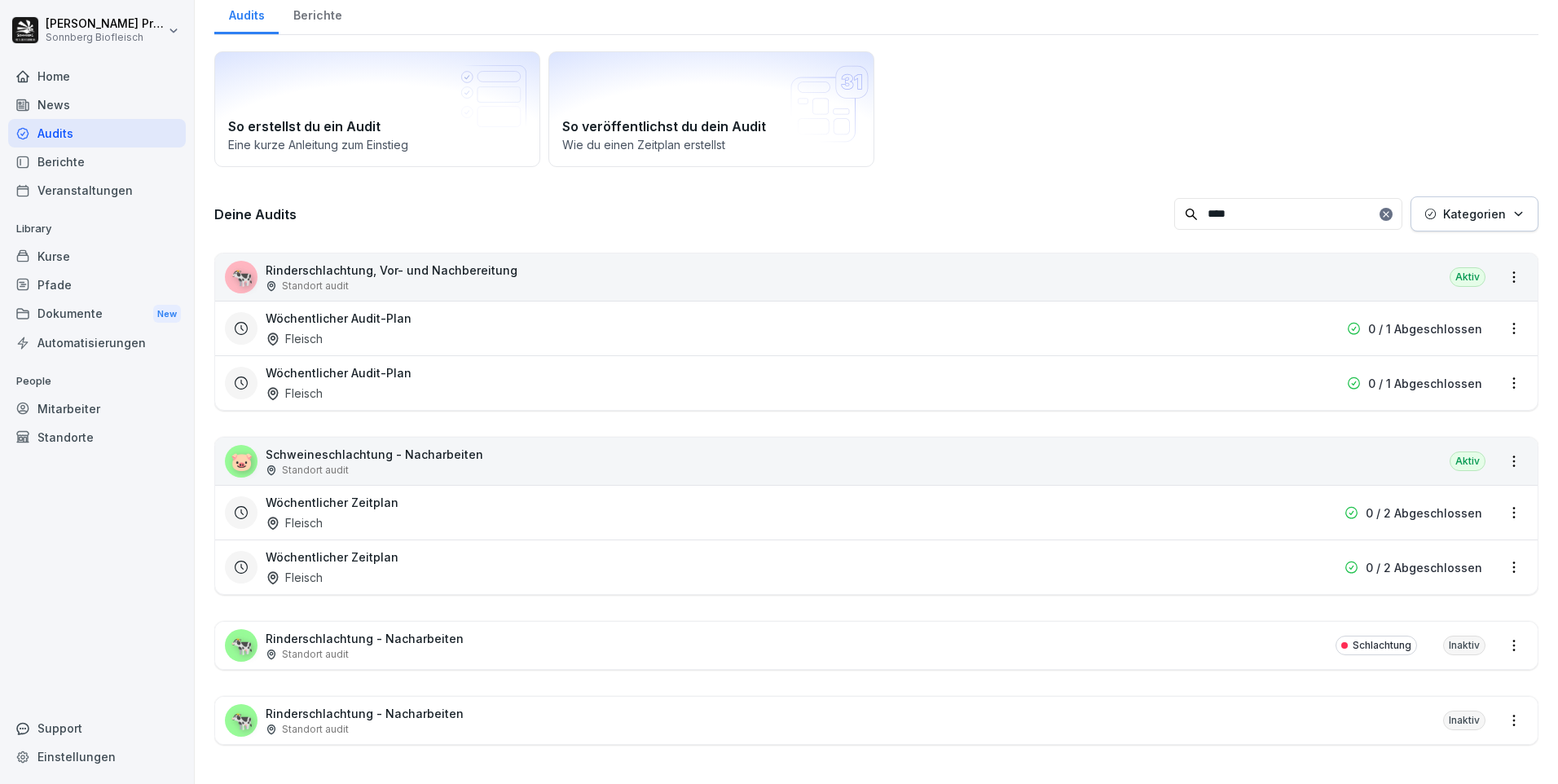
type input "****"
click at [433, 320] on div "Wöchentlicher Audit-Plan Fleisch" at bounding box center [772, 328] width 1013 height 37
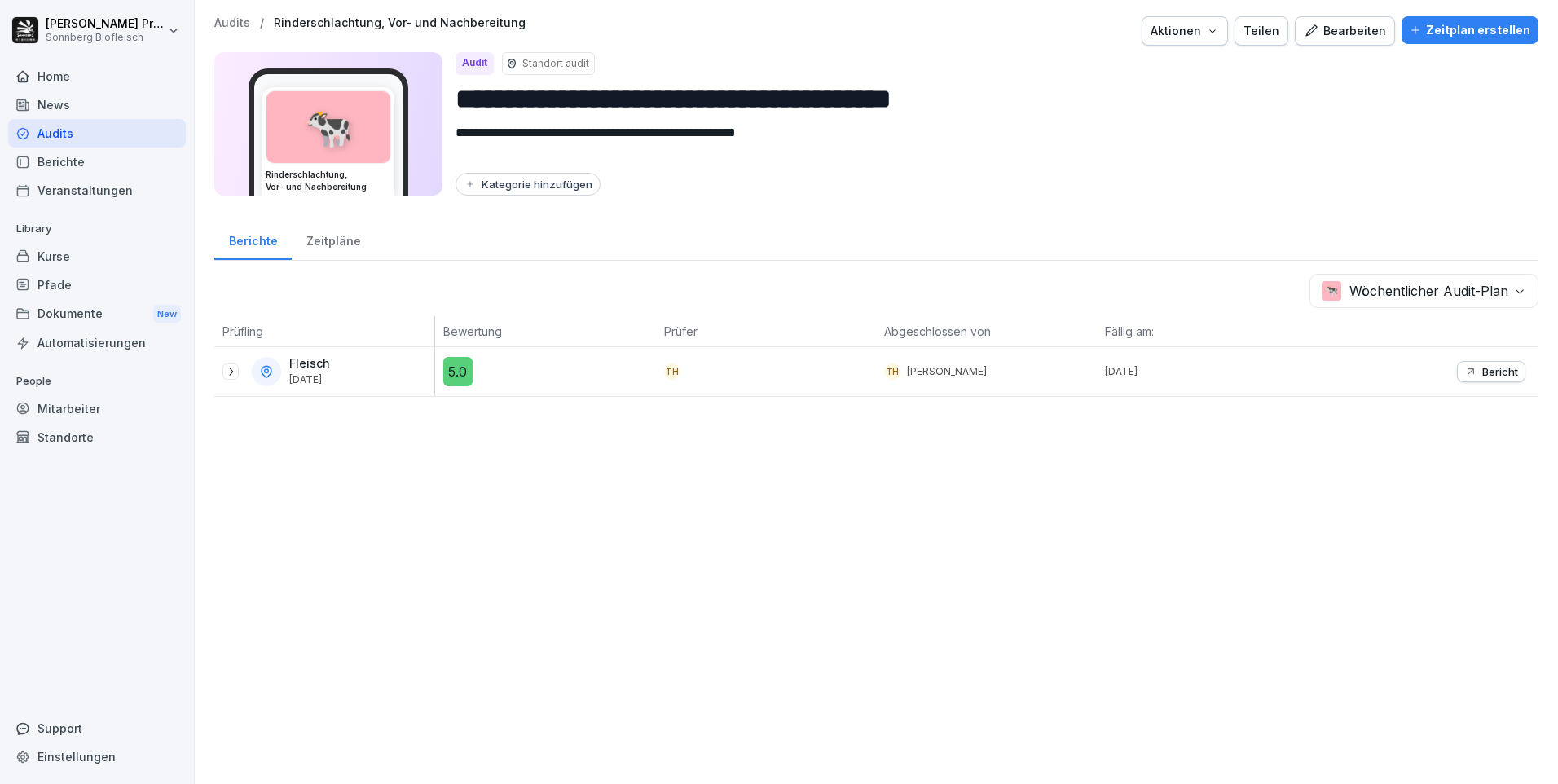
click at [239, 374] on div "Fleisch [DATE]" at bounding box center [328, 371] width 212 height 29
click at [237, 372] on div at bounding box center [230, 372] width 16 height 16
